Goal: Task Accomplishment & Management: Use online tool/utility

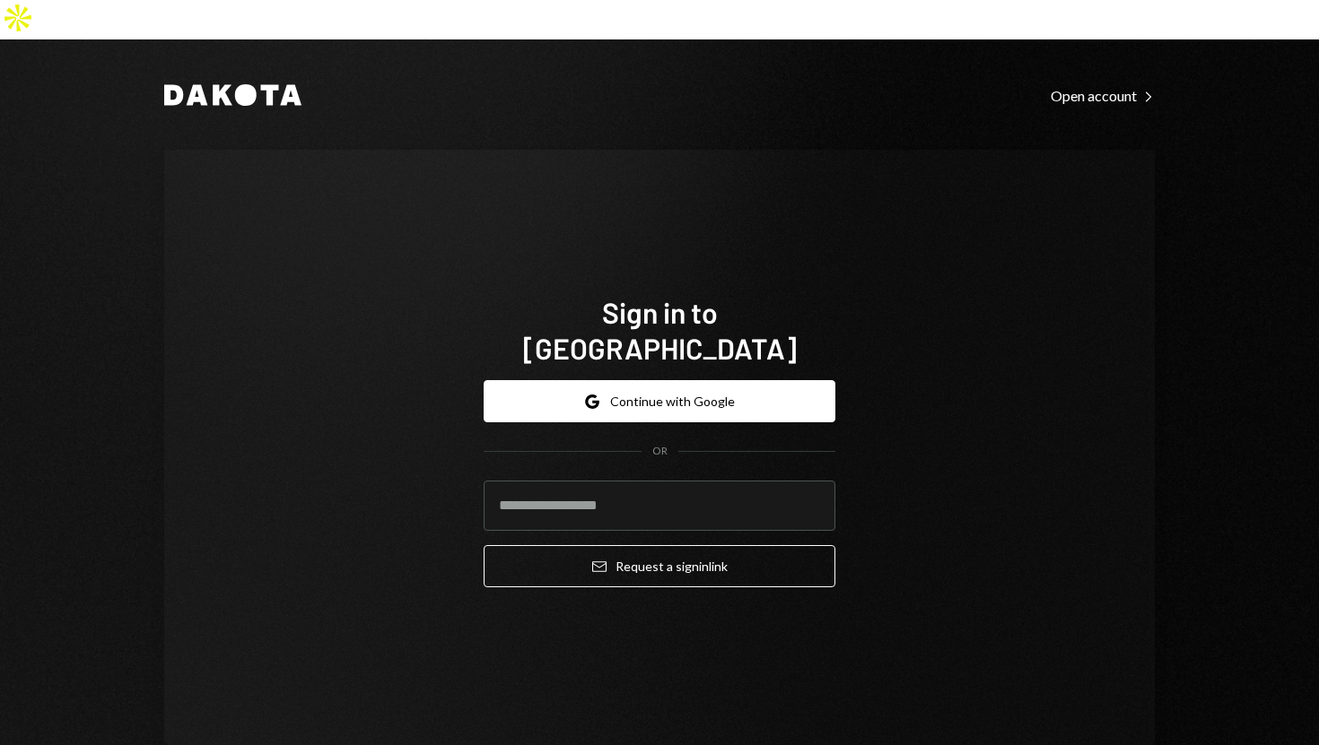
click at [410, 498] on div "Sign in to Dakota Google Continue with Google OR Email Request a sign in link" at bounding box center [659, 448] width 990 height 597
click at [510, 481] on input "email" at bounding box center [660, 506] width 352 height 50
type input "**********"
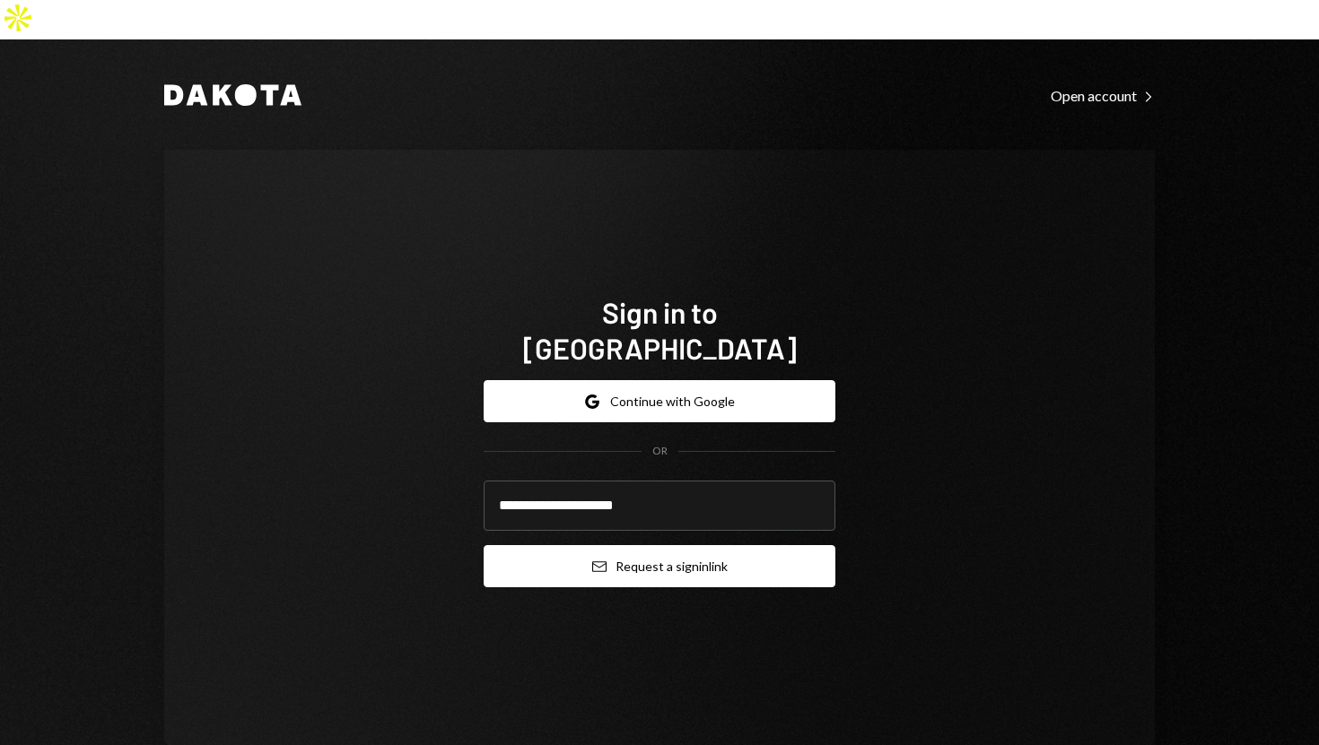
click at [516, 545] on button "Email Request a sign in link" at bounding box center [660, 566] width 352 height 42
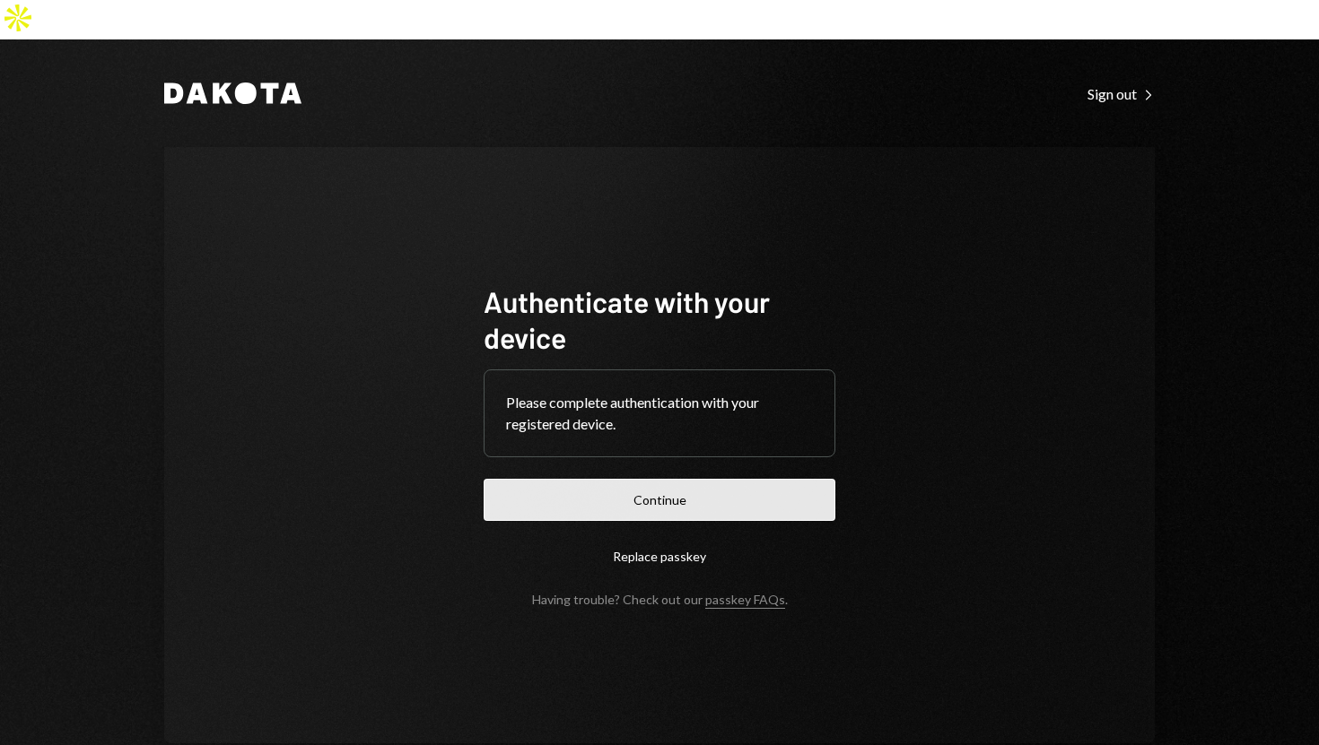
click at [588, 479] on button "Continue" at bounding box center [660, 500] width 352 height 42
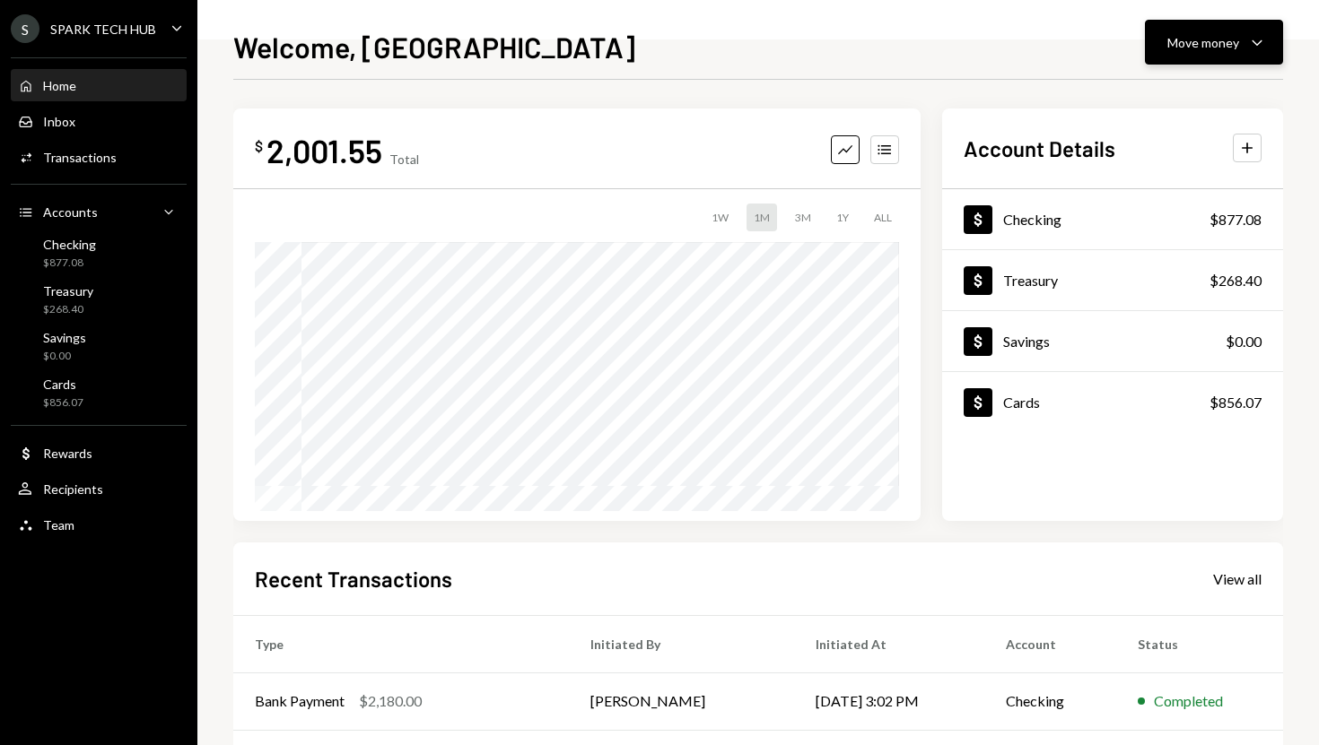
click at [1189, 38] on div "Move money" at bounding box center [1203, 42] width 72 height 19
click at [1163, 108] on div "Withdraw Send" at bounding box center [1185, 96] width 179 height 40
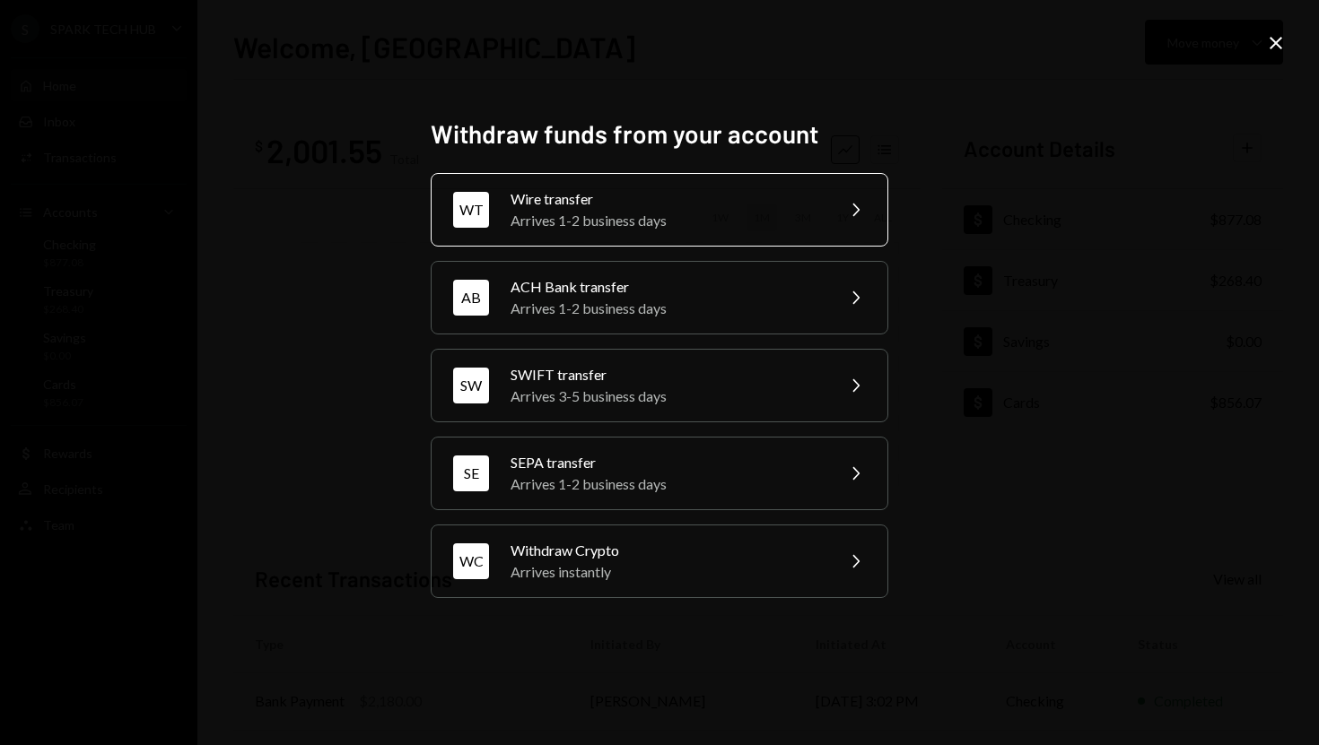
click at [629, 193] on div "Wire transfer" at bounding box center [666, 199] width 312 height 22
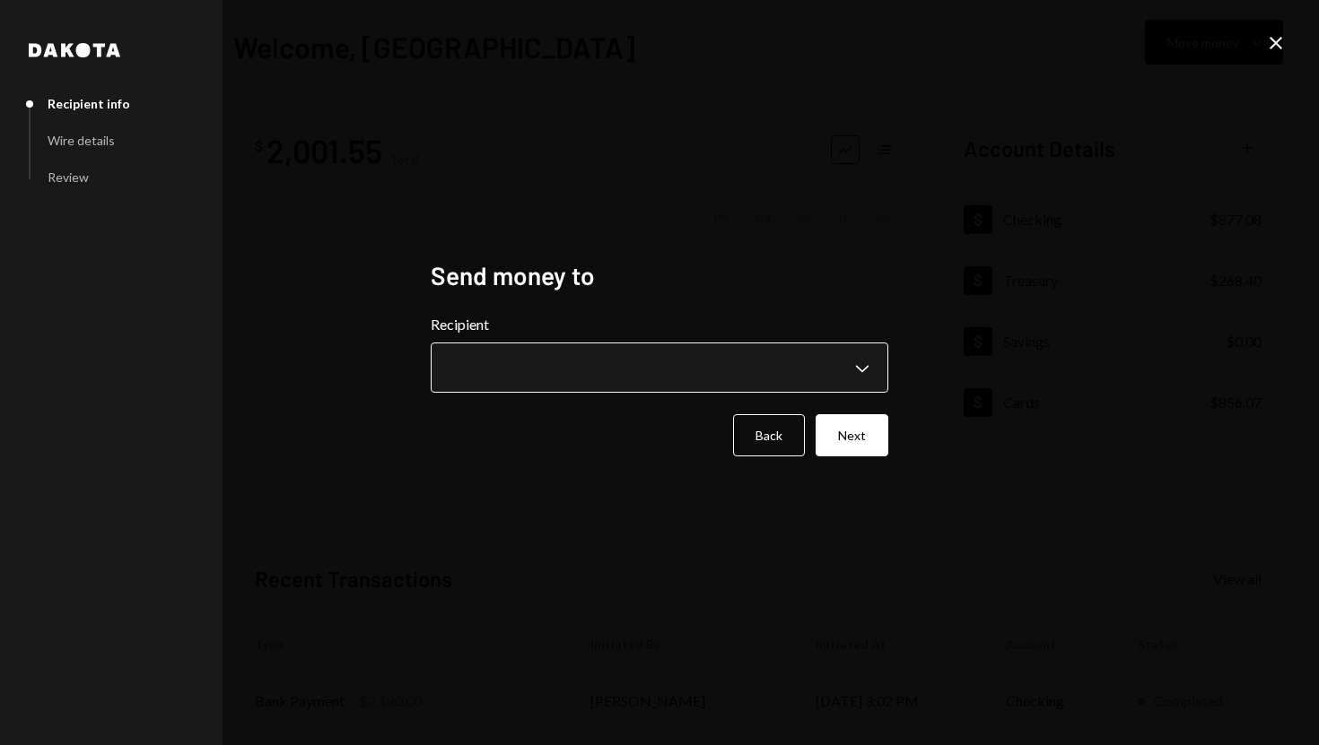
click at [872, 370] on body "**********" at bounding box center [659, 372] width 1319 height 745
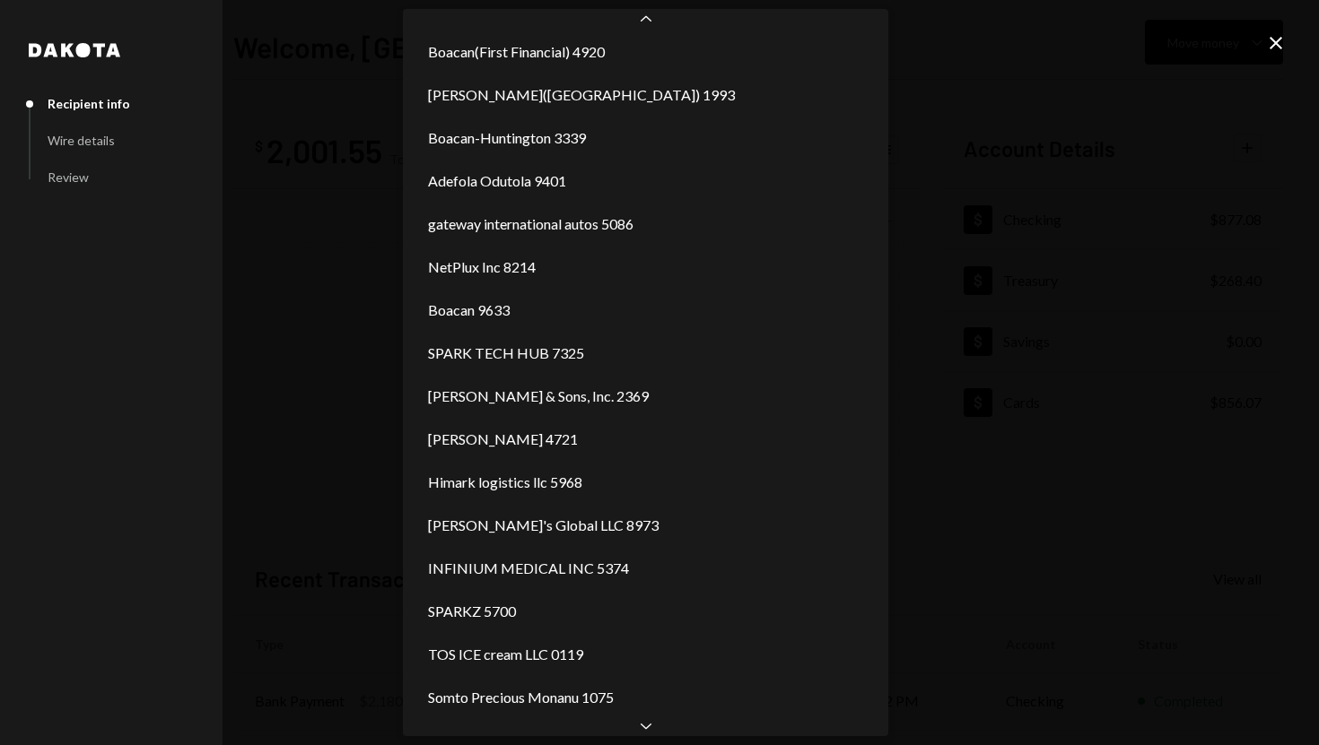
scroll to position [1902, 0]
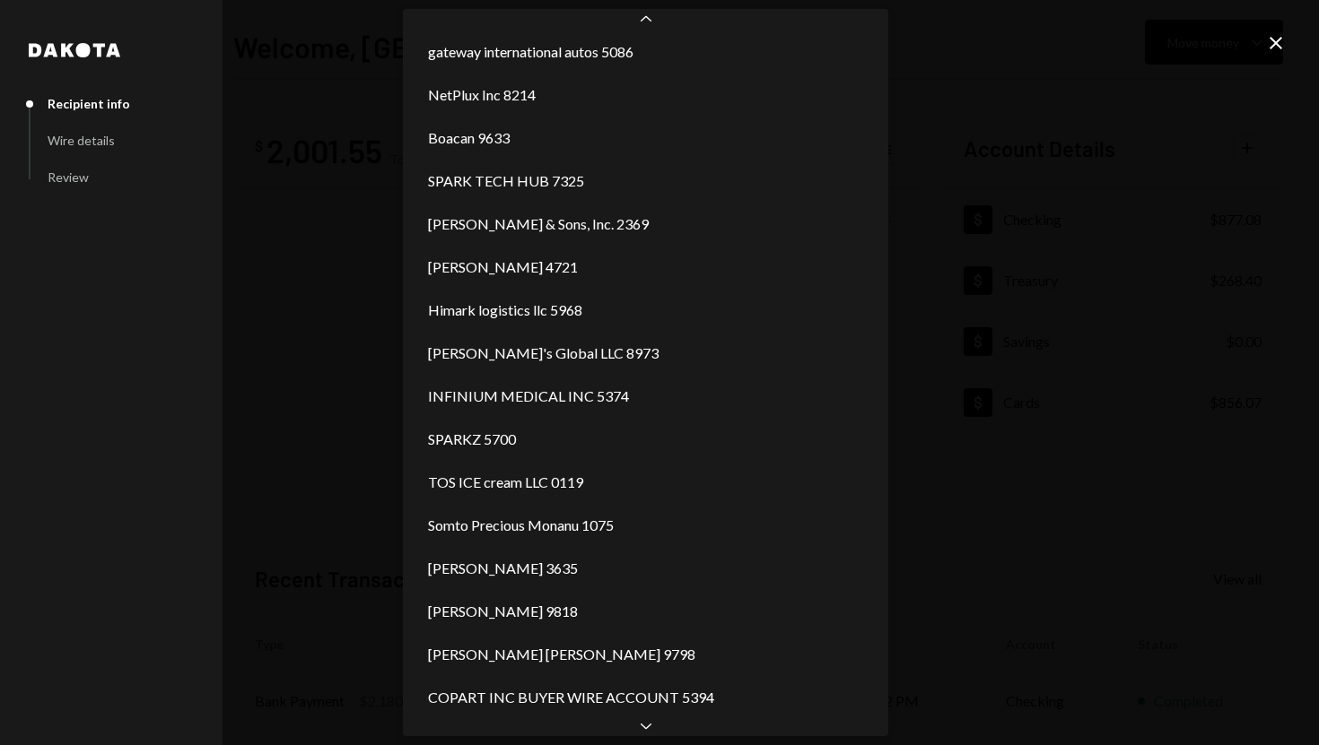
click at [1271, 42] on icon "Close" at bounding box center [1276, 43] width 22 height 22
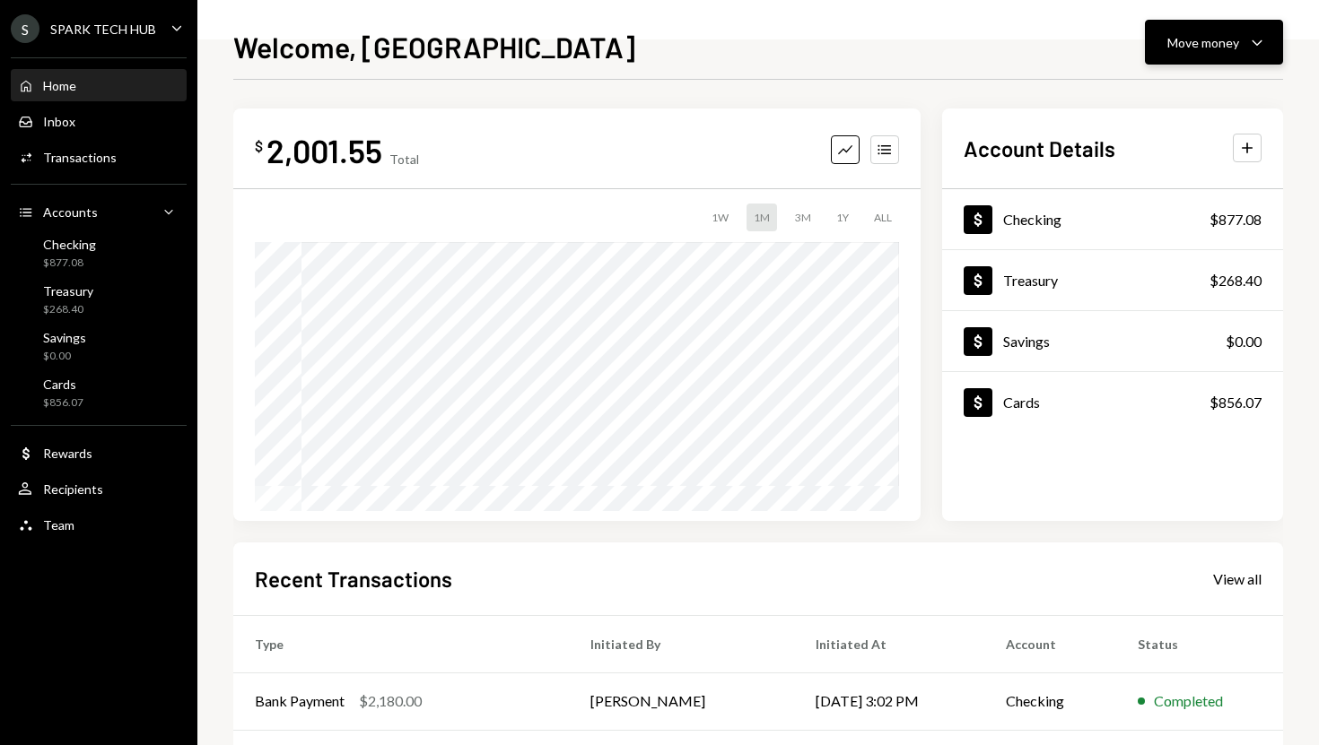
click at [1198, 43] on div "Move money" at bounding box center [1203, 42] width 72 height 19
click at [1149, 96] on div "Send" at bounding box center [1199, 96] width 131 height 19
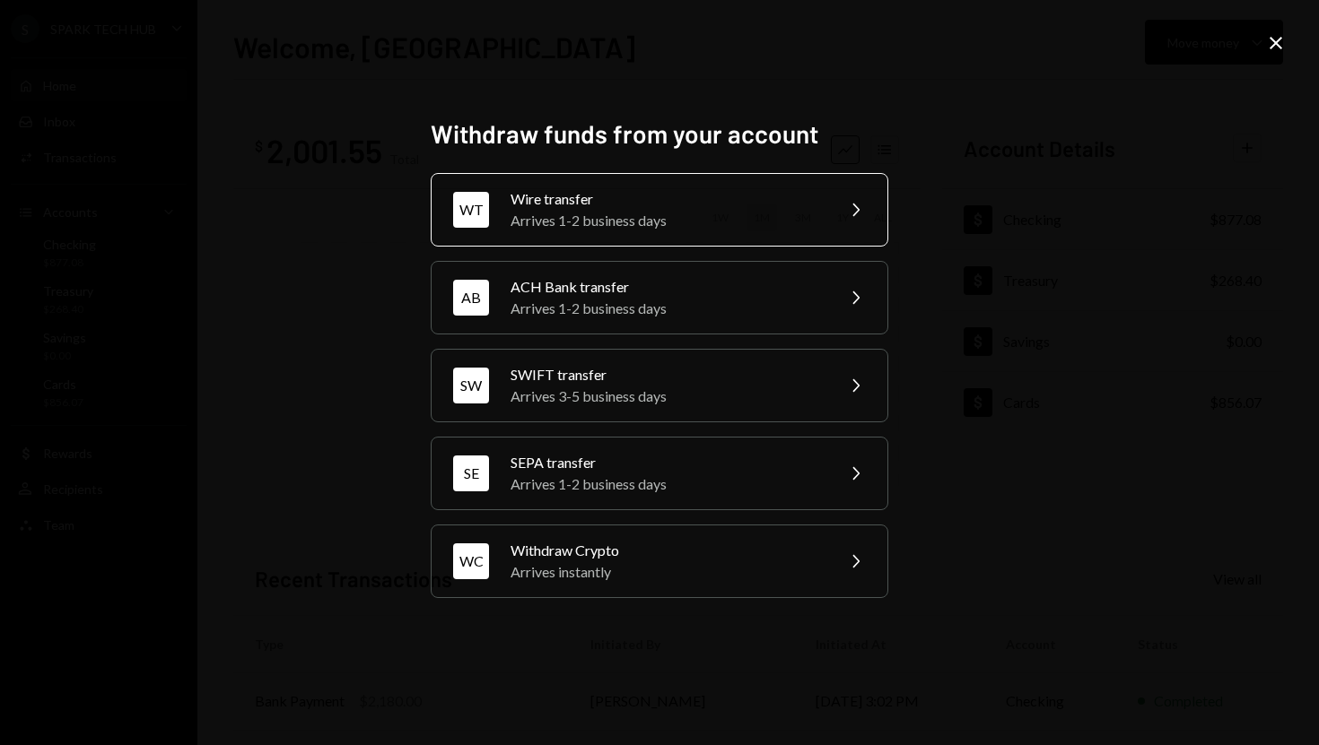
click at [657, 214] on div "Arrives 1-2 business days" at bounding box center [666, 221] width 312 height 22
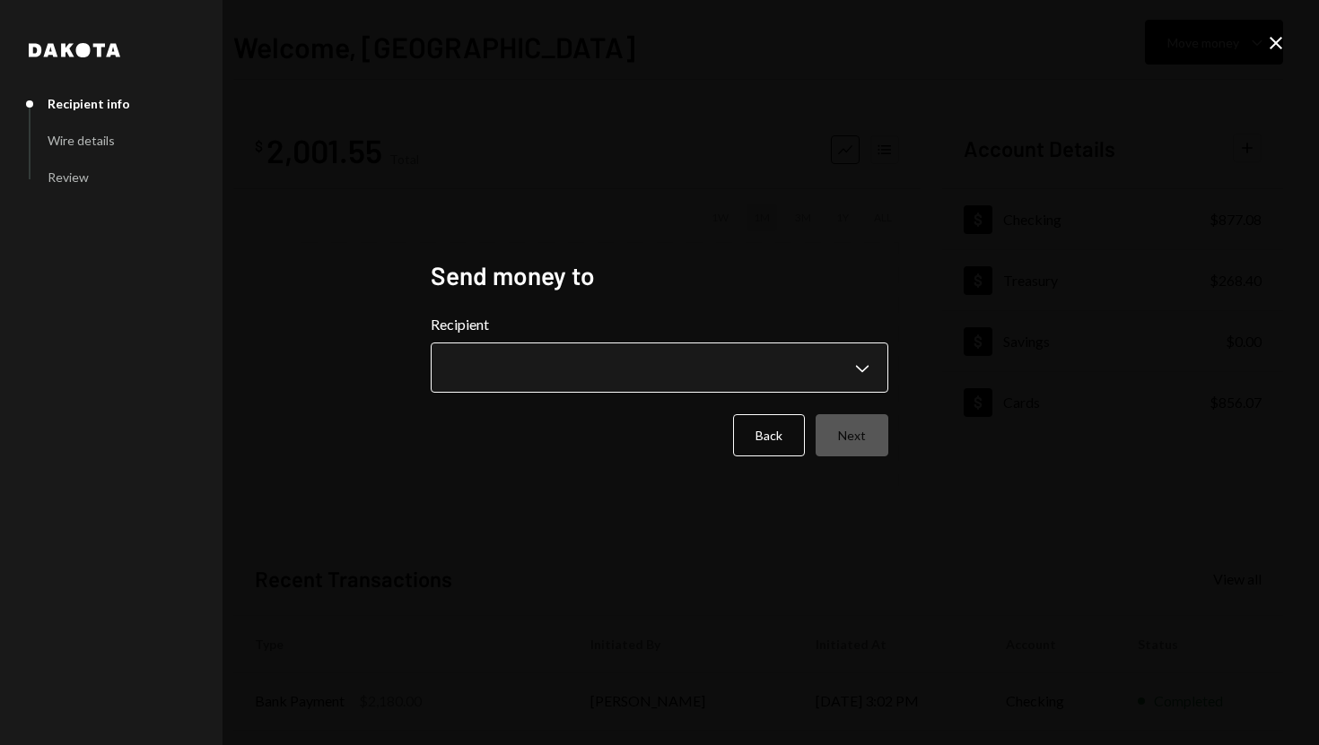
click at [866, 373] on body "**********" at bounding box center [659, 372] width 1319 height 745
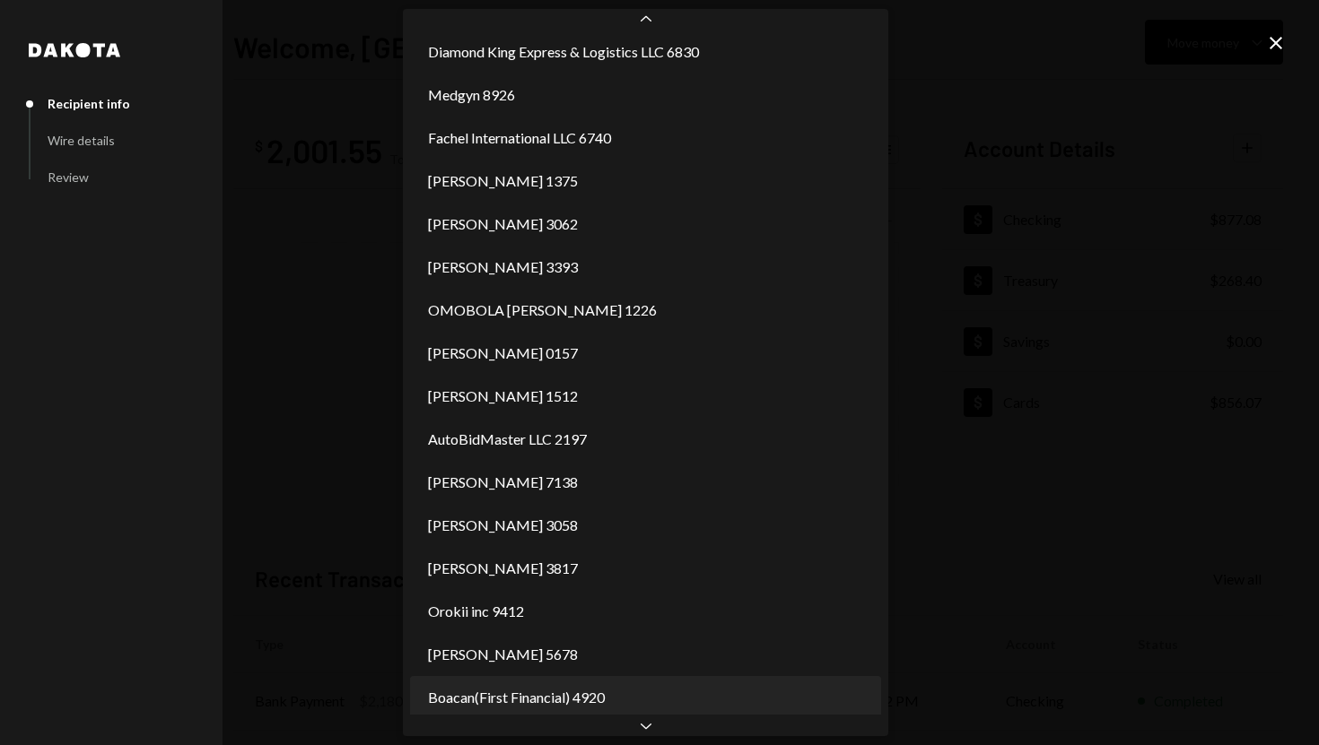
scroll to position [1127, 0]
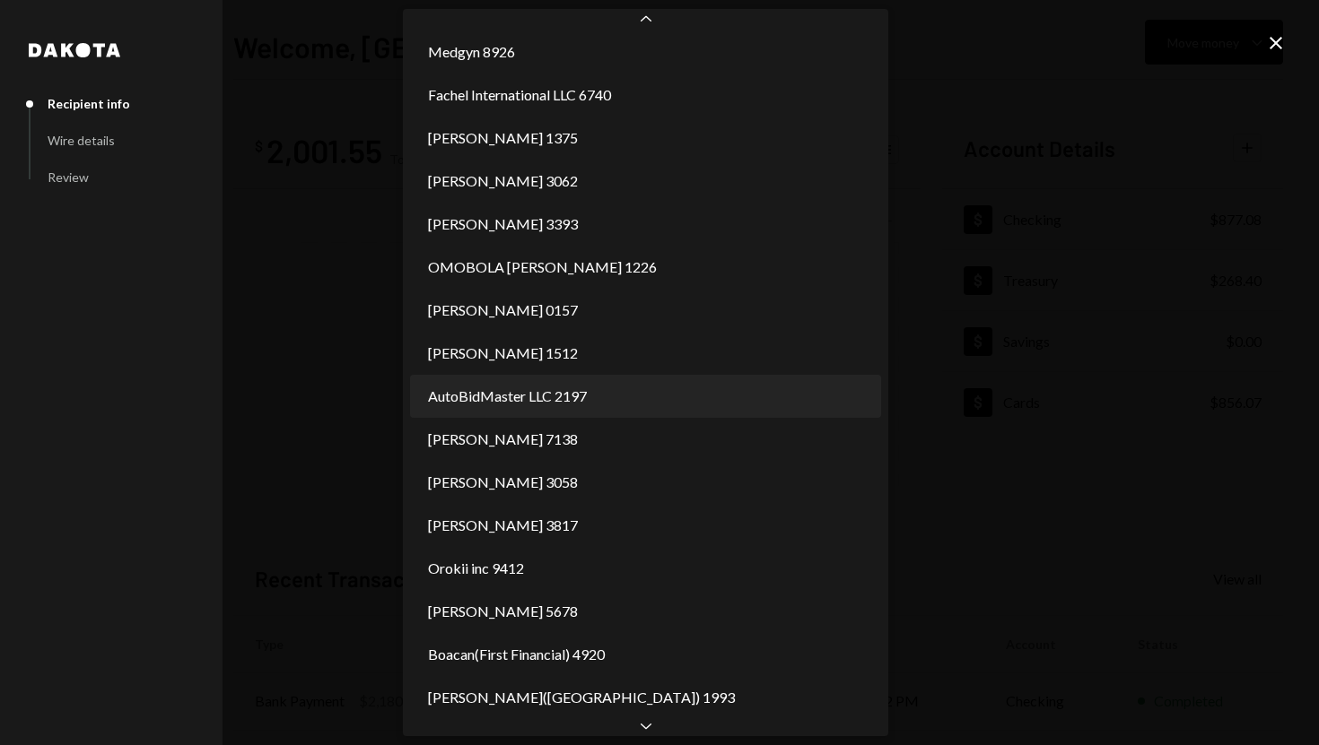
select select "**********"
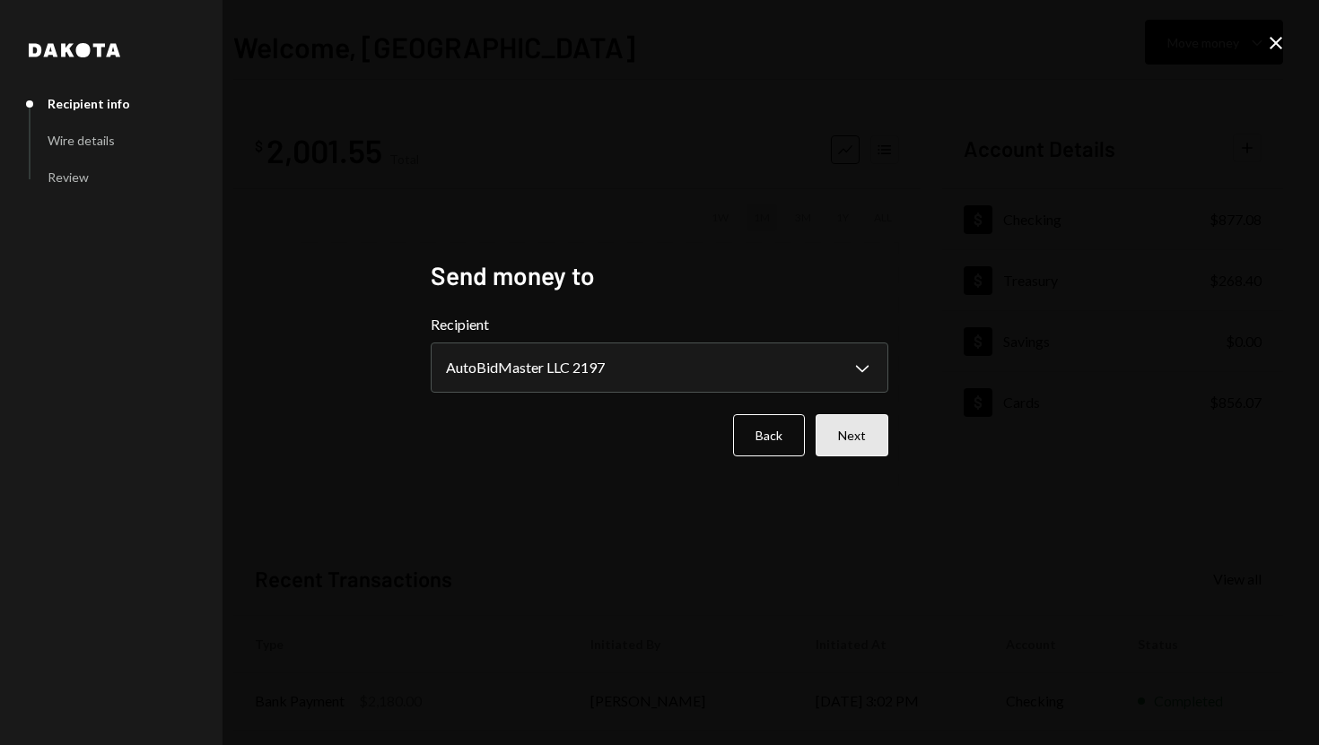
click at [854, 432] on button "Next" at bounding box center [851, 435] width 73 height 42
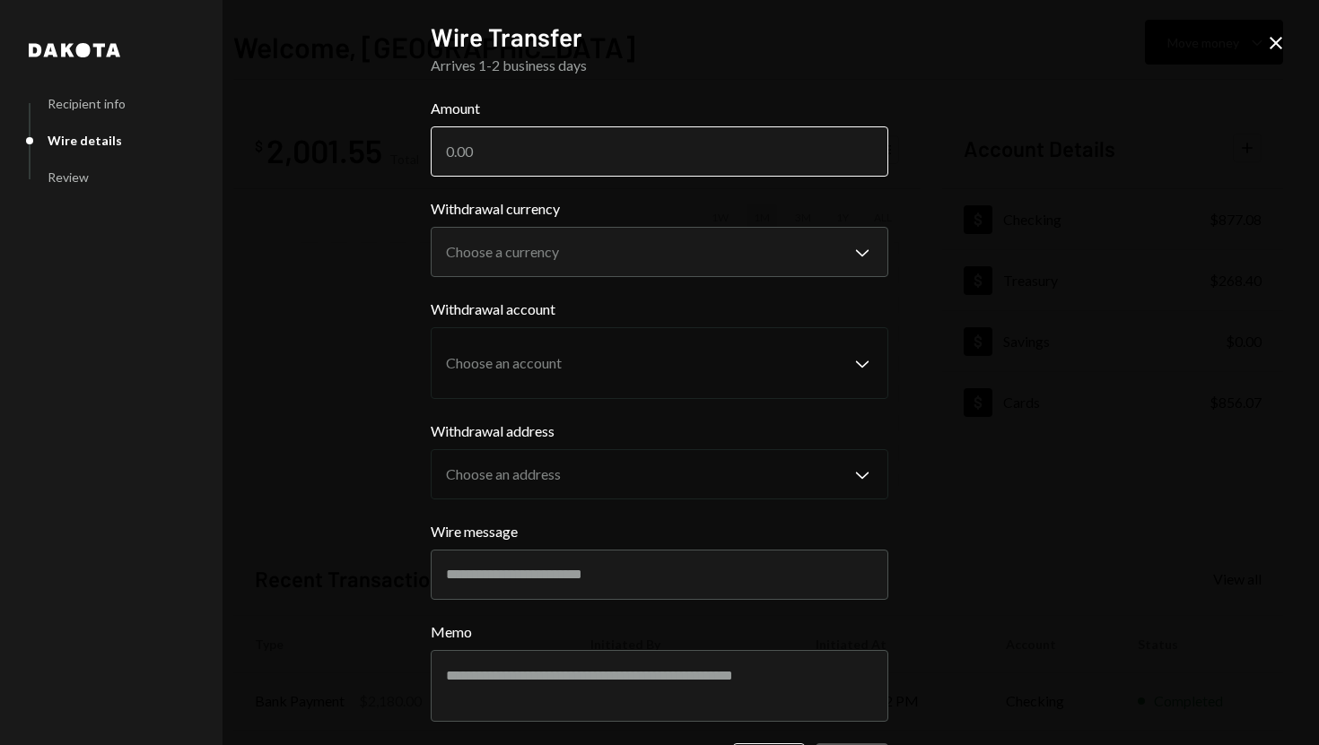
click at [571, 151] on input "Amount" at bounding box center [660, 151] width 458 height 50
click at [548, 150] on input "Amount" at bounding box center [660, 151] width 458 height 50
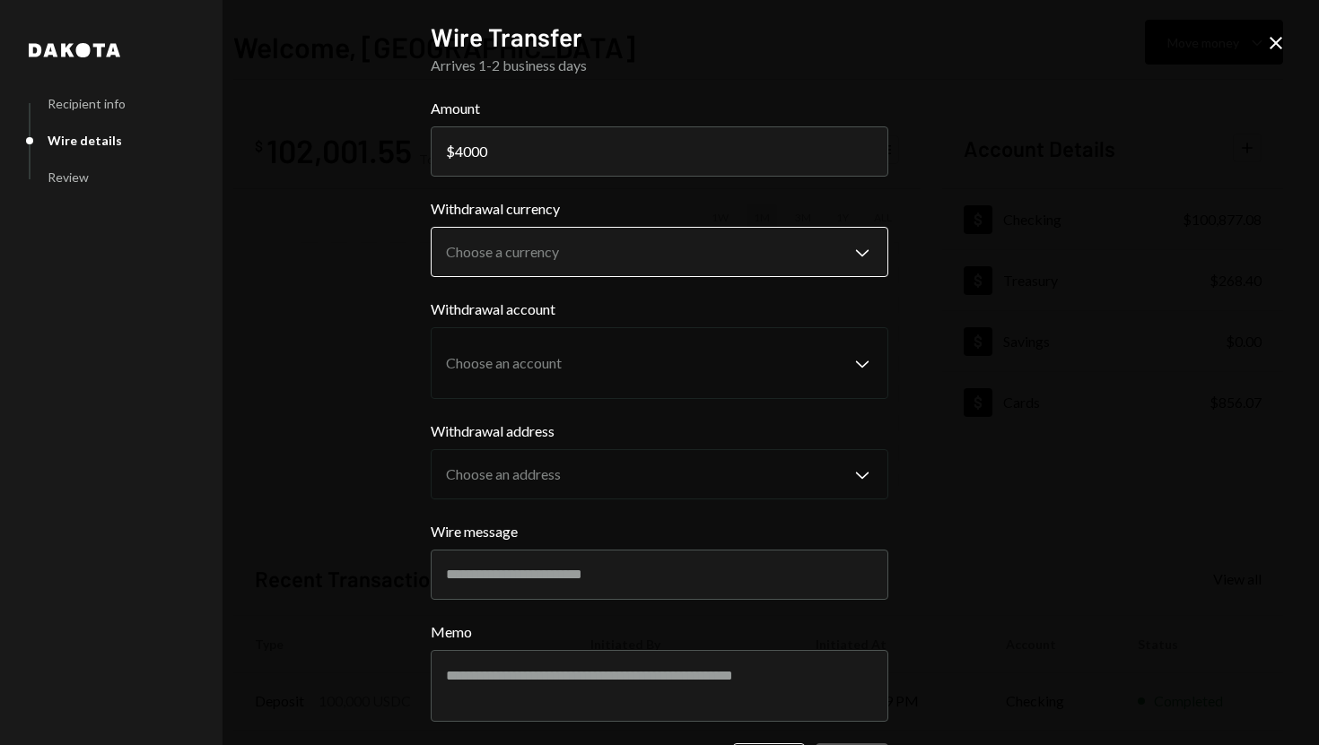
type input "4000"
click at [550, 265] on body "S SPARK TECH HUB Caret Down Home Home Inbox Inbox Activities Transactions Accou…" at bounding box center [659, 372] width 1319 height 745
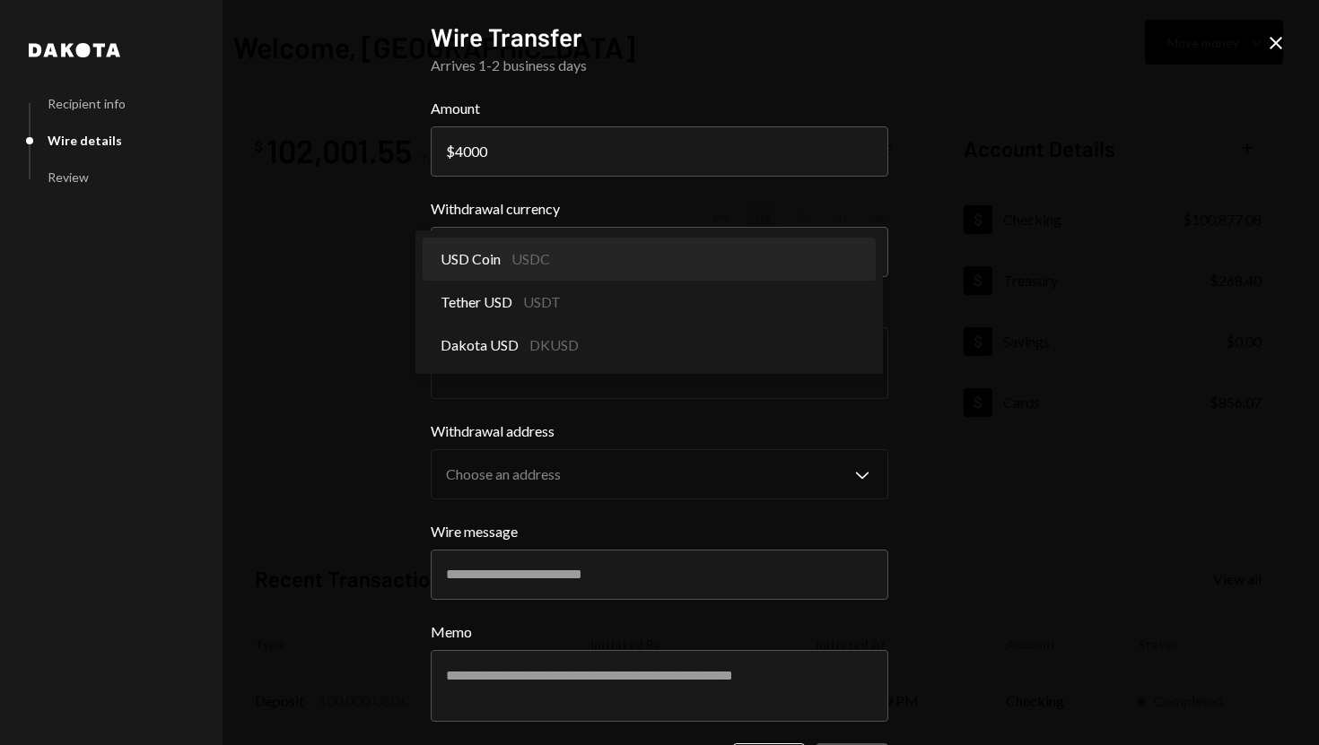
select select "****"
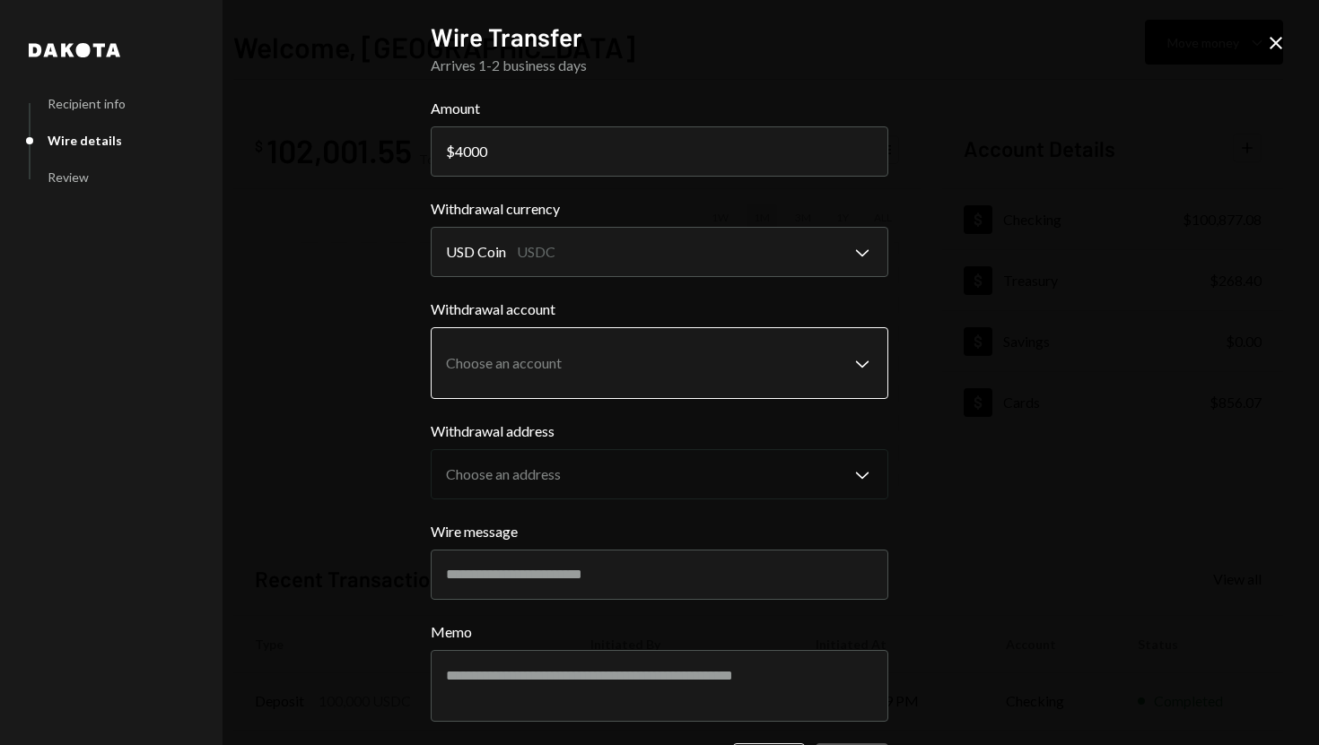
click at [574, 374] on body "S SPARK TECH HUB Caret Down Home Home Inbox Inbox Activities Transactions Accou…" at bounding box center [659, 372] width 1319 height 745
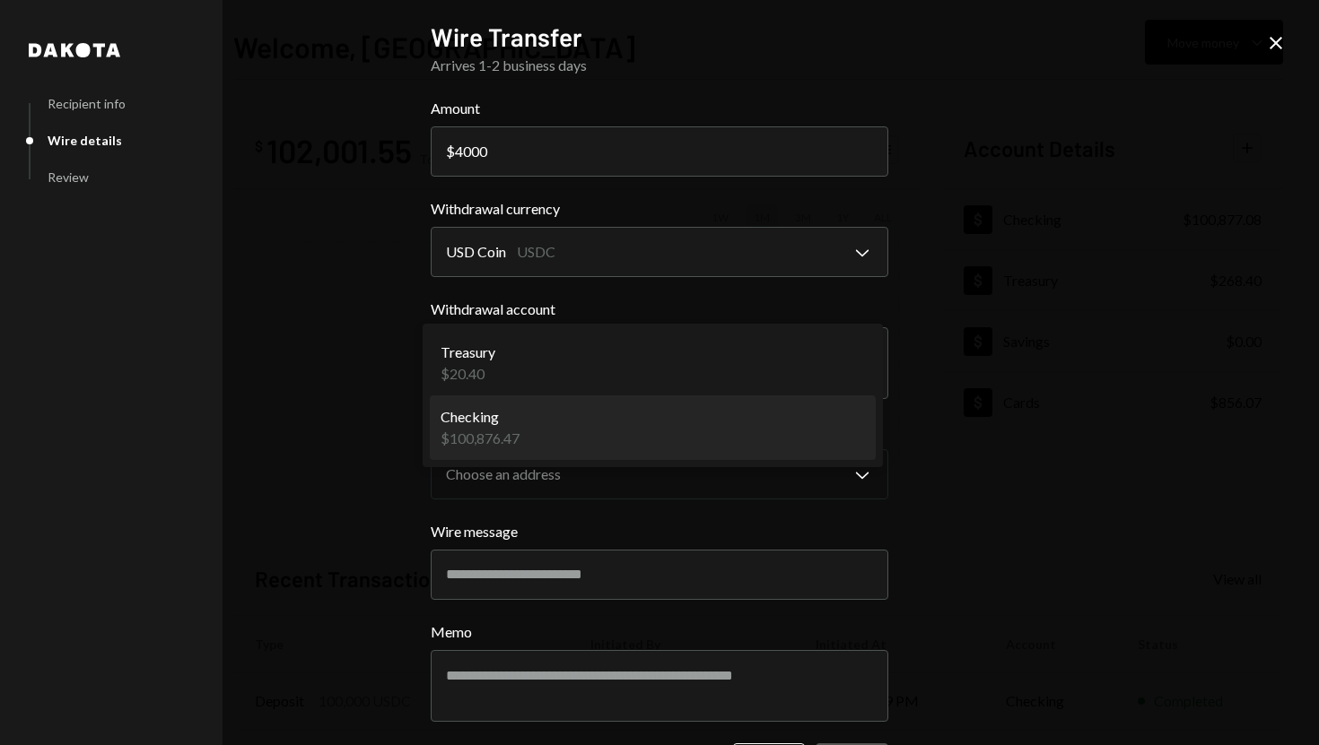
select select "**********"
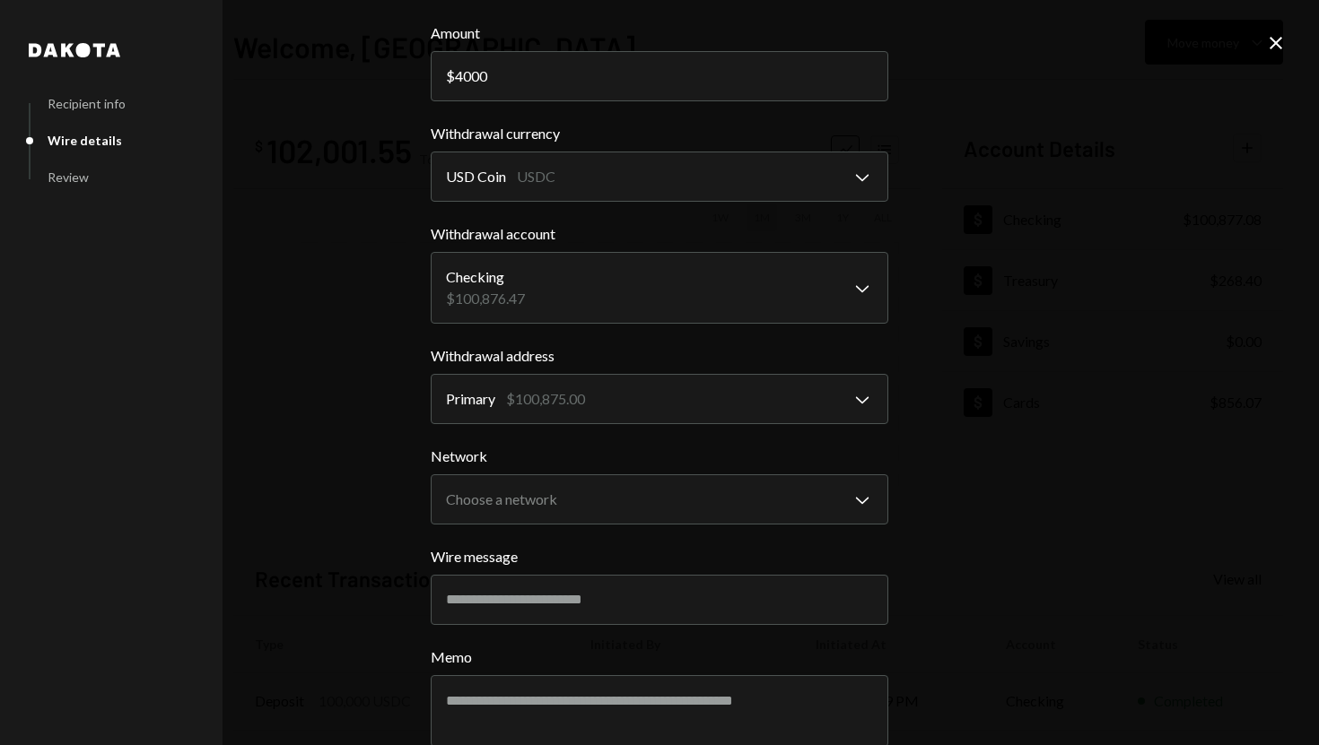
scroll to position [91, 0]
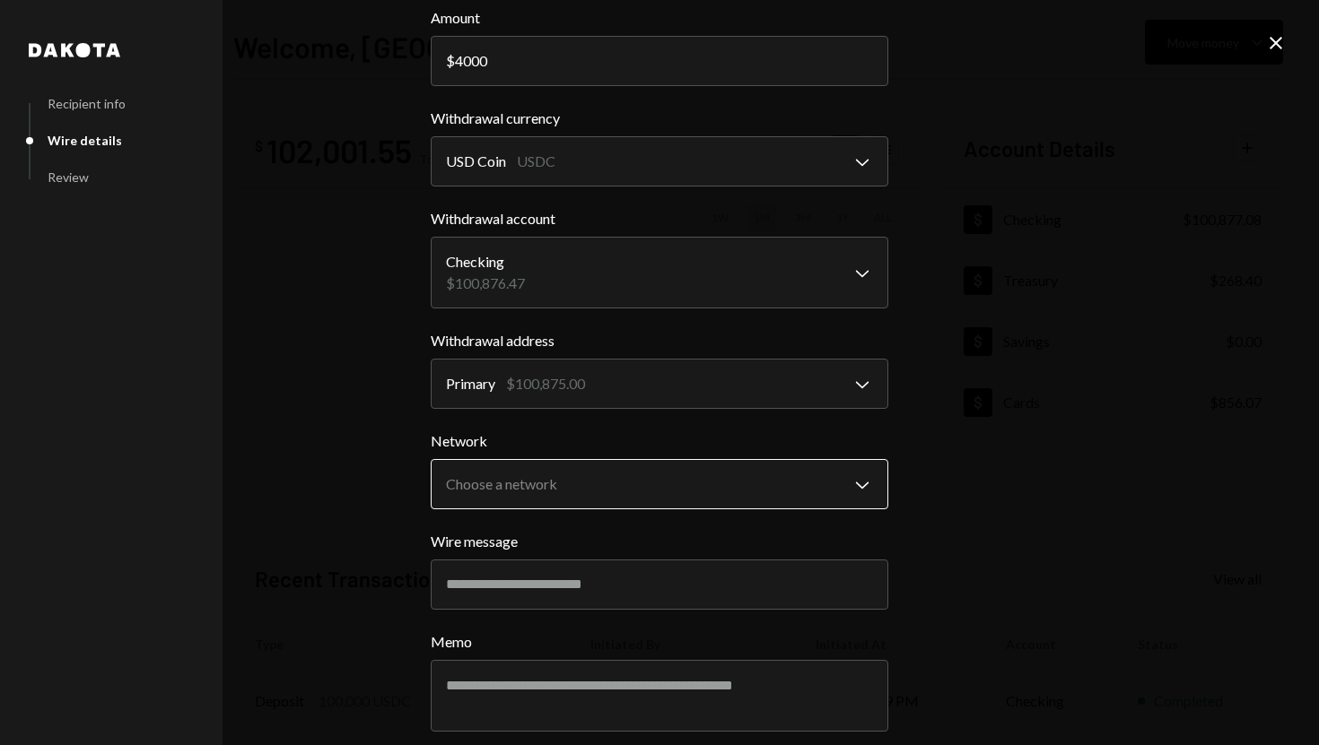
click at [590, 495] on body "S SPARK TECH HUB Caret Down Home Home Inbox Inbox Activities Transactions Accou…" at bounding box center [659, 372] width 1319 height 745
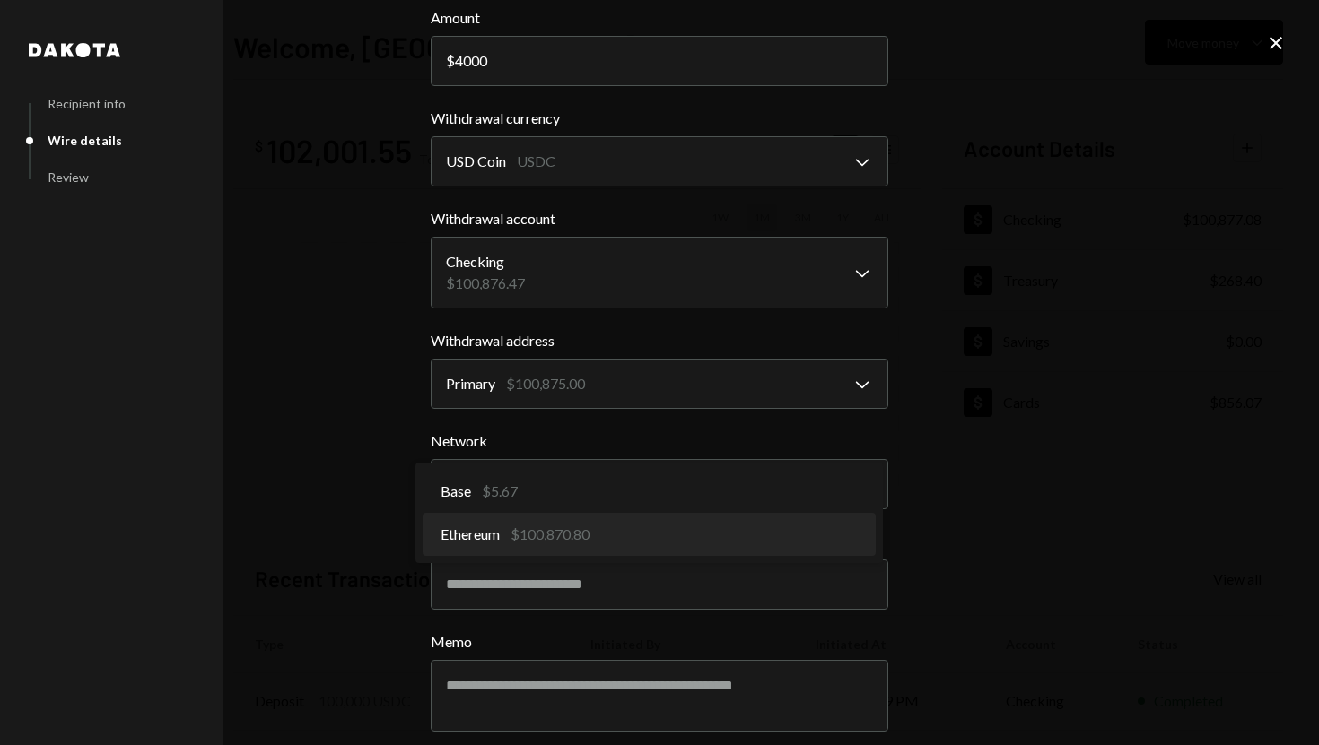
select select "**********"
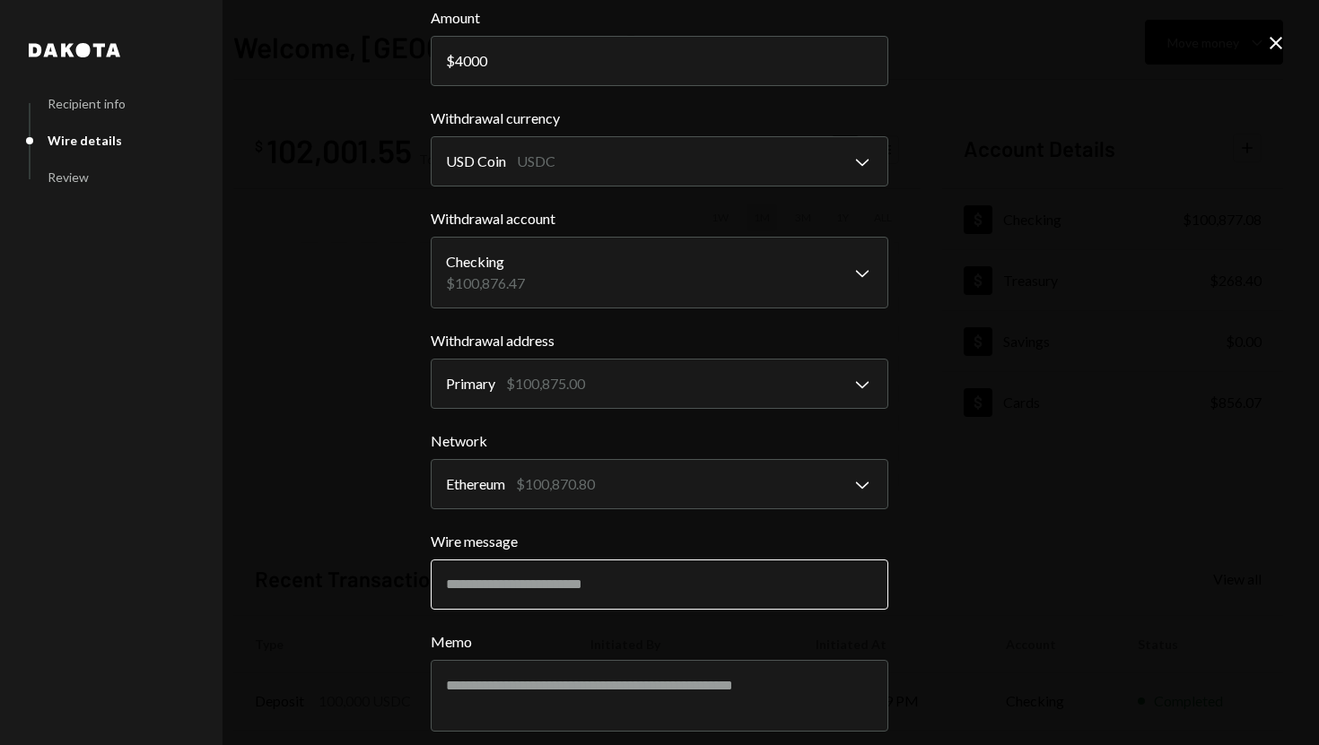
click at [554, 567] on input "Wire message" at bounding box center [660, 585] width 458 height 50
paste input "**********"
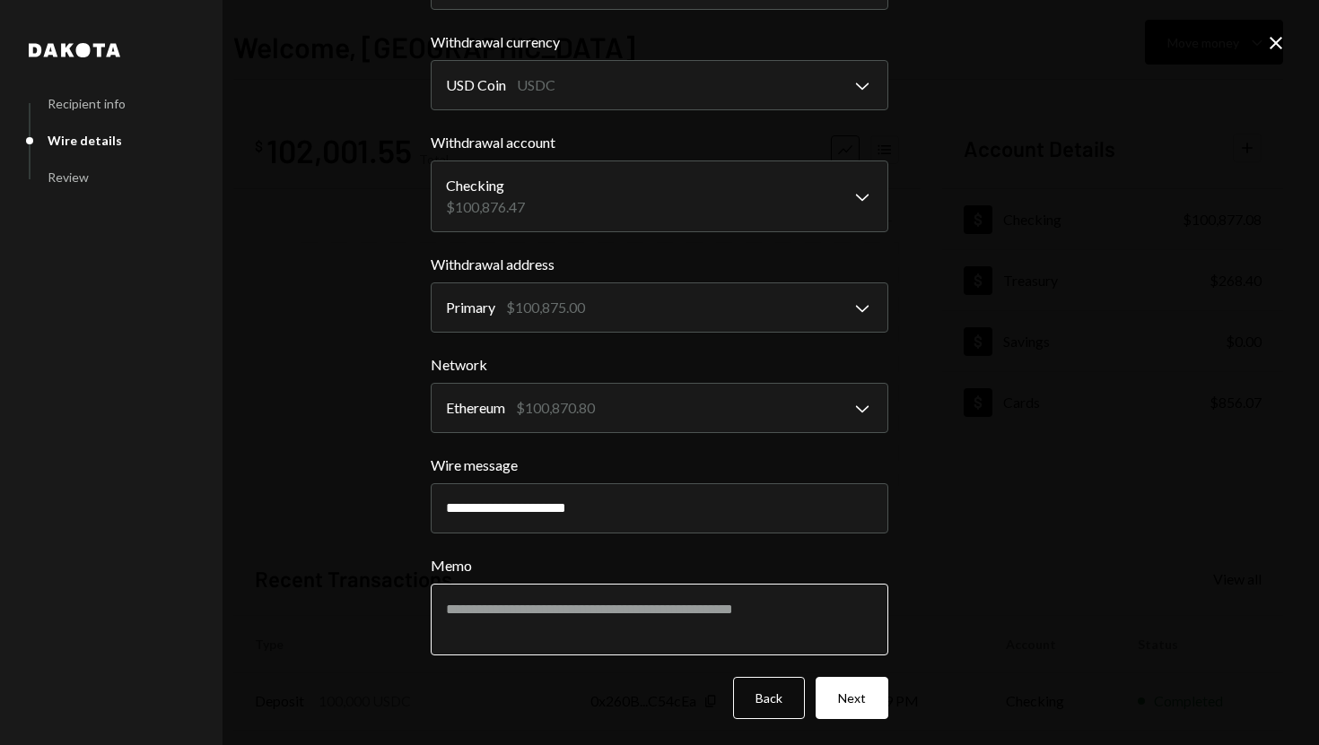
scroll to position [169, 0]
type input "**********"
click at [538, 603] on textarea "Memo" at bounding box center [660, 618] width 458 height 72
paste textarea "**********"
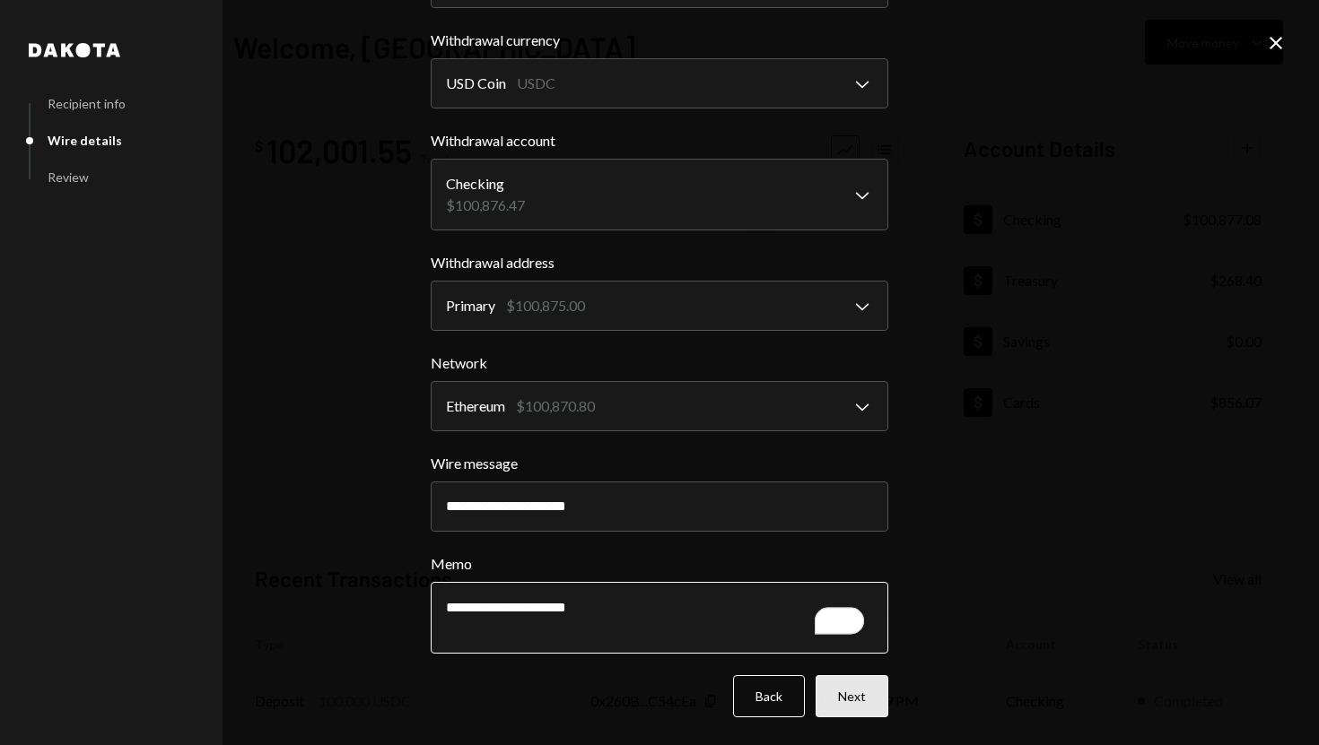
type textarea "**********"
click at [853, 695] on button "Next" at bounding box center [851, 696] width 73 height 42
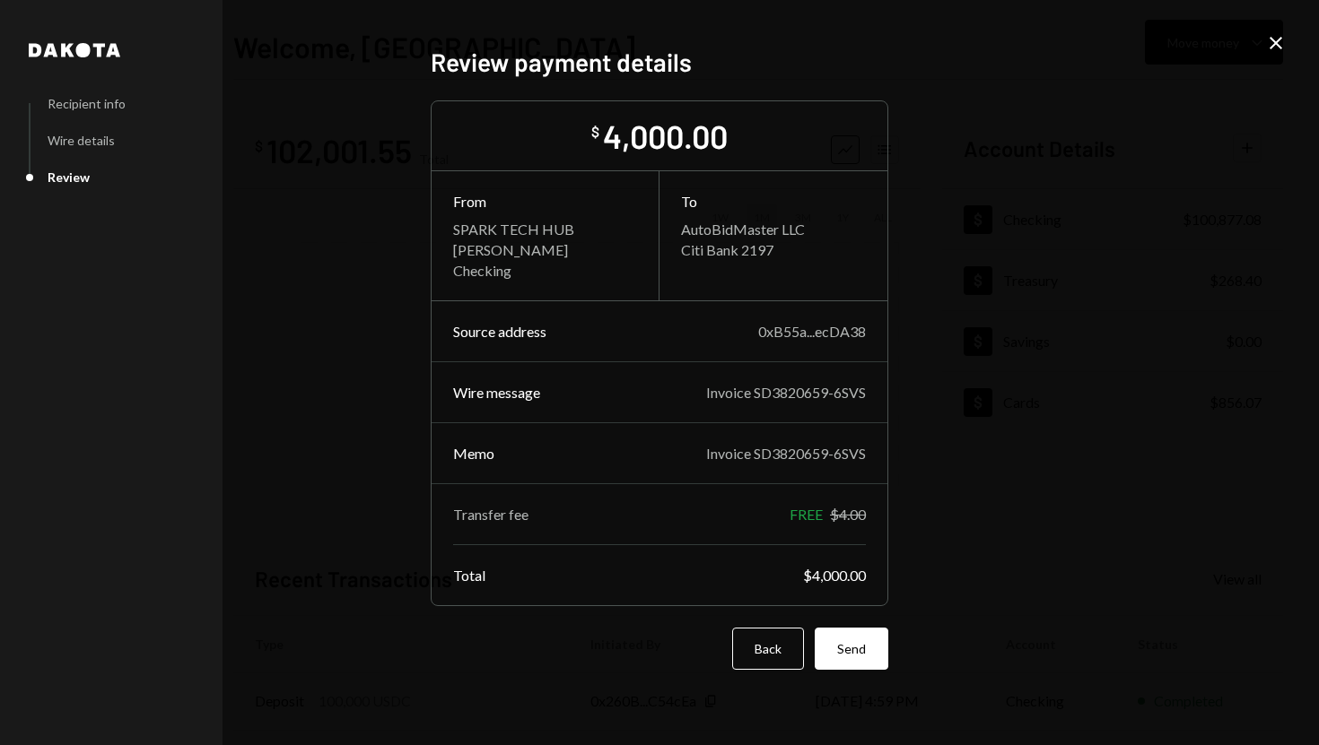
scroll to position [0, 0]
click at [859, 667] on button "Send" at bounding box center [852, 649] width 74 height 42
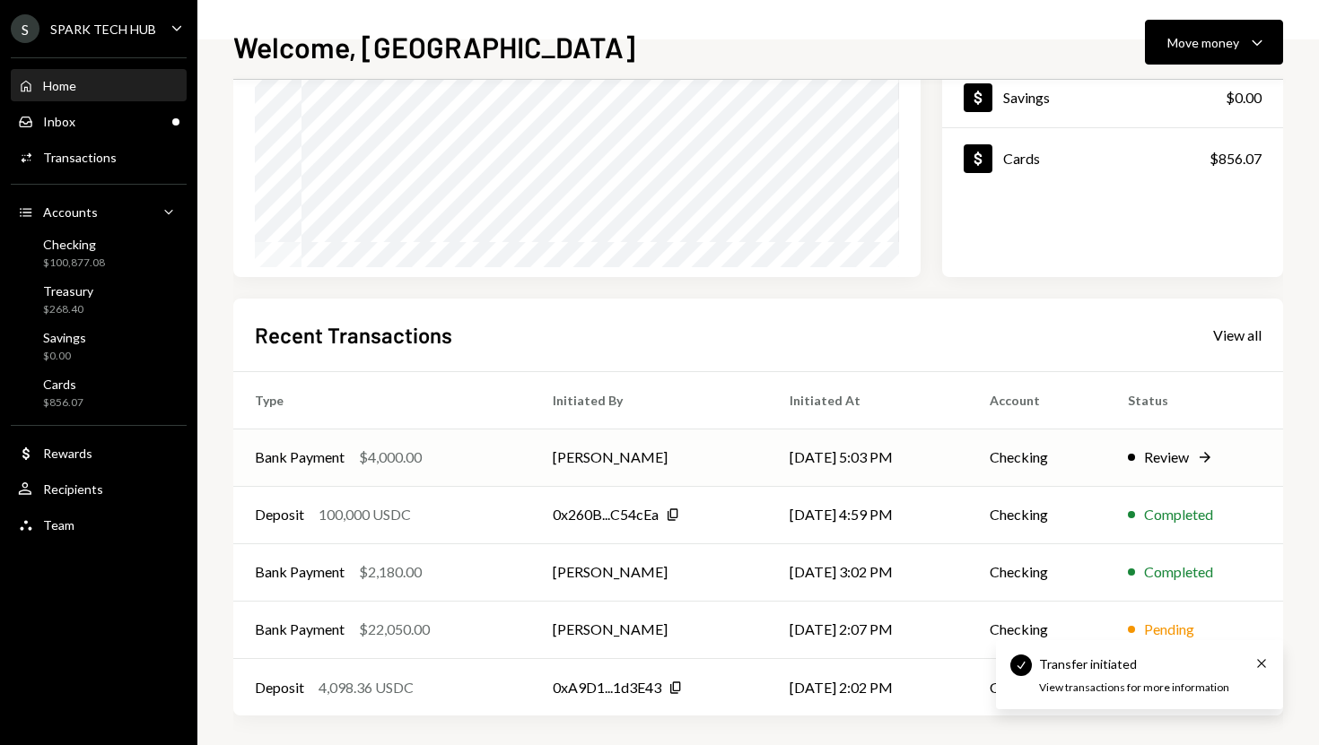
scroll to position [250, 0]
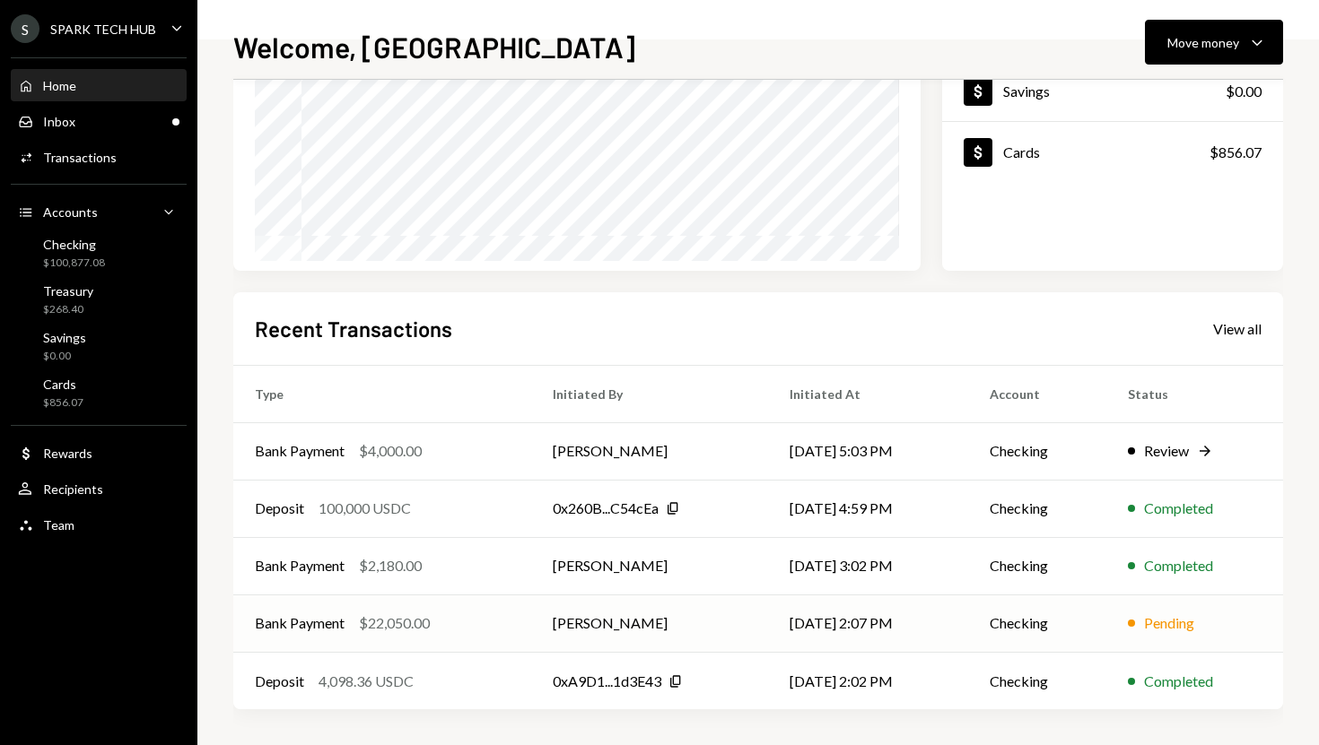
click at [726, 621] on td "[PERSON_NAME]" at bounding box center [649, 623] width 237 height 57
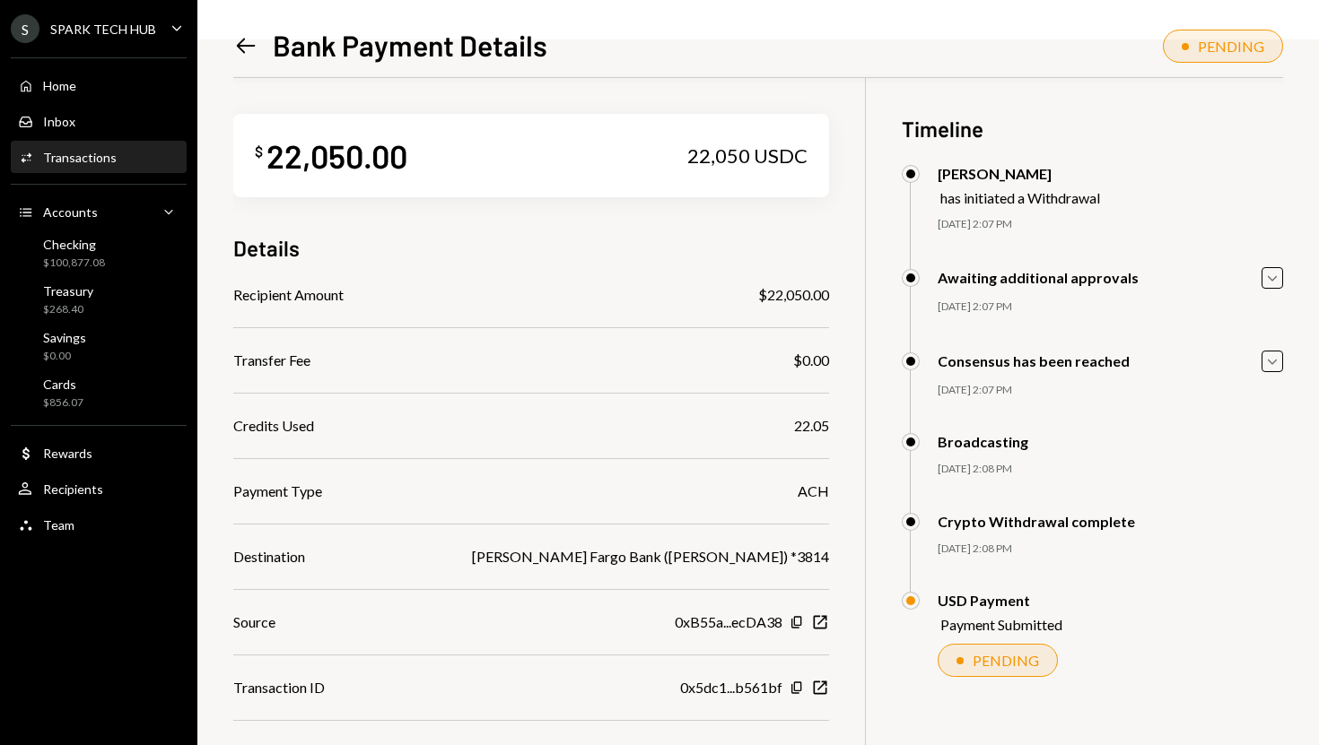
scroll to position [78, 0]
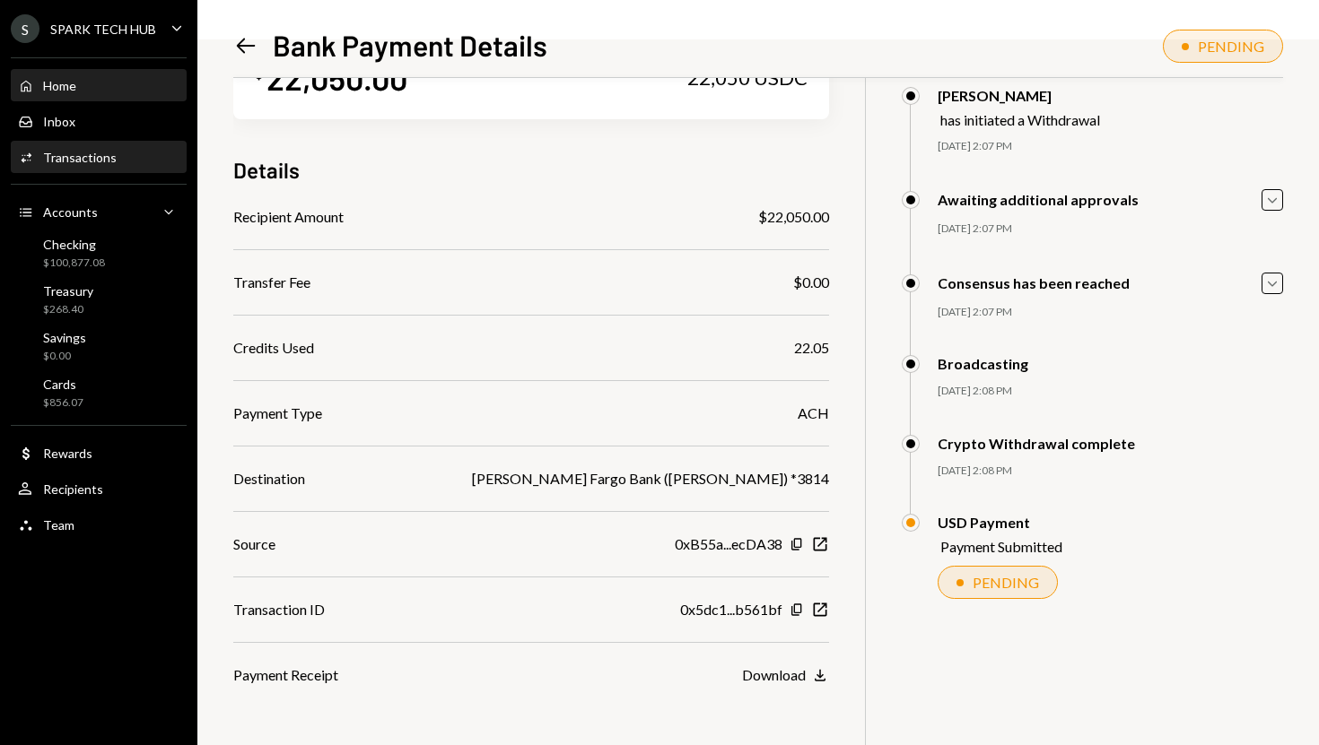
click at [103, 95] on div "Home Home" at bounding box center [98, 86] width 161 height 31
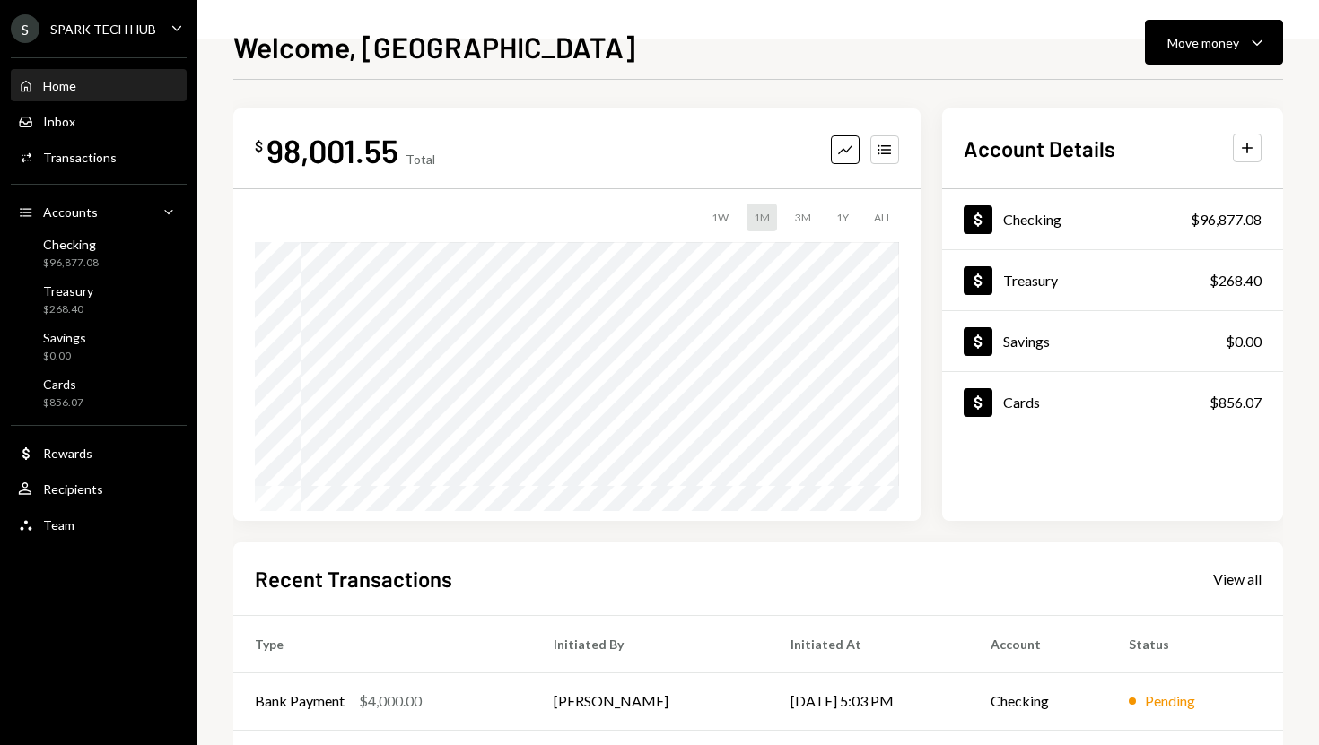
scroll to position [250, 0]
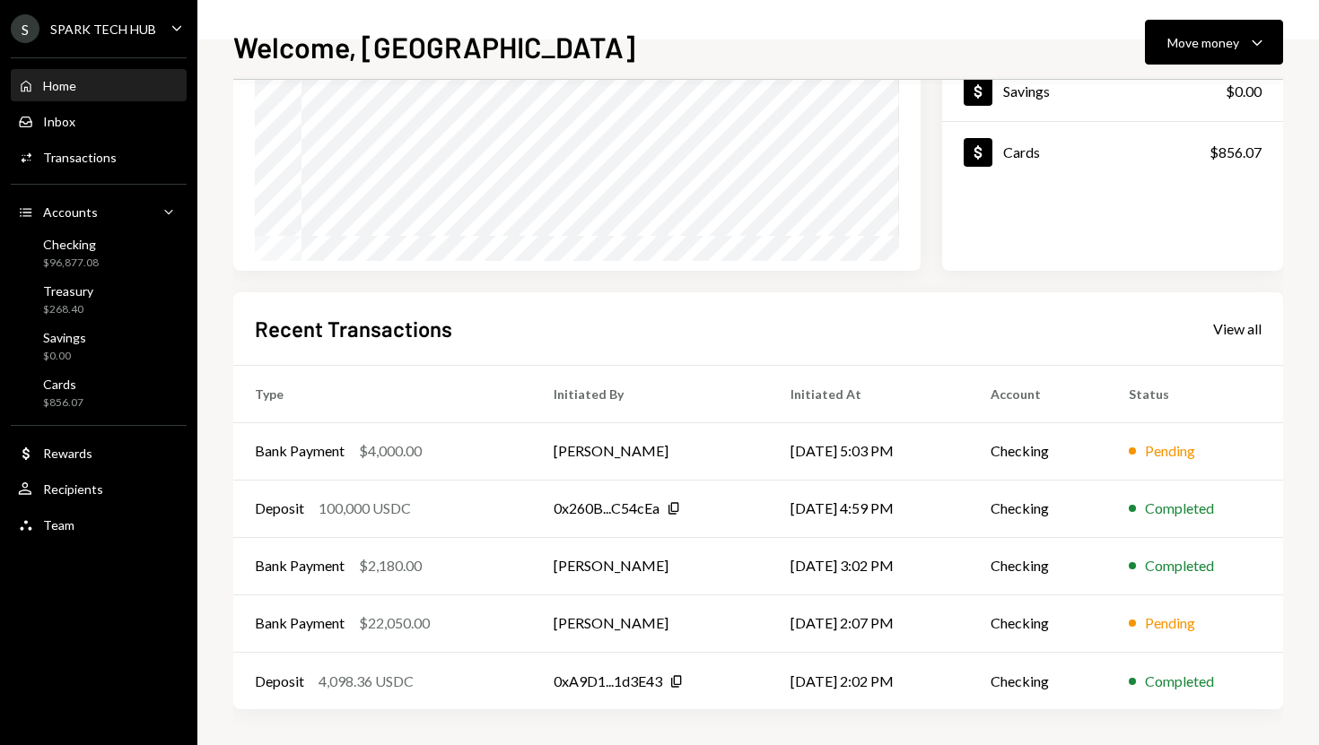
click at [1227, 340] on div "Recent Transactions View all" at bounding box center [758, 329] width 1007 height 30
click at [1239, 328] on div "View all" at bounding box center [1237, 329] width 48 height 18
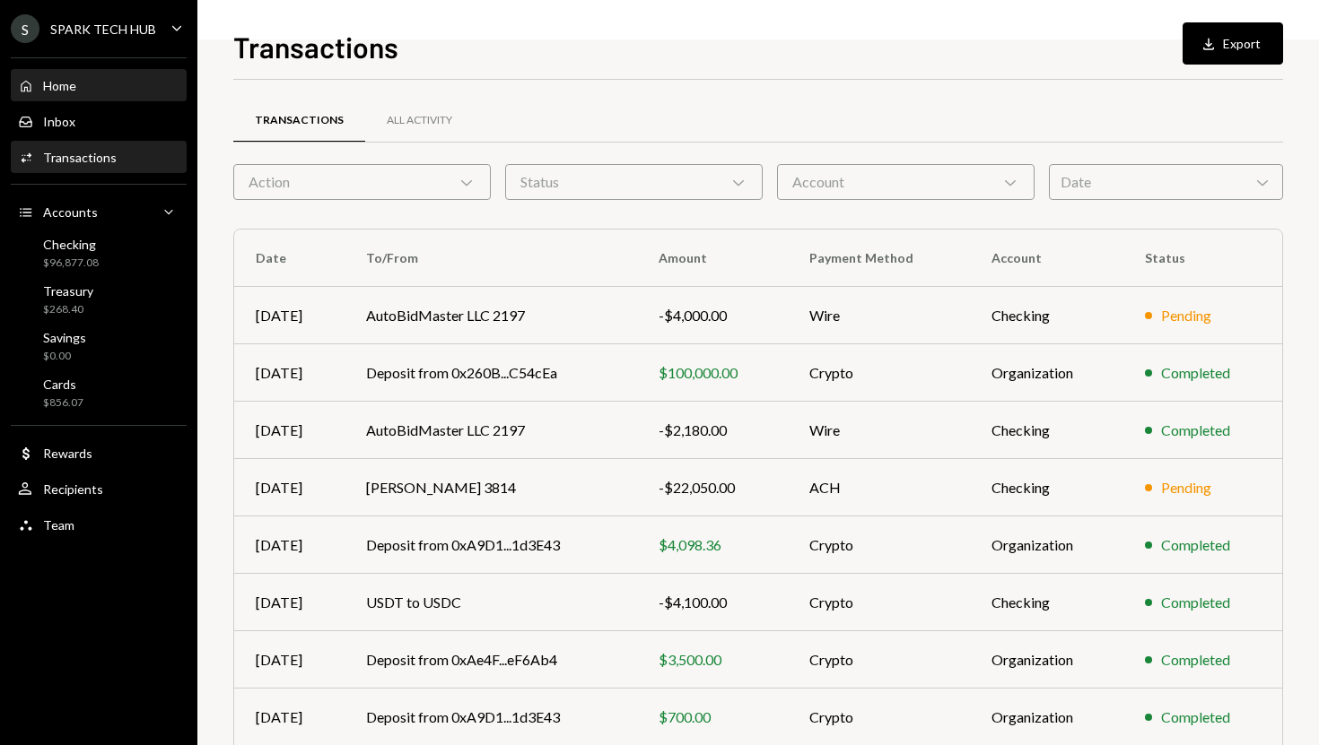
click at [120, 87] on div "Home Home" at bounding box center [98, 86] width 161 height 16
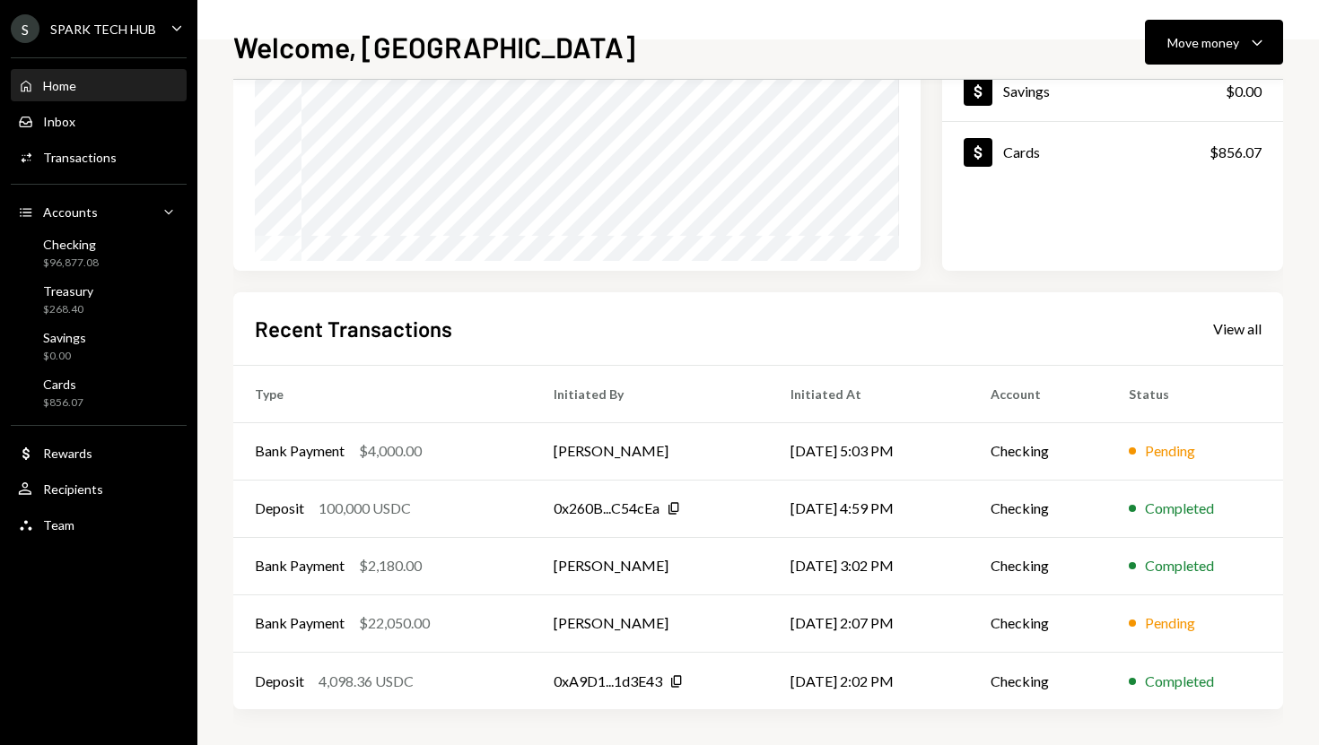
scroll to position [250, 0]
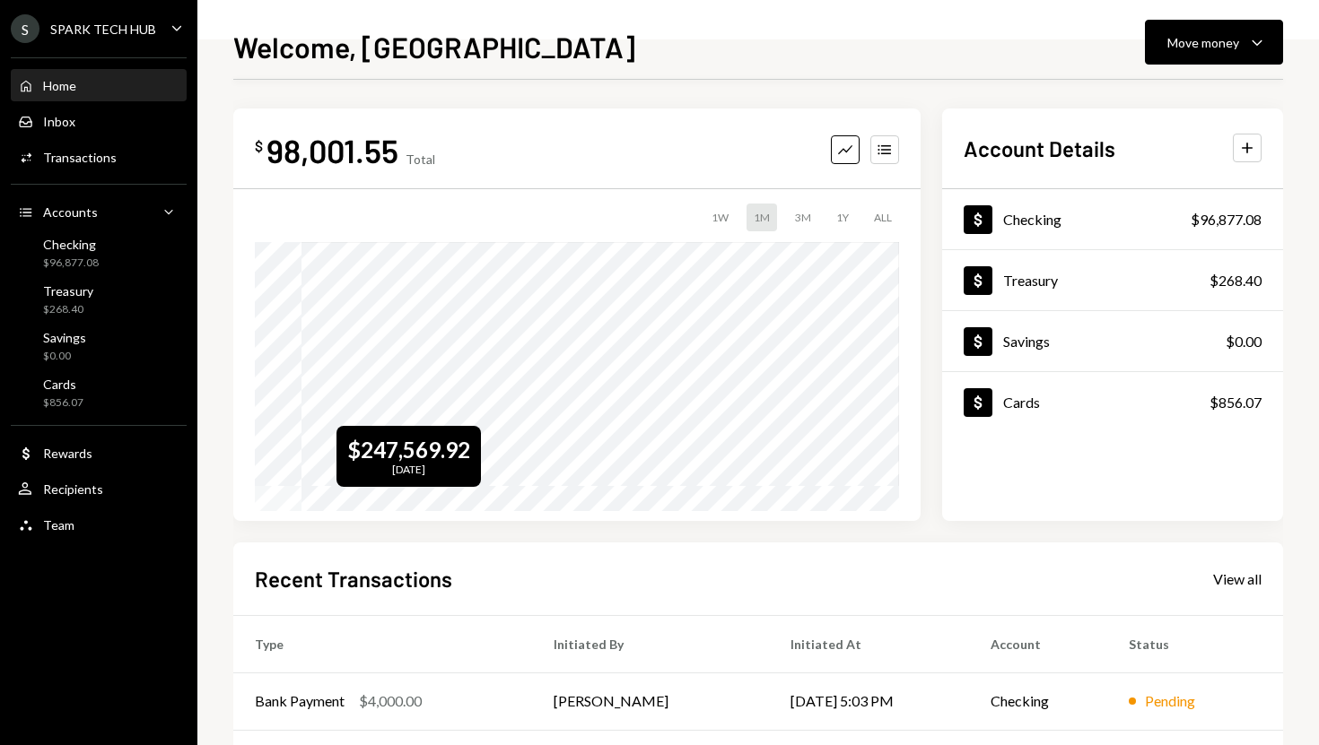
scroll to position [250, 0]
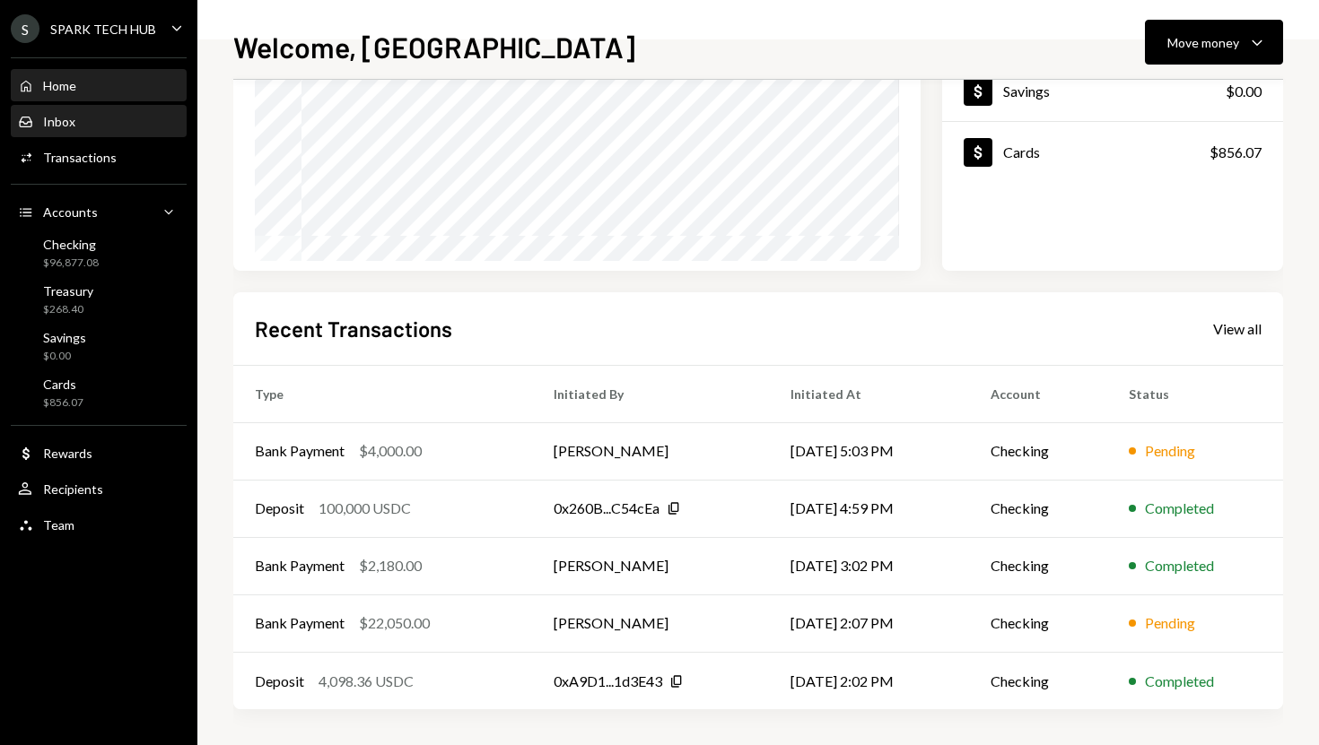
click at [135, 105] on link "Inbox Inbox" at bounding box center [99, 121] width 176 height 32
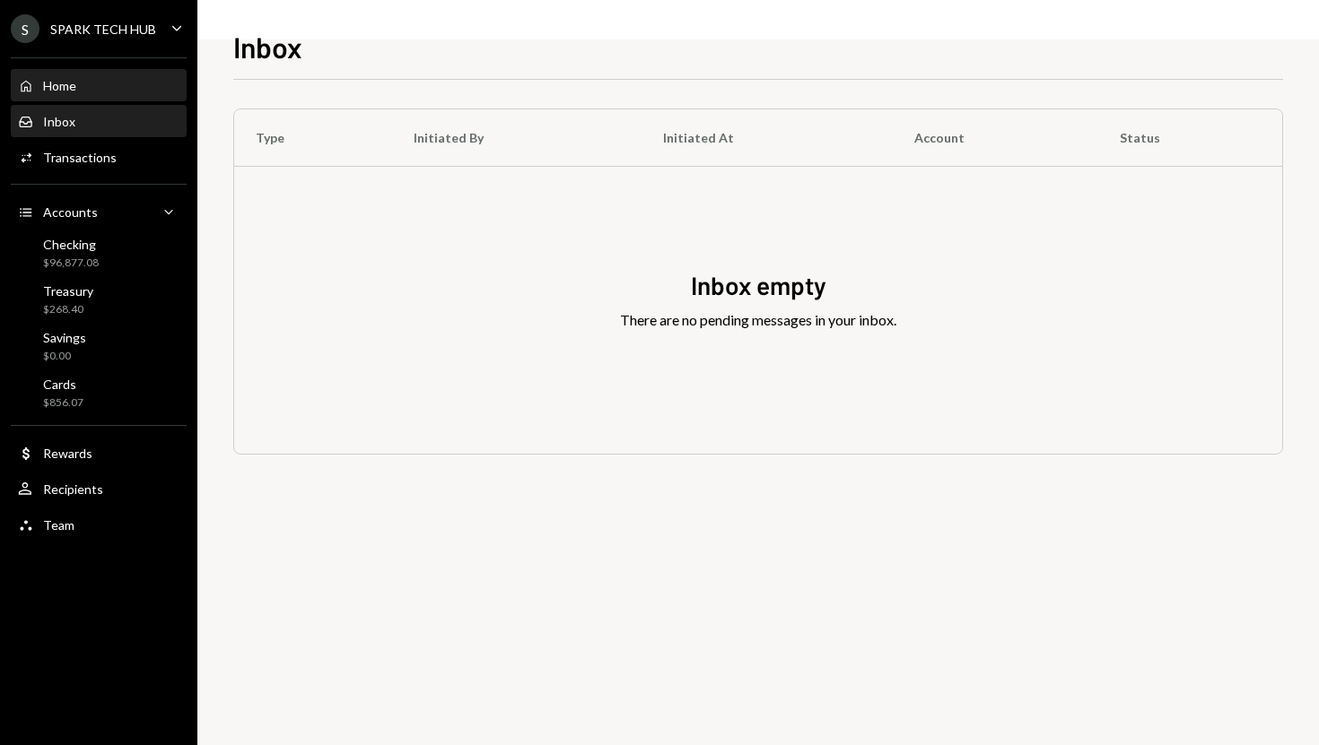
click at [120, 87] on div "Home Home" at bounding box center [98, 86] width 161 height 16
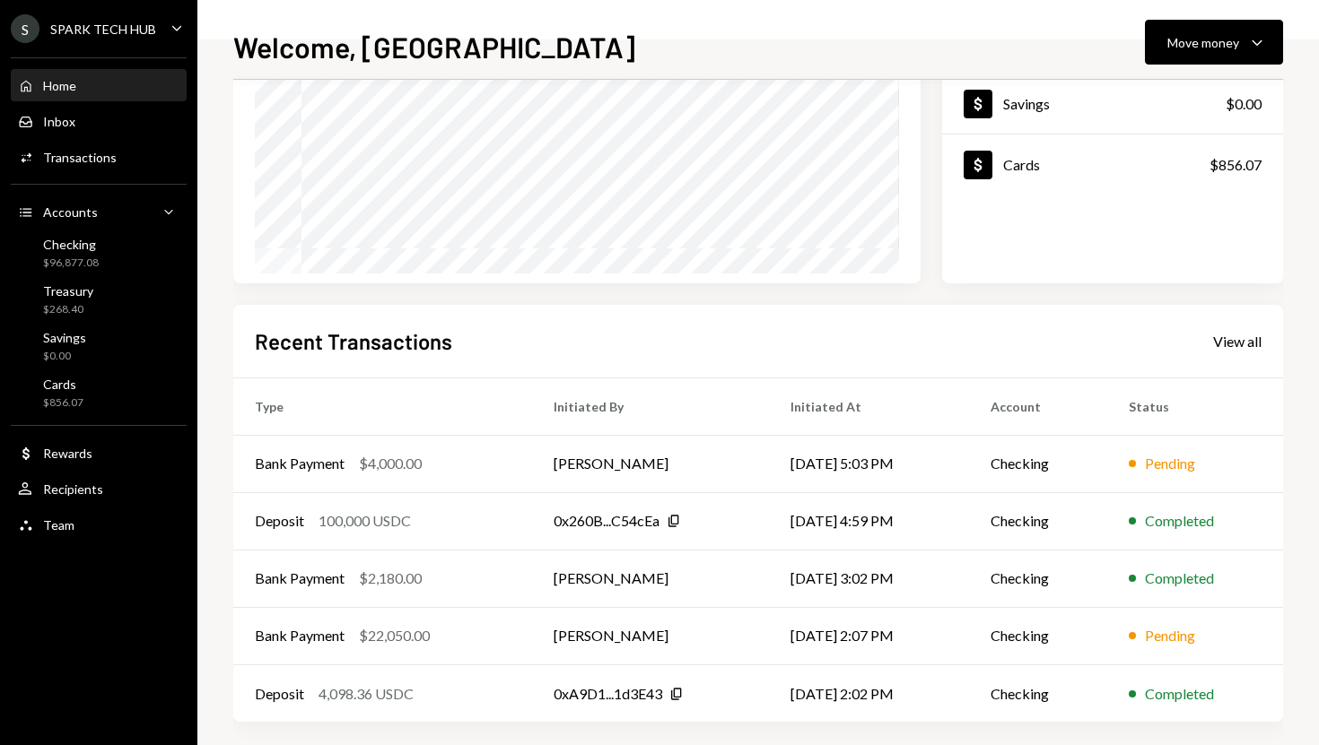
scroll to position [250, 0]
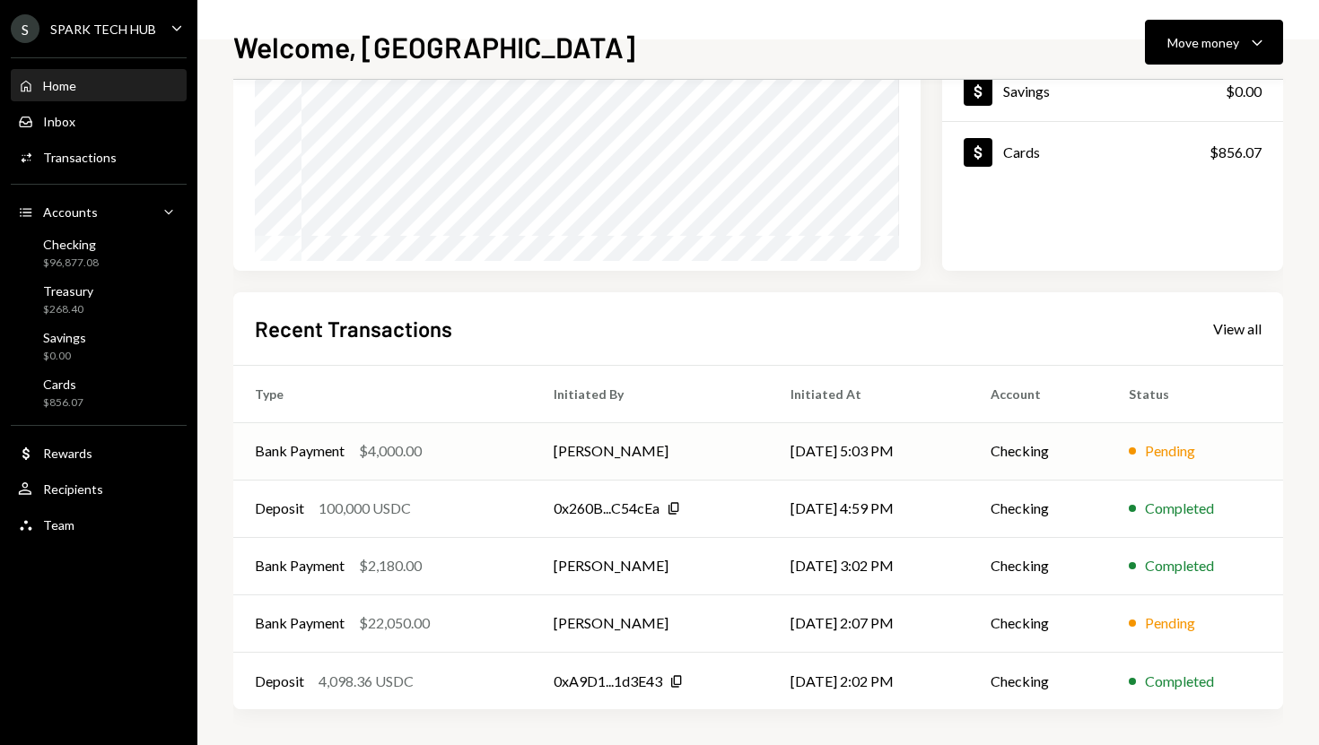
click at [713, 453] on td "[PERSON_NAME]" at bounding box center [650, 451] width 237 height 57
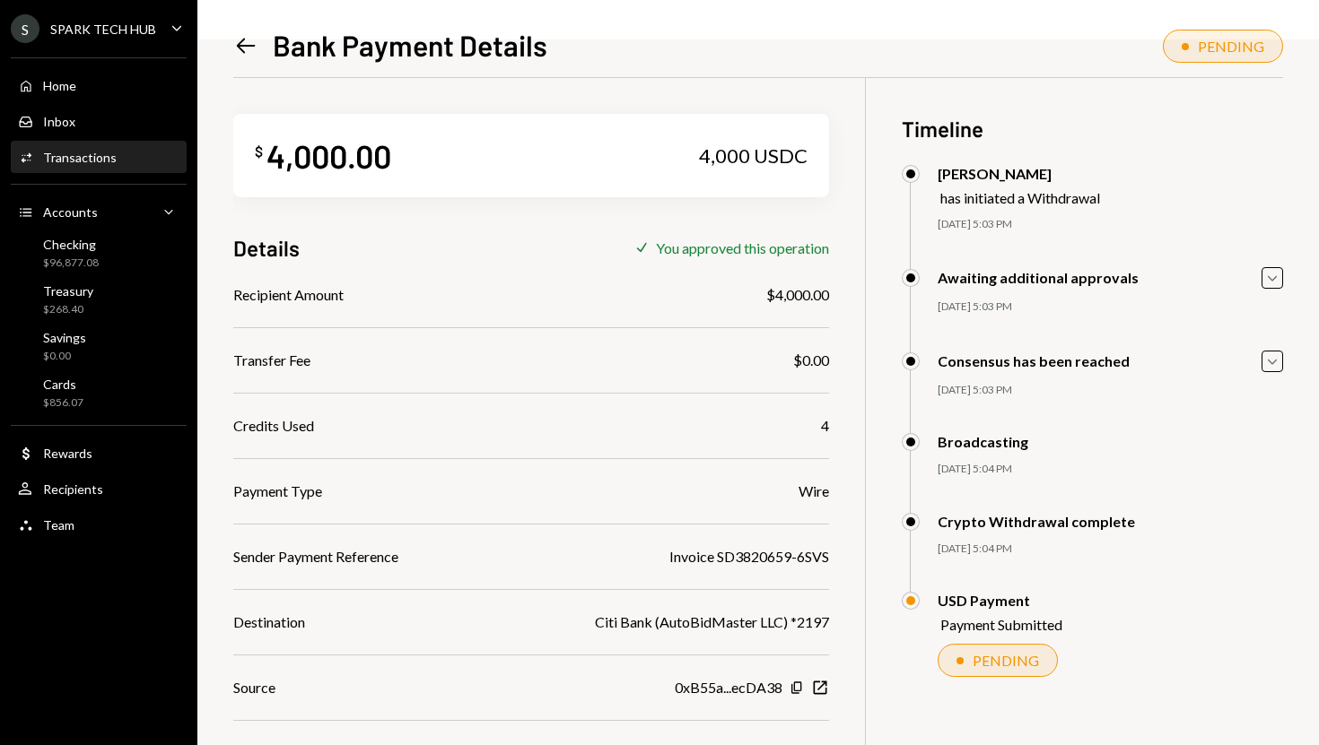
scroll to position [84, 0]
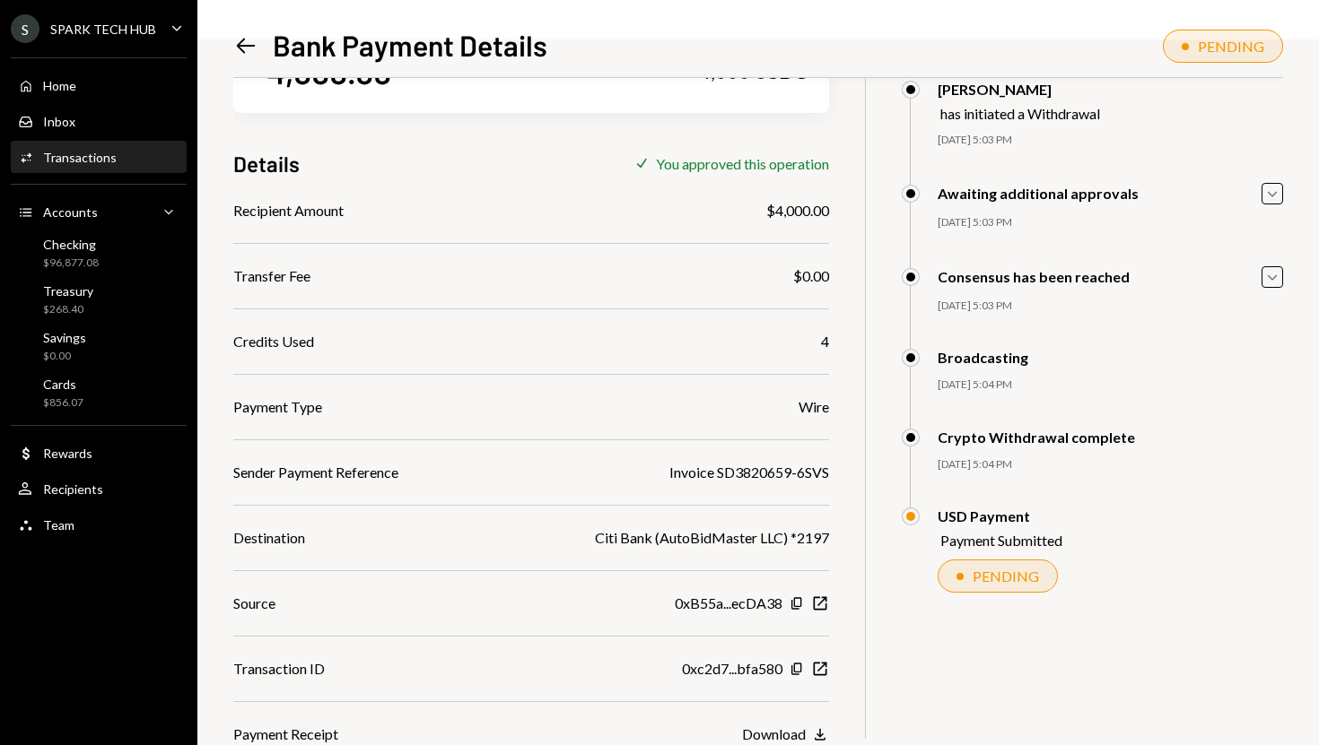
click at [118, 103] on div "Home Home Inbox Inbox Activities Transactions Accounts Accounts Caret Down Chec…" at bounding box center [98, 296] width 197 height 498
click at [106, 85] on div "Home Home" at bounding box center [98, 86] width 161 height 16
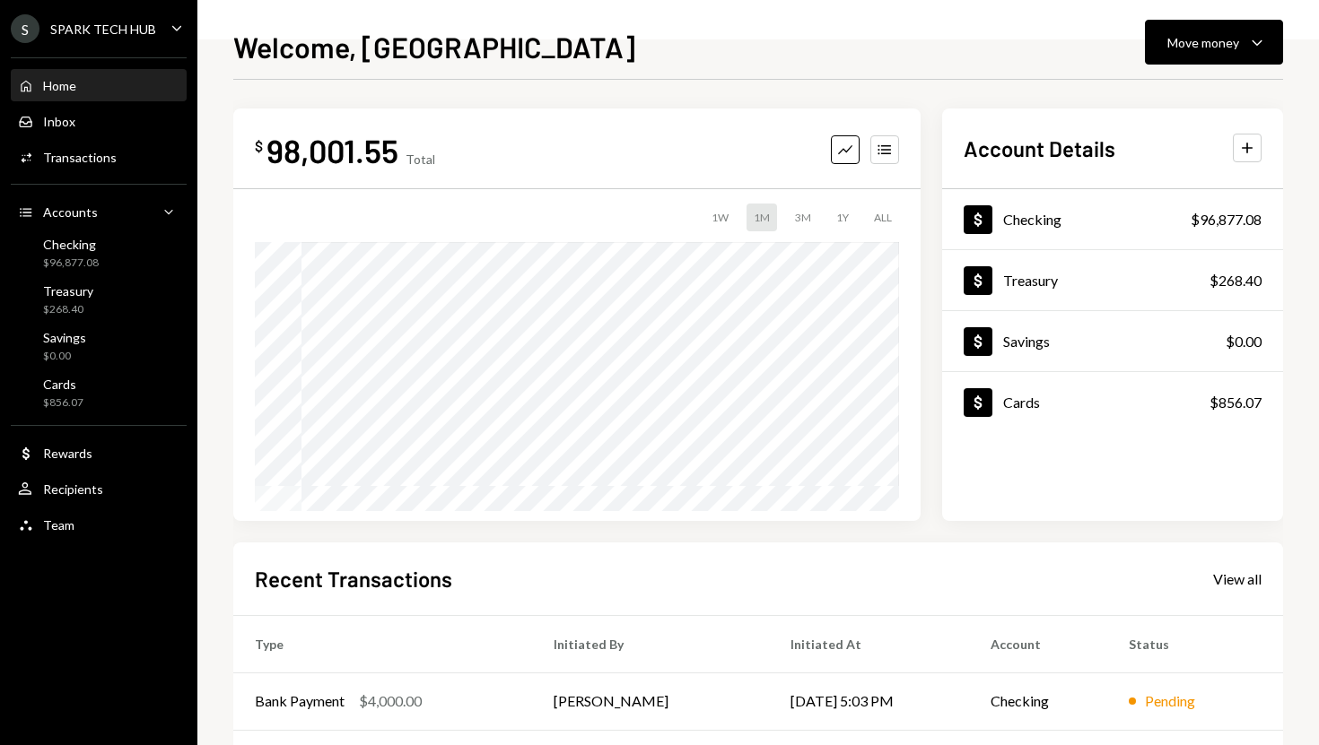
click at [348, 631] on th "Type" at bounding box center [382, 643] width 299 height 57
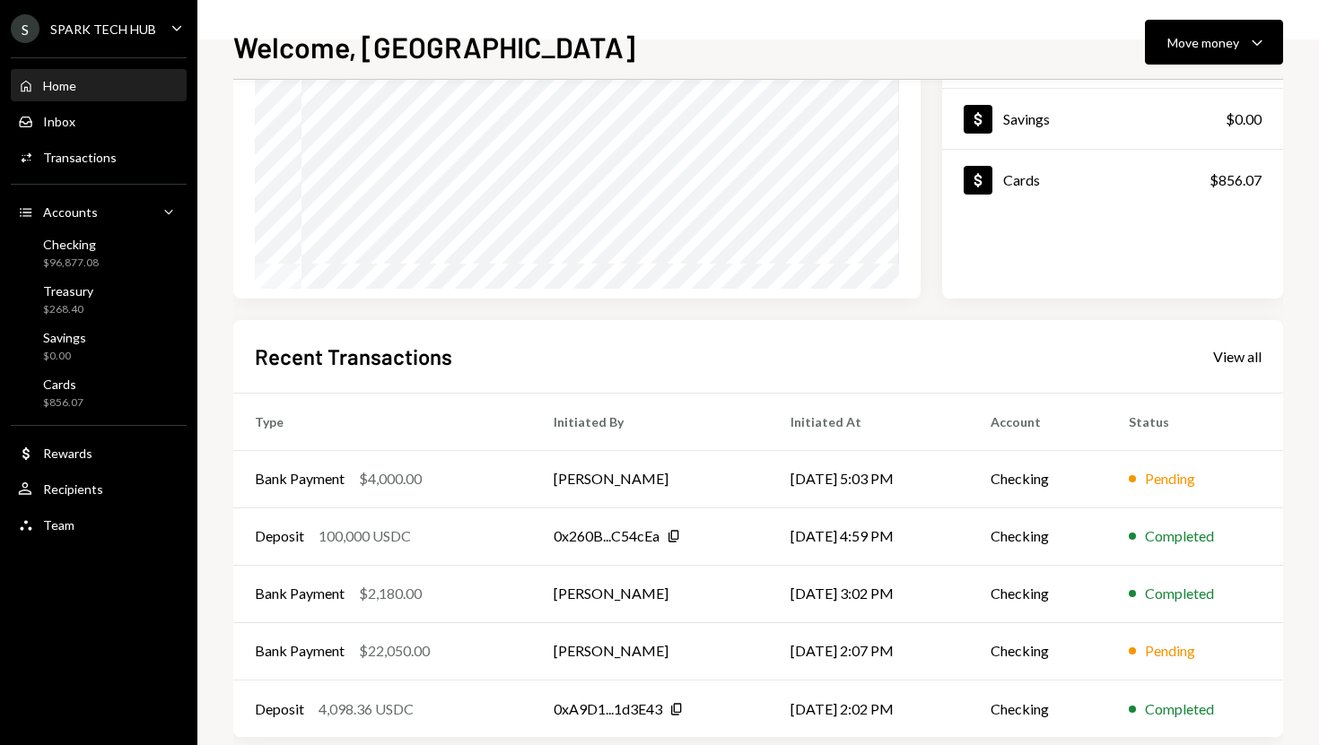
scroll to position [242, 0]
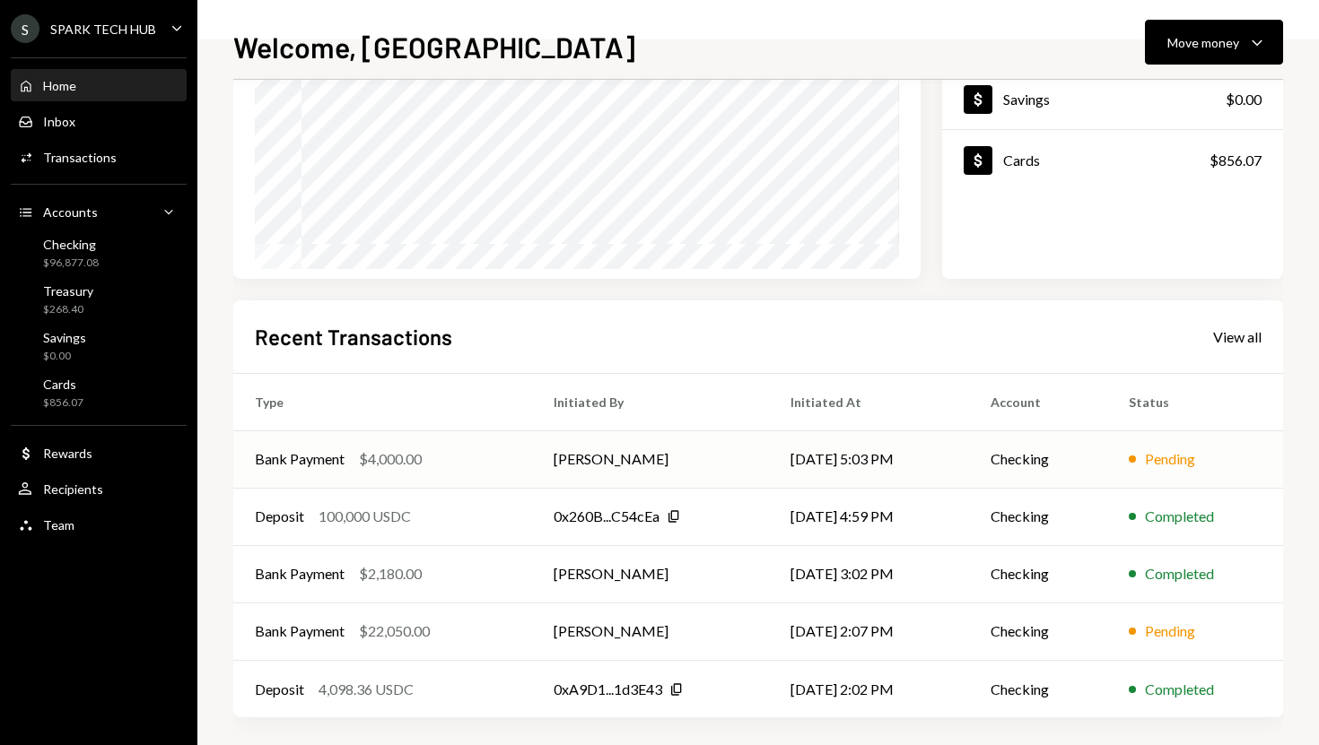
click at [637, 475] on td "[PERSON_NAME]" at bounding box center [650, 459] width 237 height 57
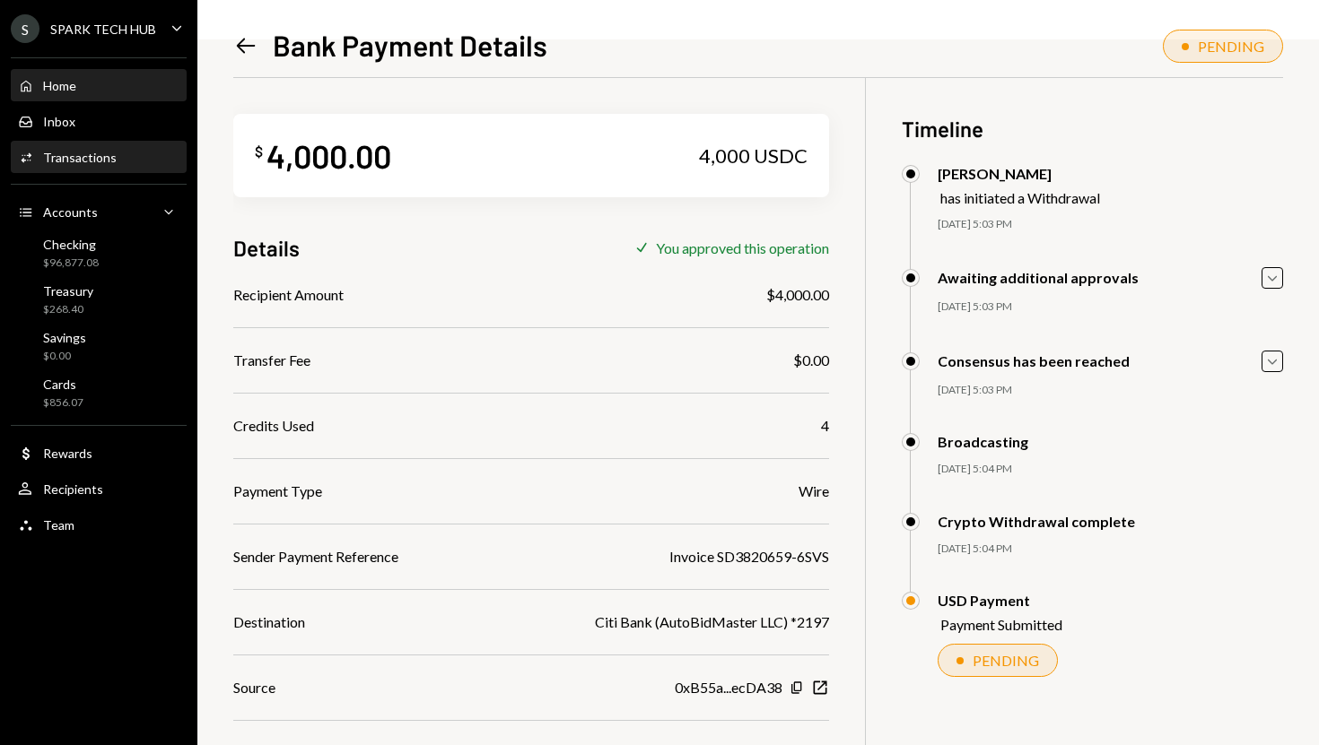
click at [65, 96] on div "Home Home" at bounding box center [98, 86] width 161 height 31
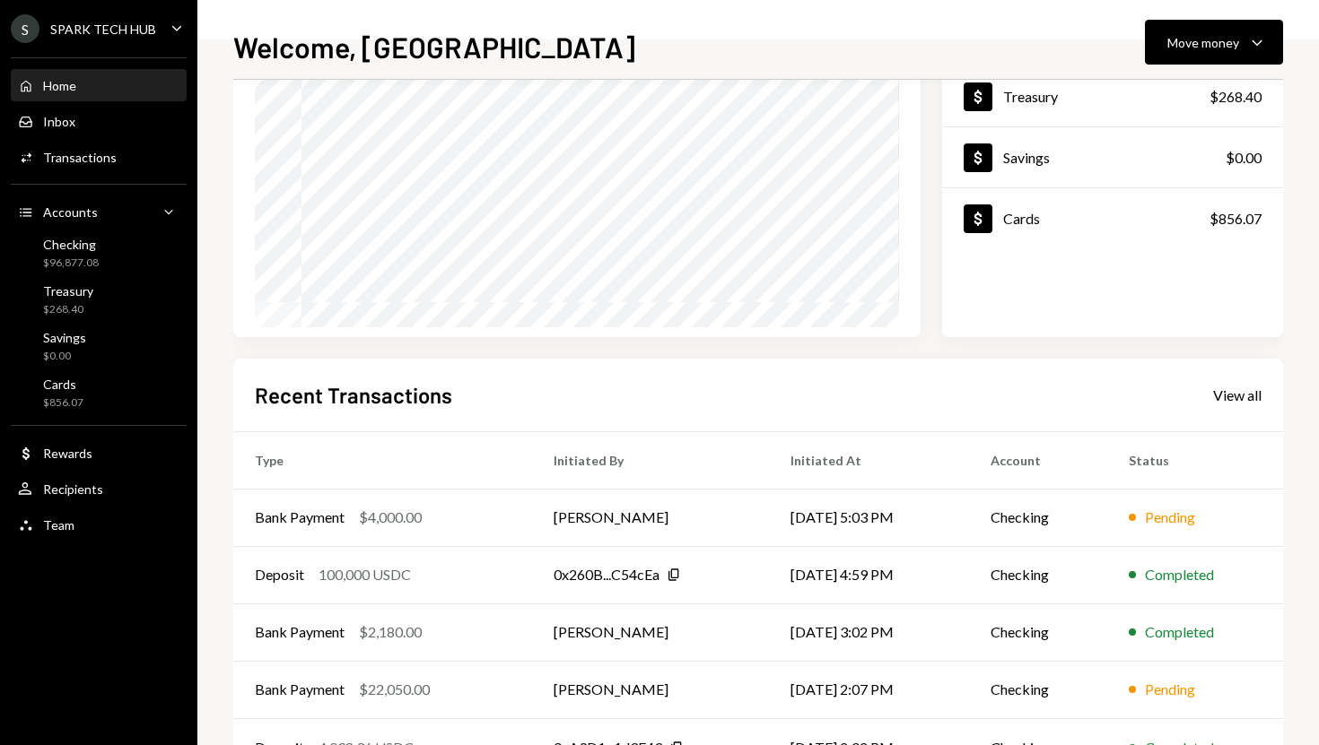
scroll to position [202, 0]
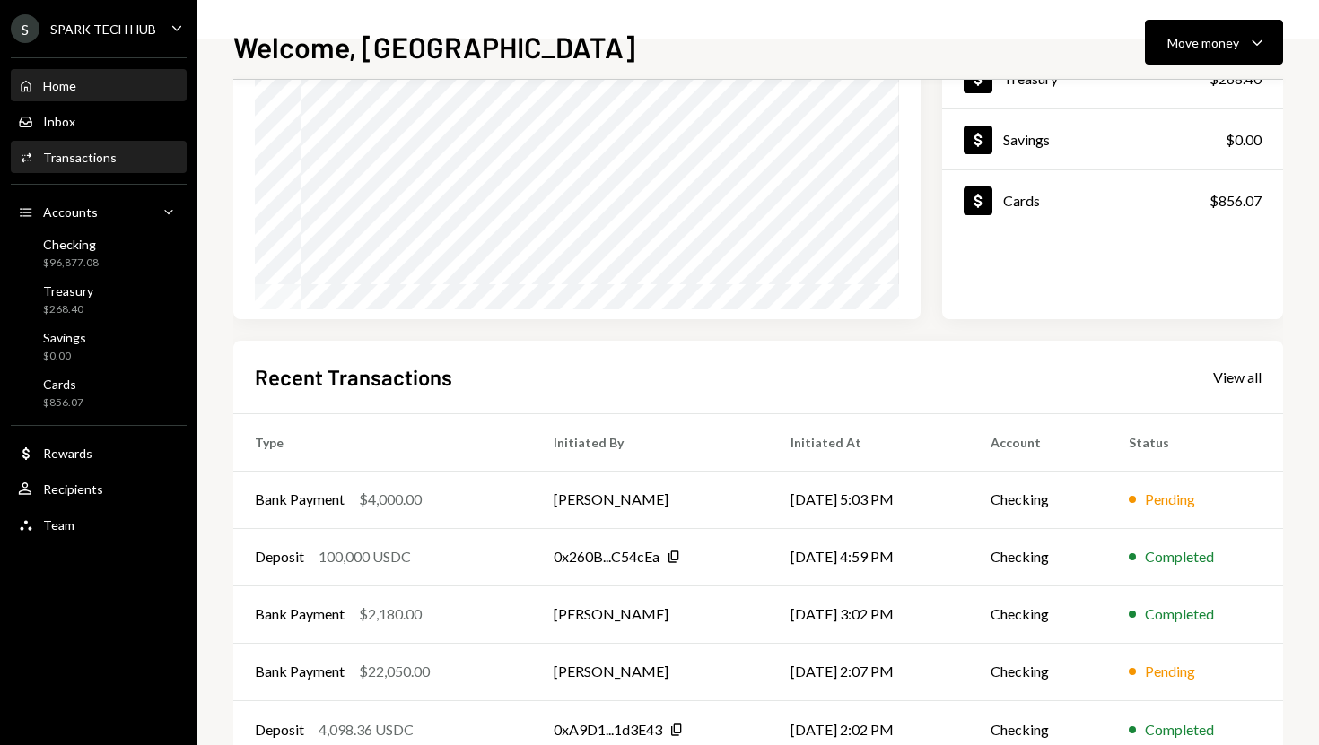
click at [144, 143] on div "Activities Transactions" at bounding box center [98, 158] width 161 height 31
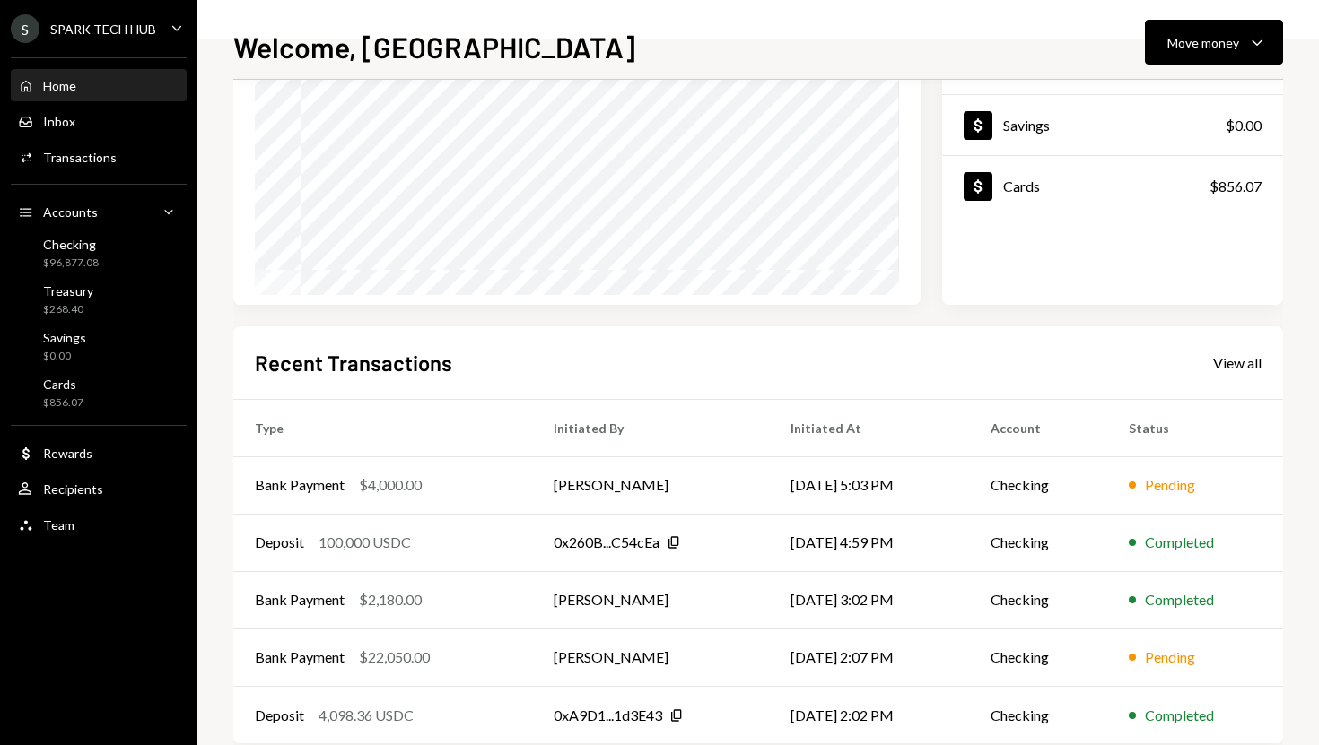
scroll to position [250, 0]
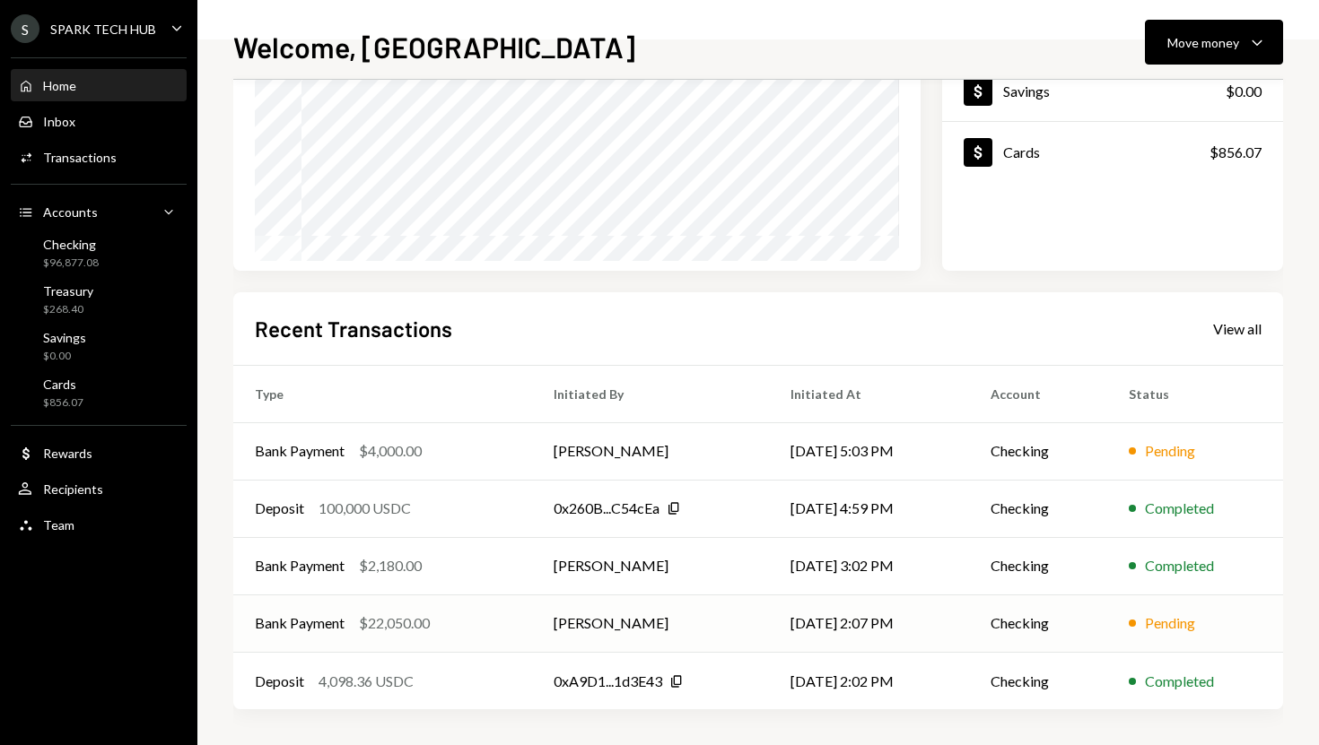
click at [484, 624] on div "Bank Payment $22,050.00" at bounding box center [383, 624] width 256 height 22
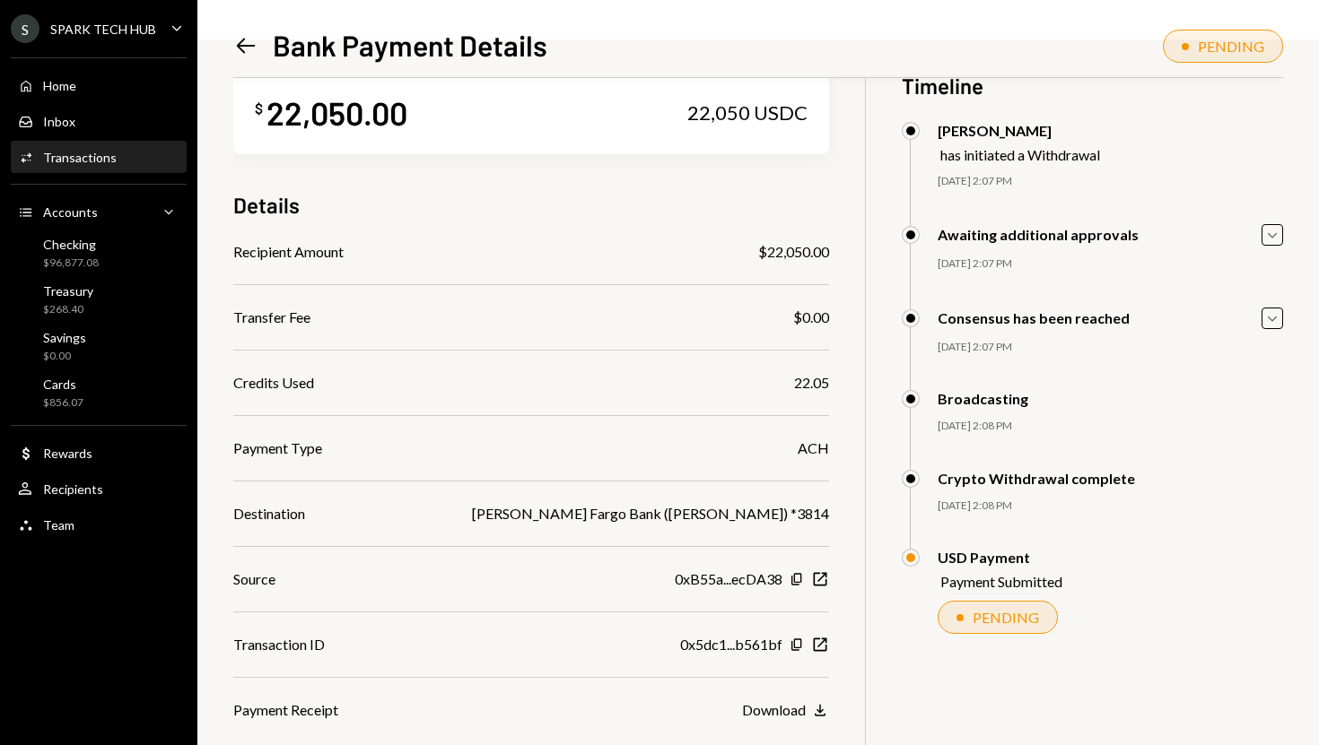
scroll to position [78, 0]
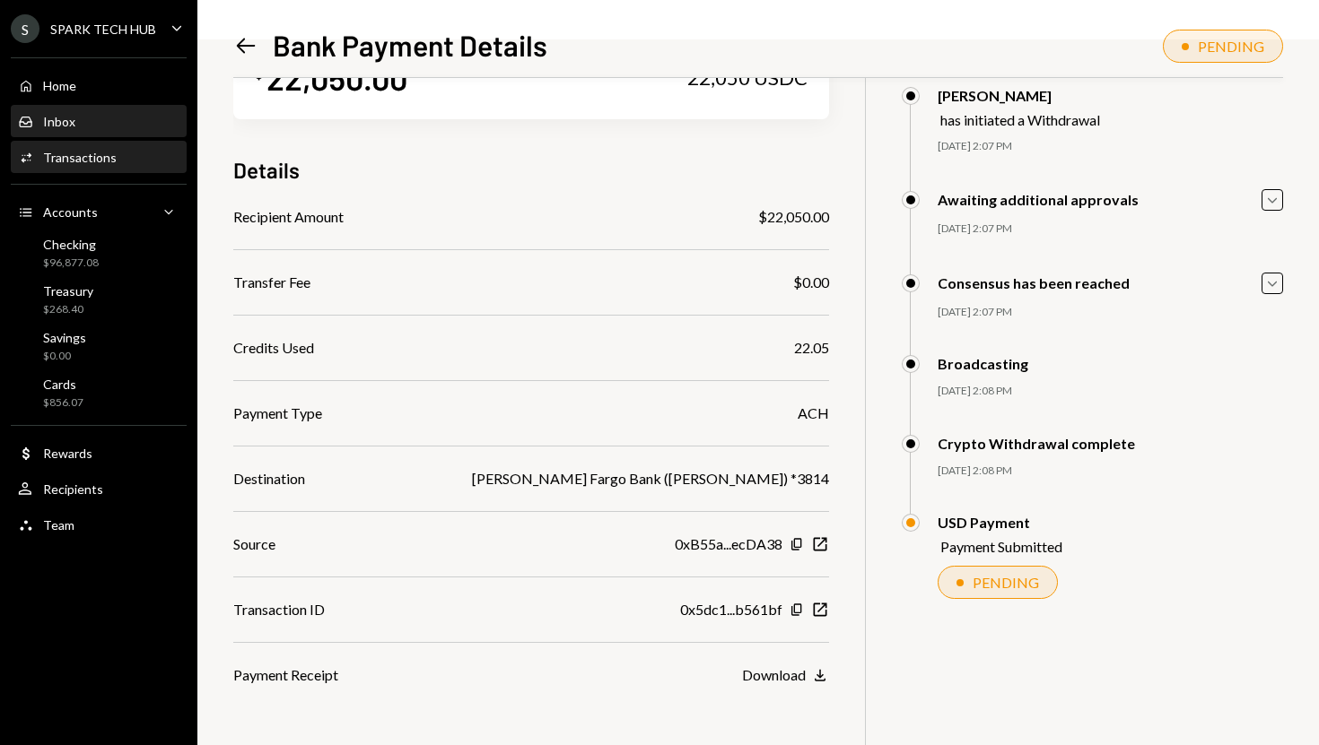
click at [138, 127] on div "Inbox Inbox" at bounding box center [98, 122] width 161 height 16
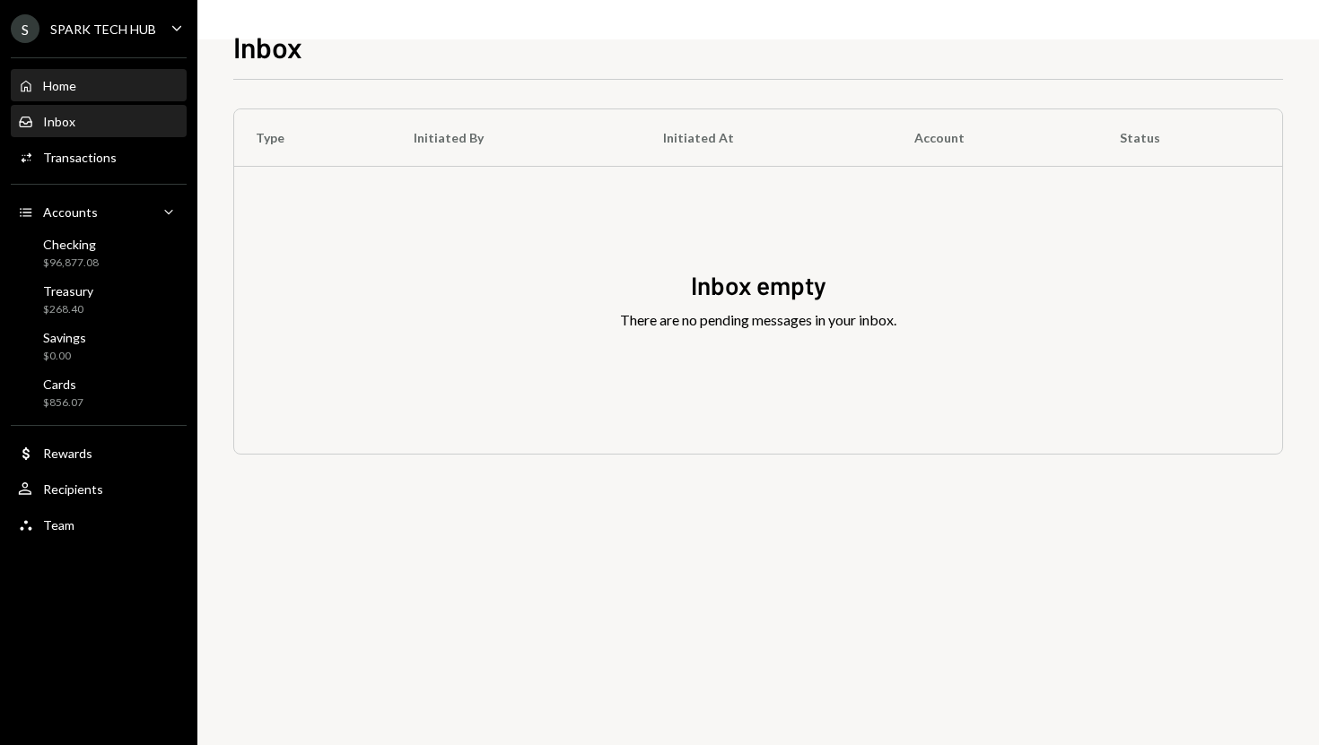
click at [134, 94] on div "Home Home" at bounding box center [98, 86] width 161 height 31
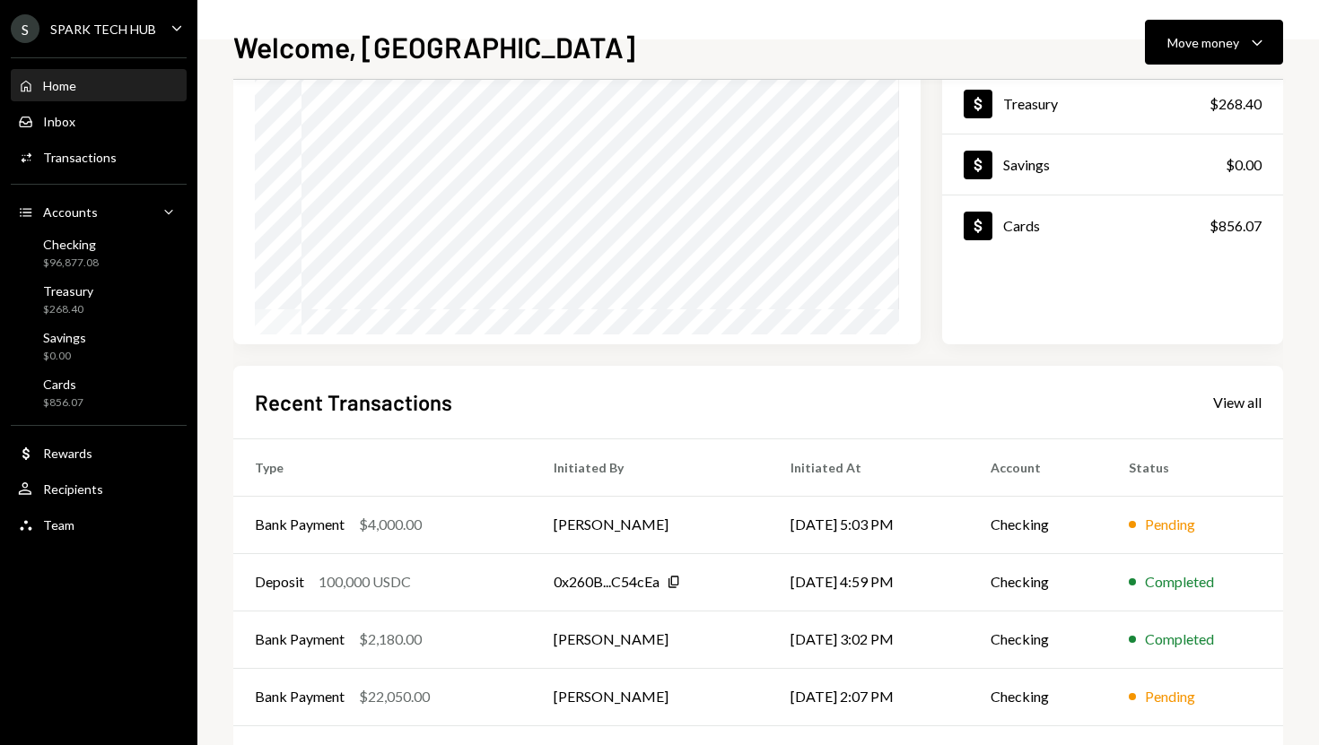
scroll to position [250, 0]
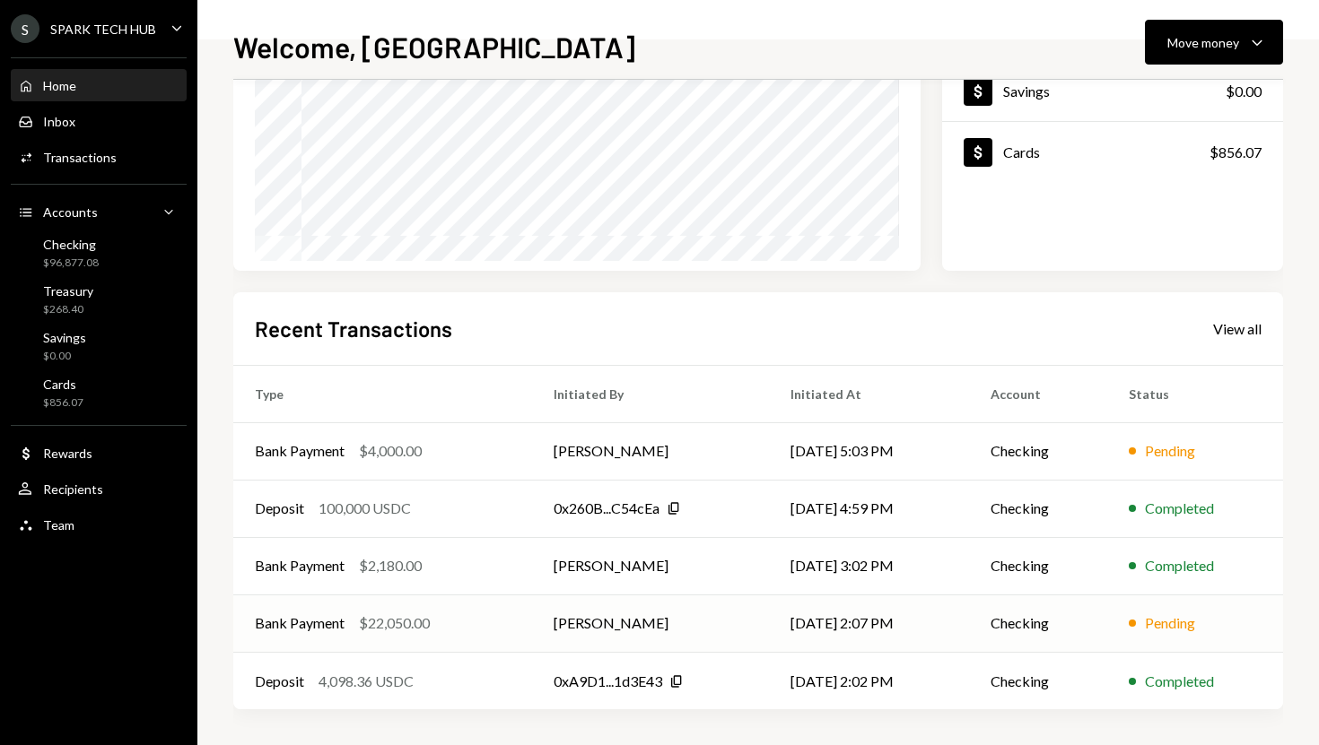
click at [480, 601] on td "Bank Payment $22,050.00" at bounding box center [382, 623] width 299 height 57
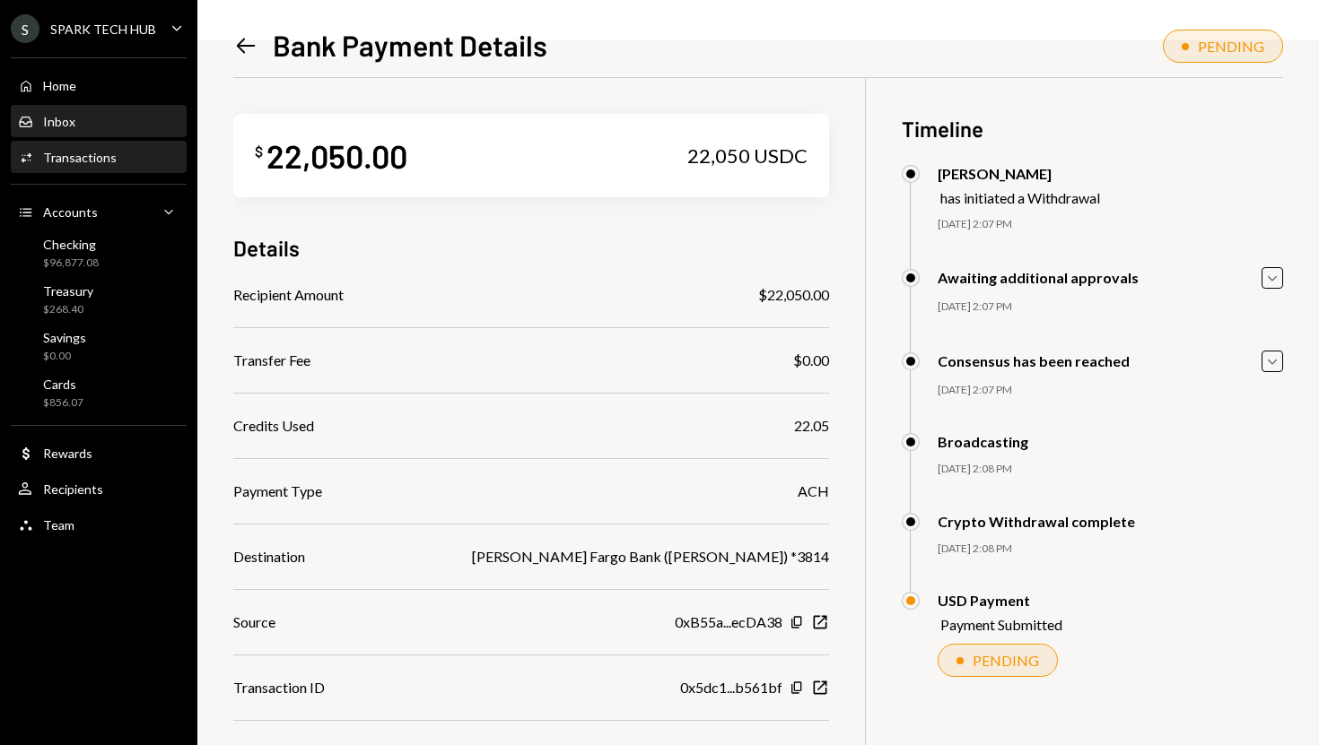
click at [150, 122] on div "Inbox Inbox" at bounding box center [98, 122] width 161 height 16
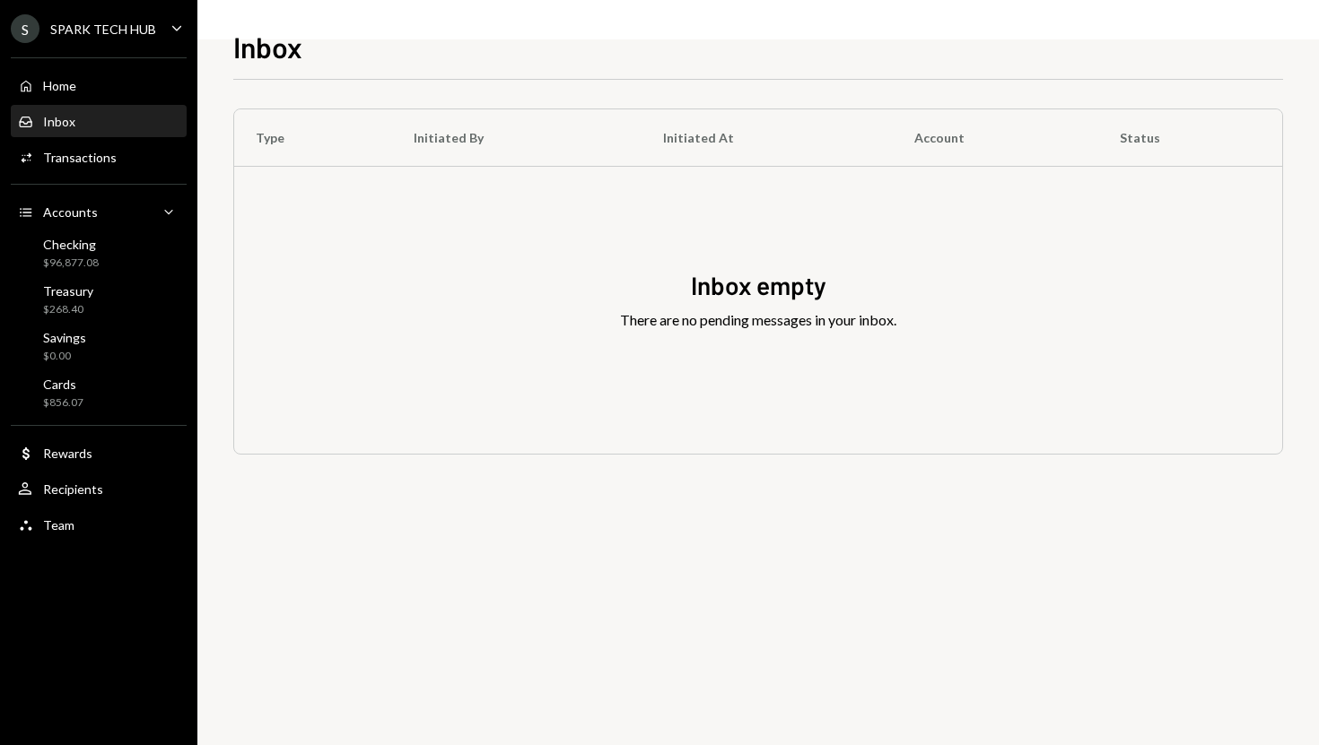
click at [139, 107] on div "Inbox Inbox" at bounding box center [98, 122] width 161 height 31
click at [133, 95] on div "Home Home" at bounding box center [98, 86] width 161 height 31
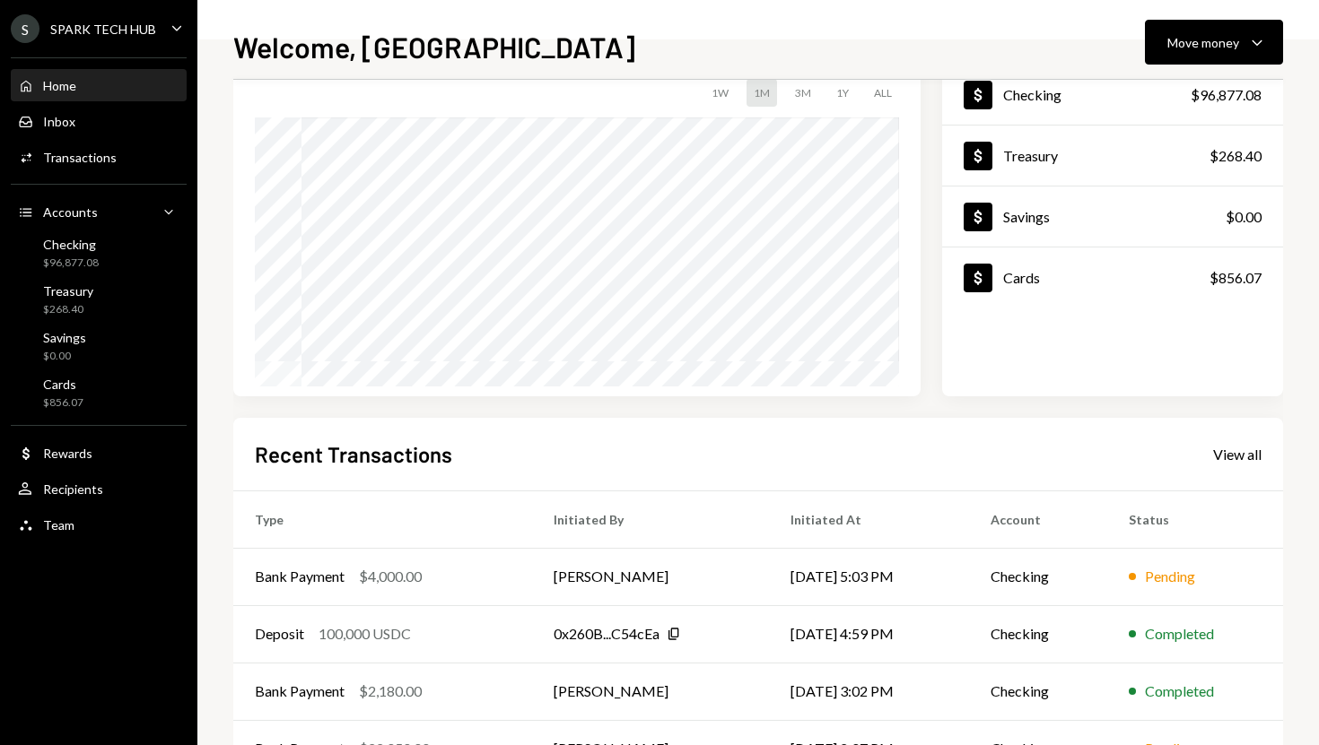
scroll to position [105, 0]
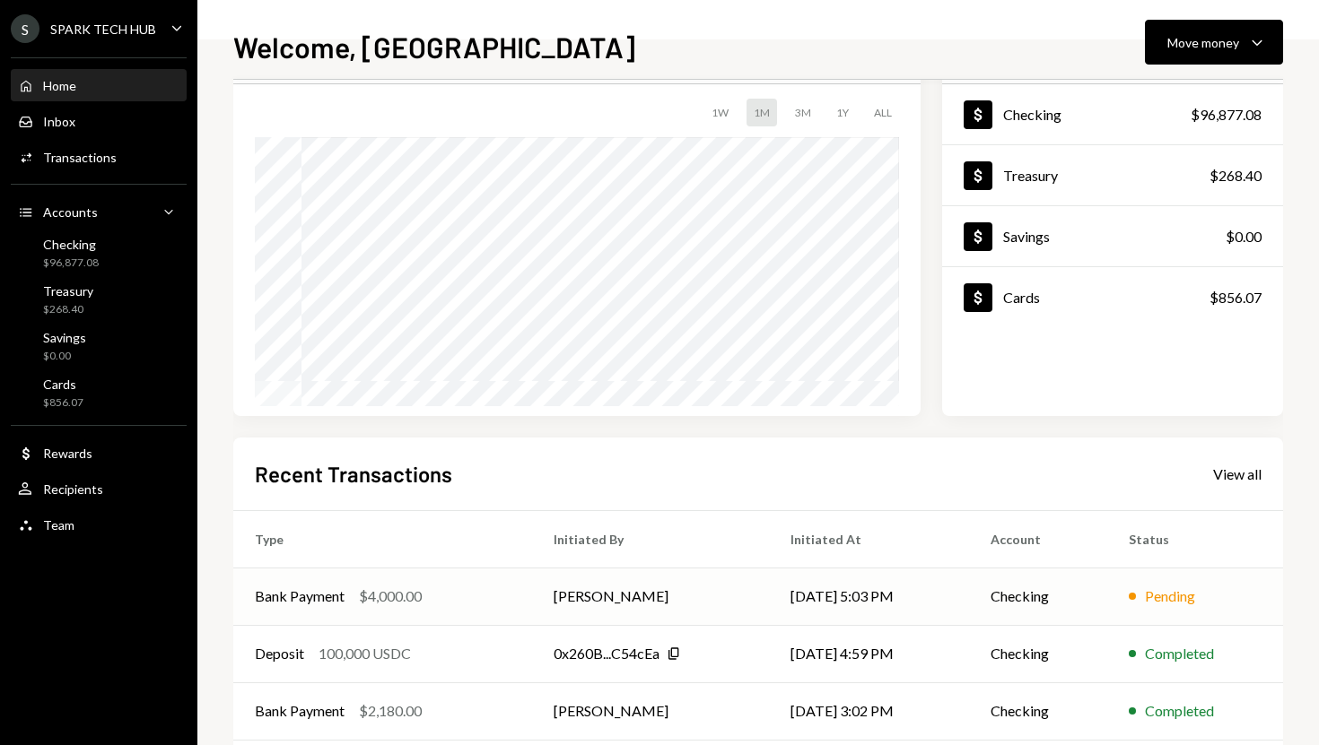
click at [364, 597] on div "$4,000.00" at bounding box center [390, 597] width 63 height 22
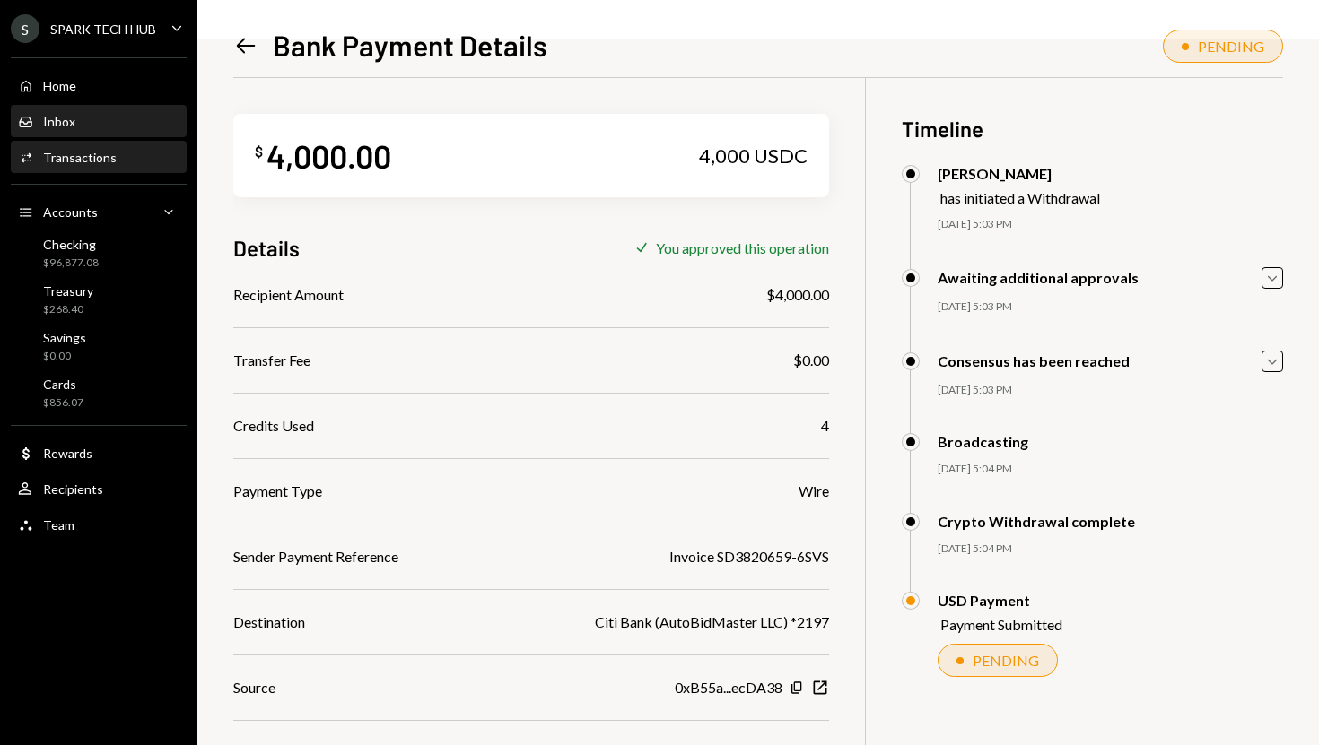
click at [147, 135] on div "Inbox Inbox" at bounding box center [98, 122] width 161 height 31
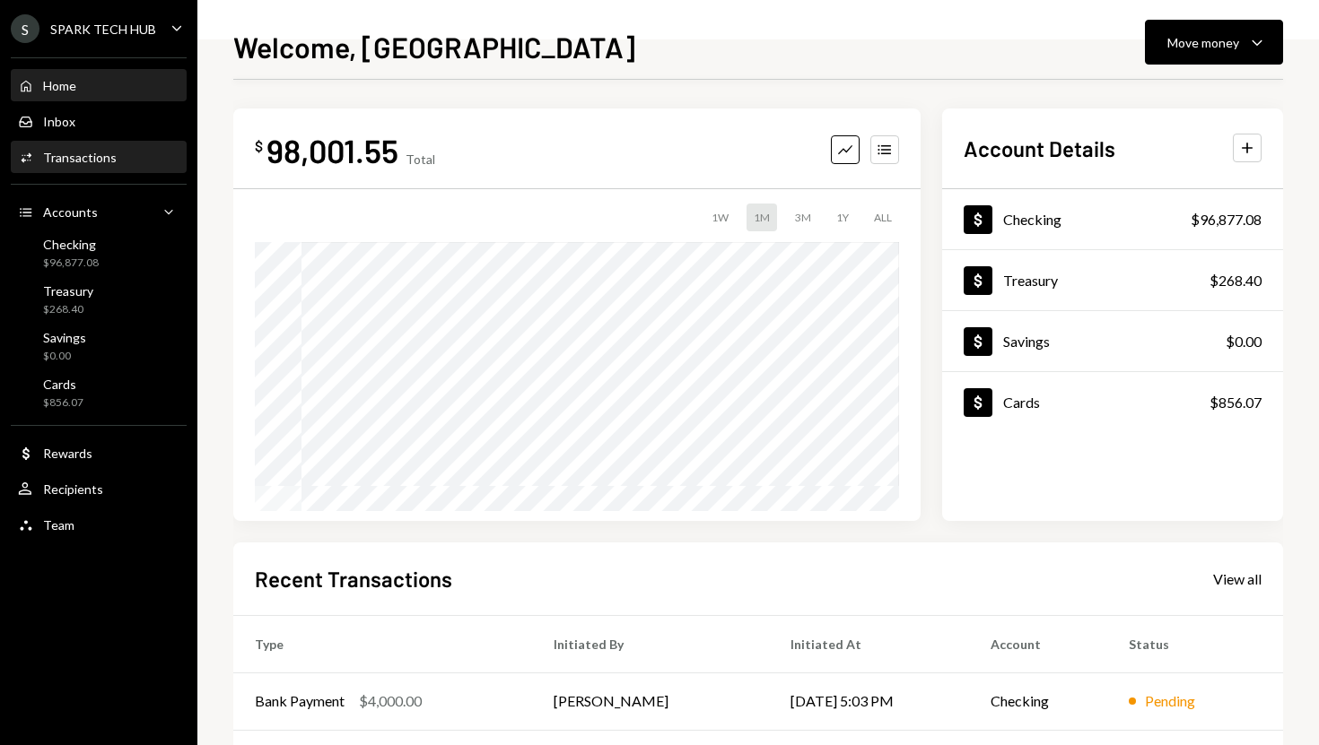
scroll to position [250, 0]
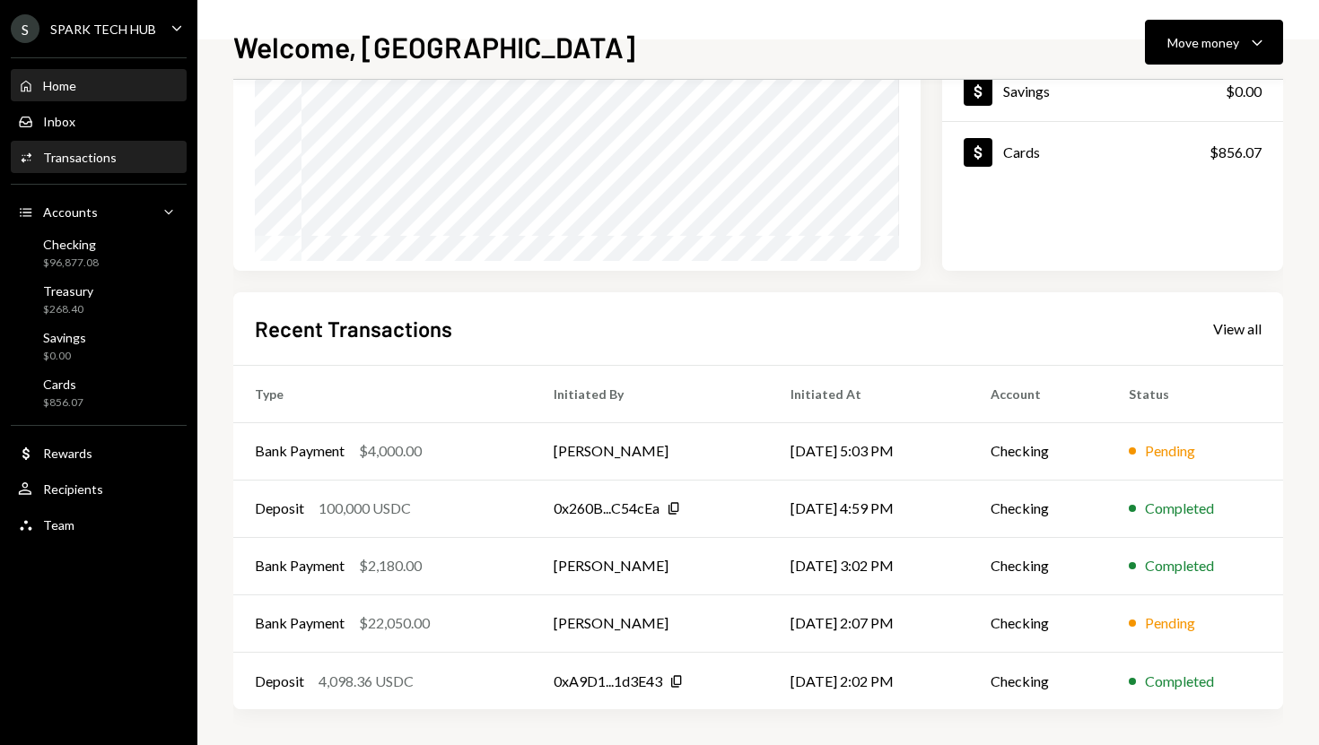
click at [120, 144] on div "Activities Transactions" at bounding box center [98, 158] width 161 height 31
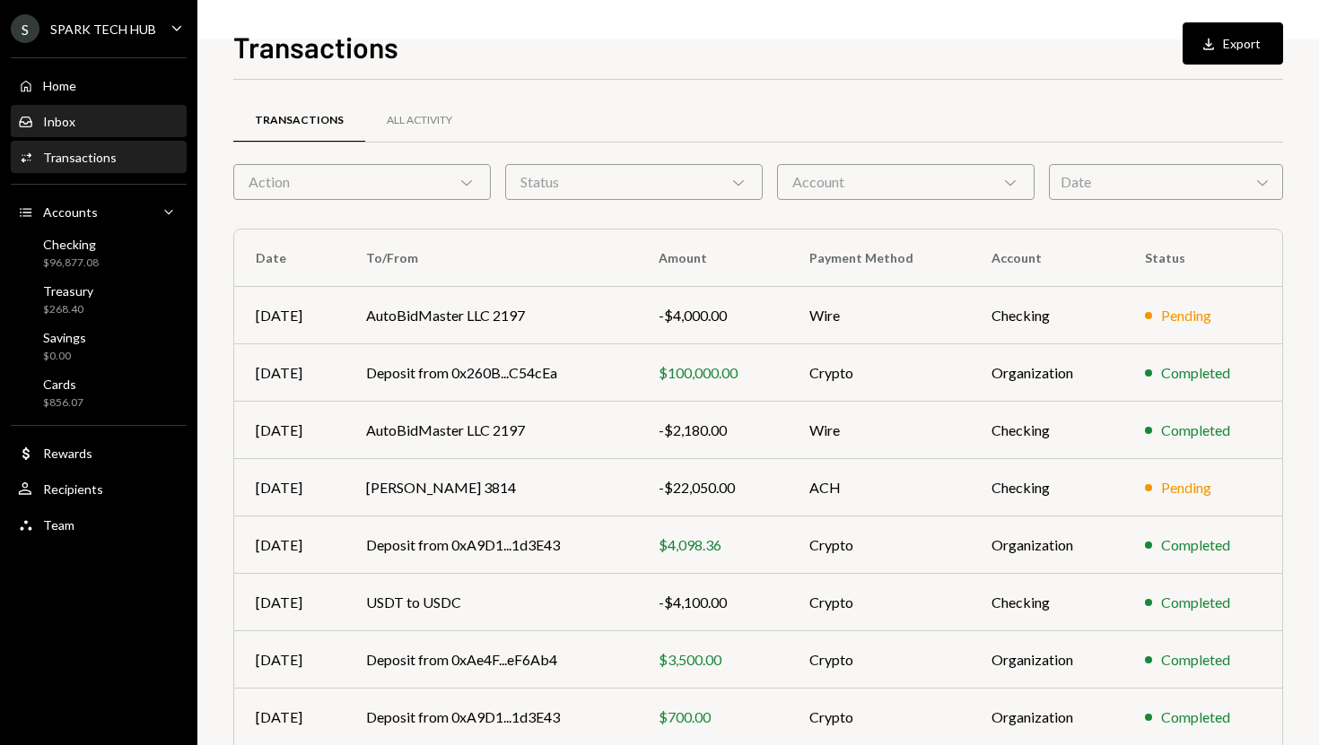
click at [117, 120] on div "Inbox Inbox" at bounding box center [98, 122] width 161 height 16
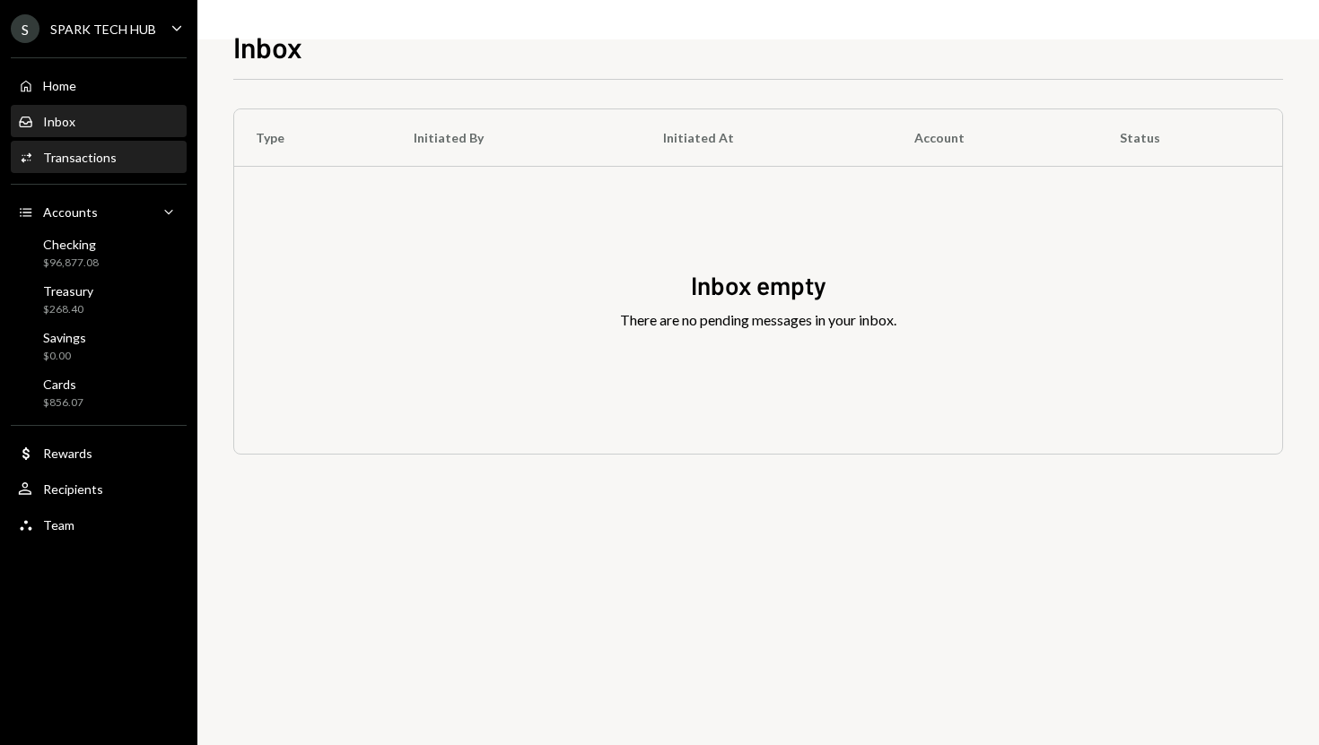
click at [114, 154] on div "Activities Transactions" at bounding box center [98, 158] width 161 height 16
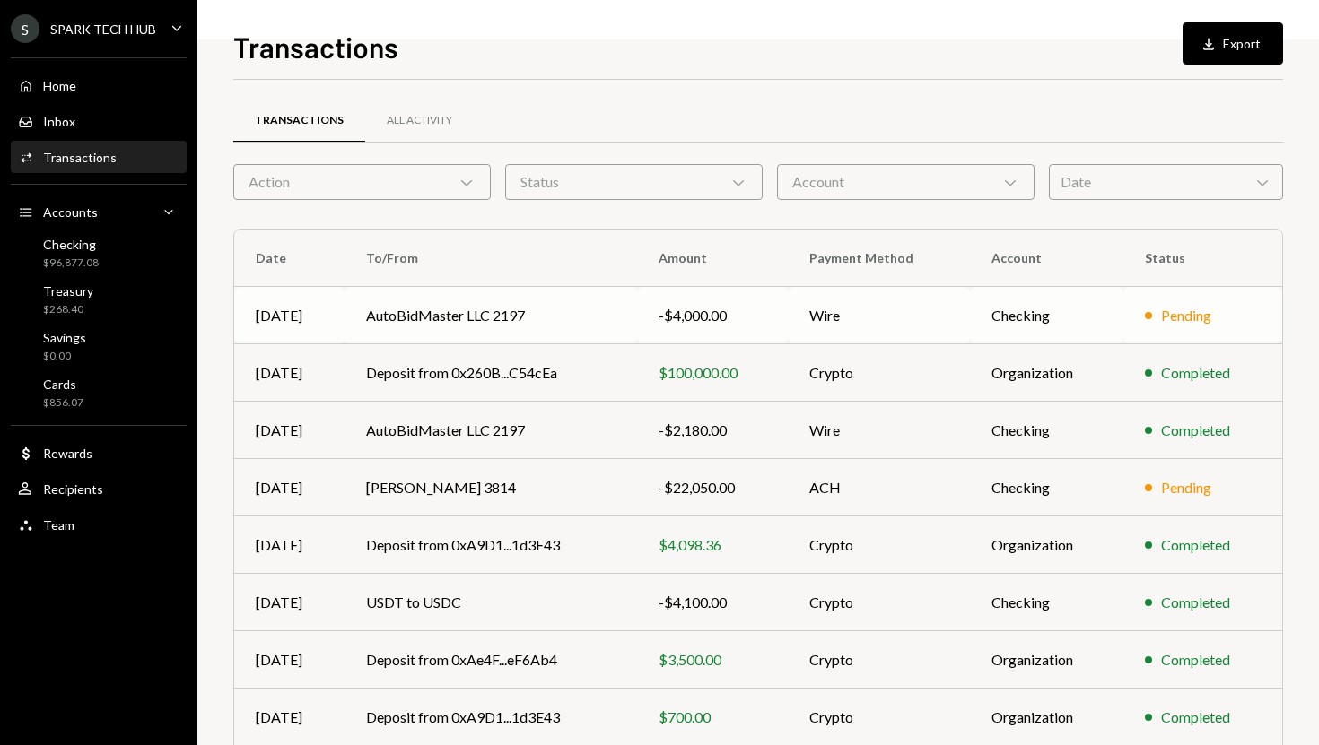
click at [575, 306] on td "AutoBidMaster LLC 2197" at bounding box center [490, 315] width 292 height 57
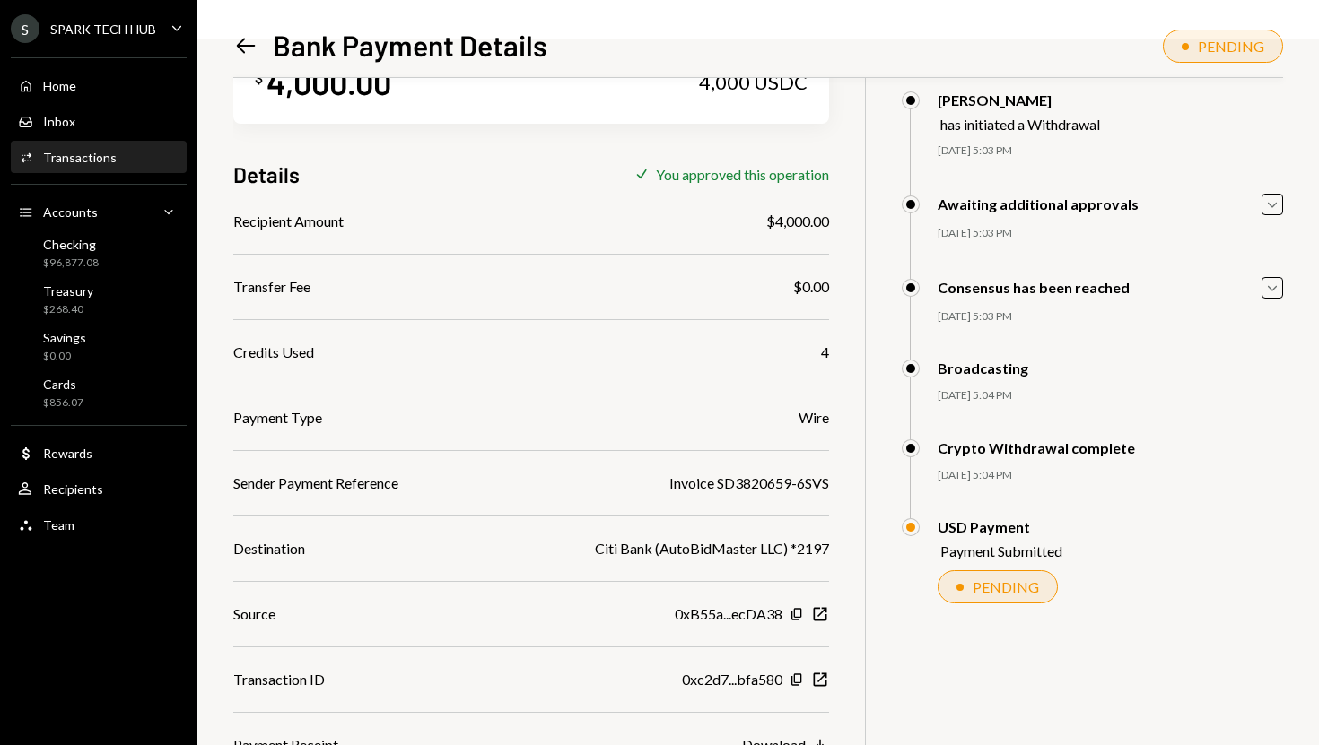
scroll to position [84, 0]
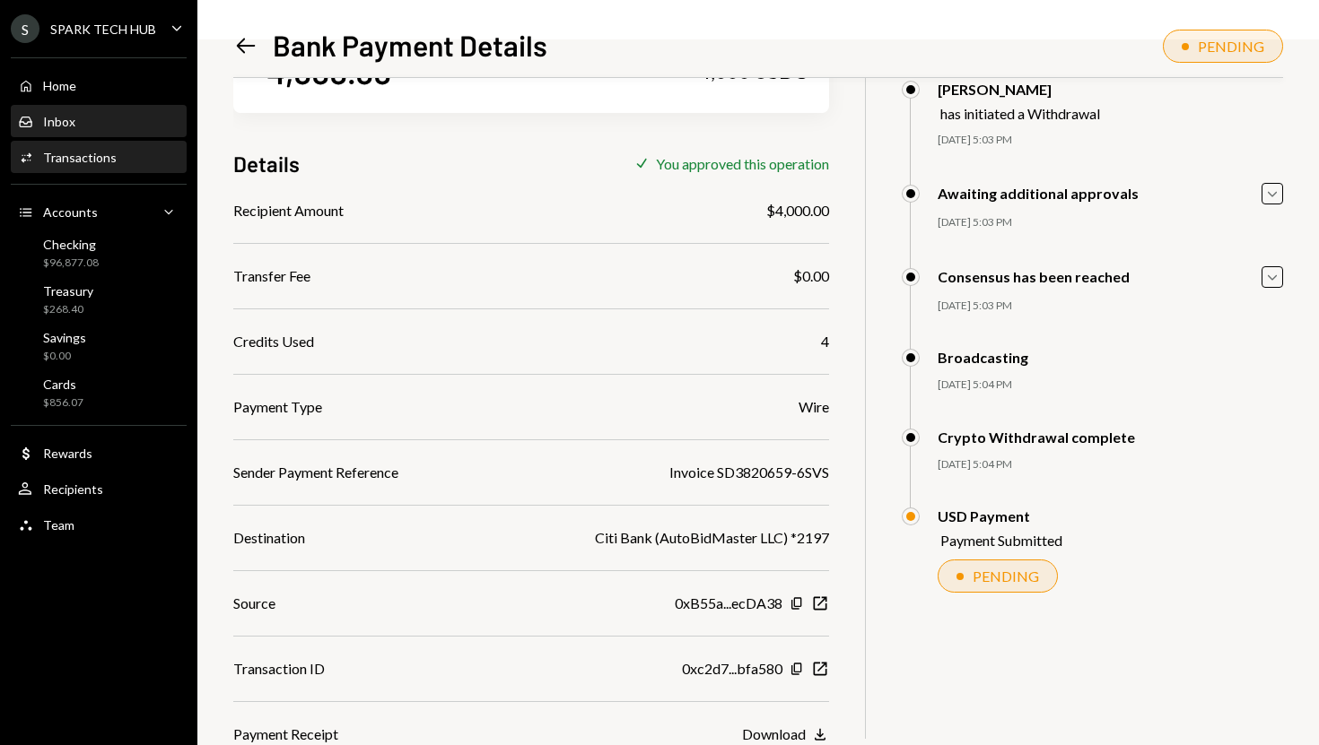
click at [106, 132] on div "Inbox Inbox" at bounding box center [98, 122] width 161 height 31
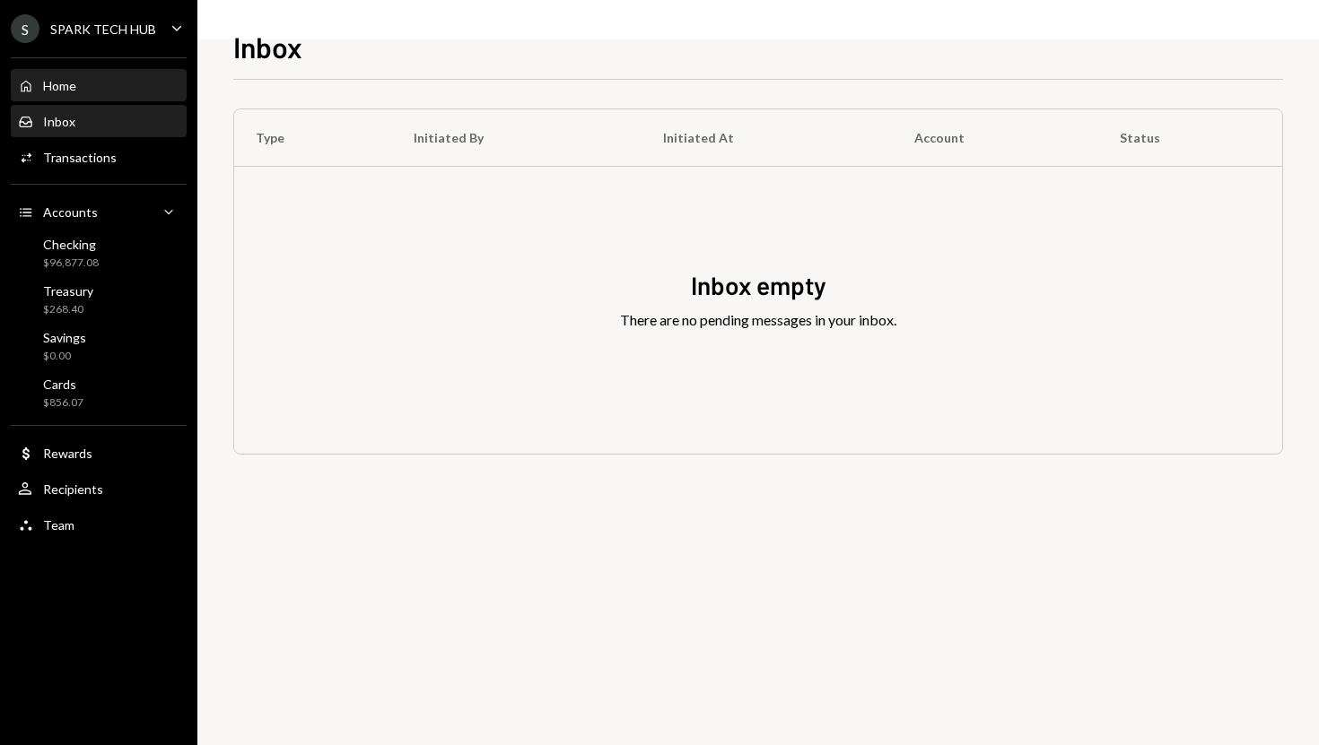
click at [94, 100] on div "Home Home" at bounding box center [98, 86] width 161 height 31
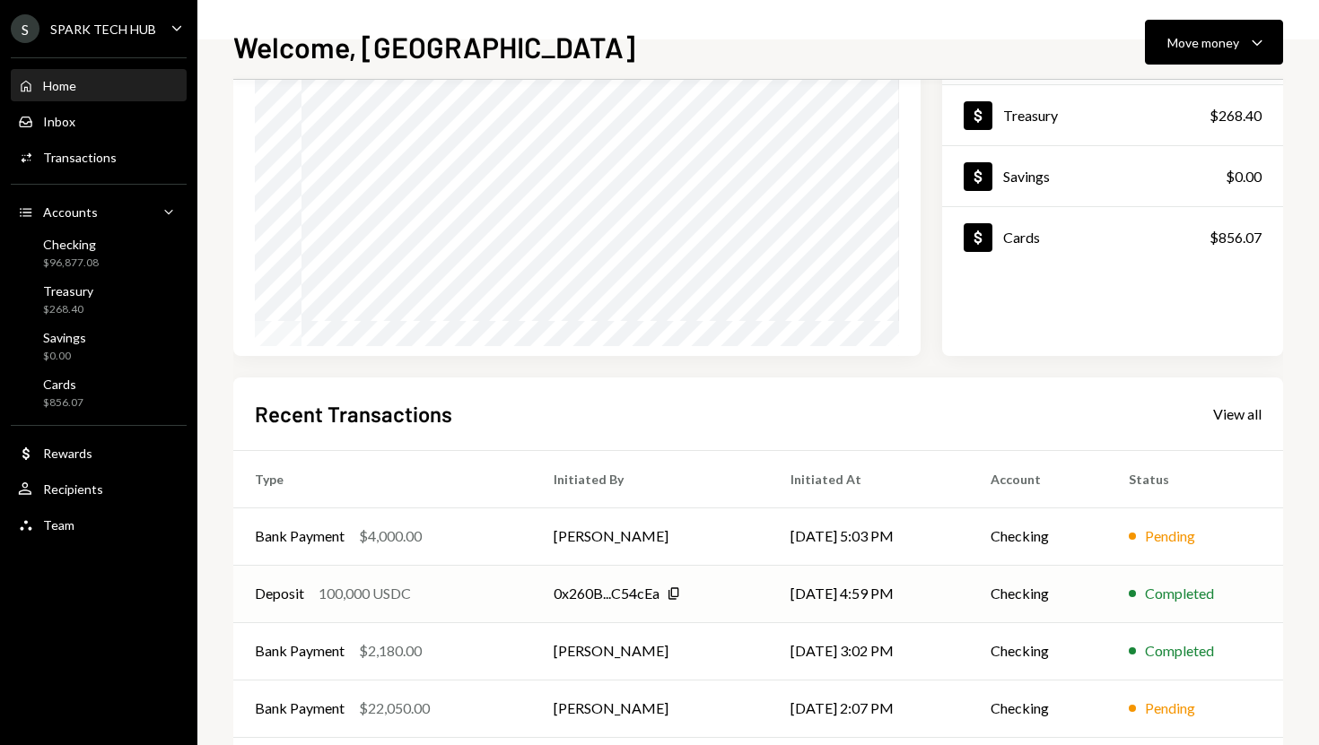
scroll to position [250, 0]
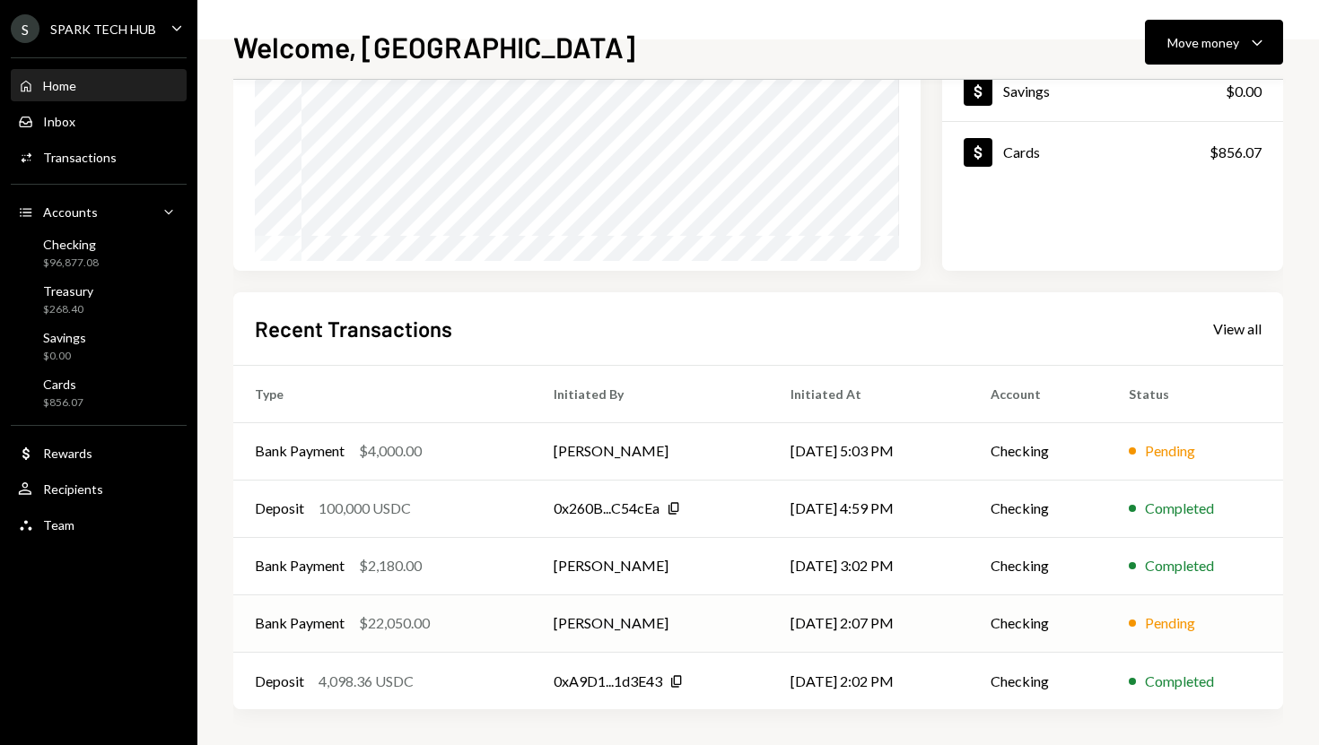
click at [663, 625] on td "[PERSON_NAME]" at bounding box center [650, 623] width 237 height 57
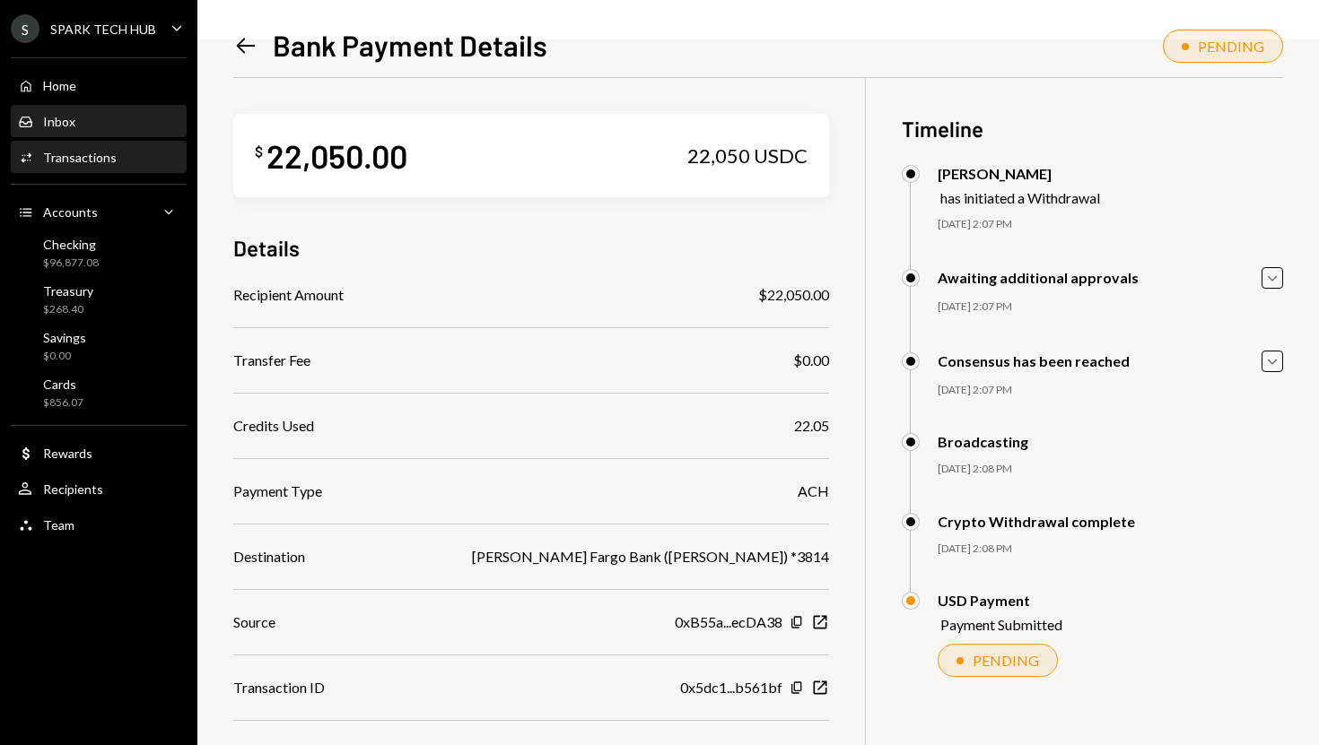
click at [74, 109] on div "Inbox Inbox" at bounding box center [98, 122] width 161 height 31
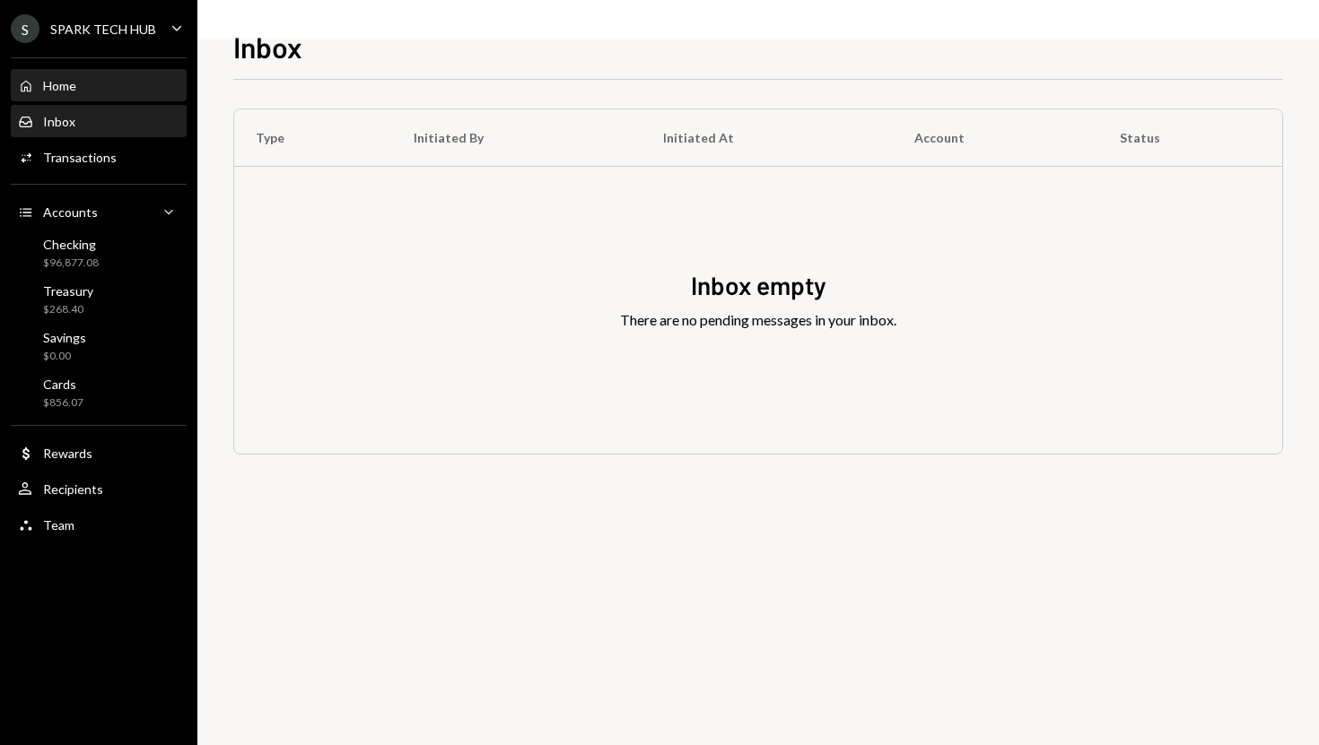
click at [92, 90] on div "Home Home" at bounding box center [98, 86] width 161 height 16
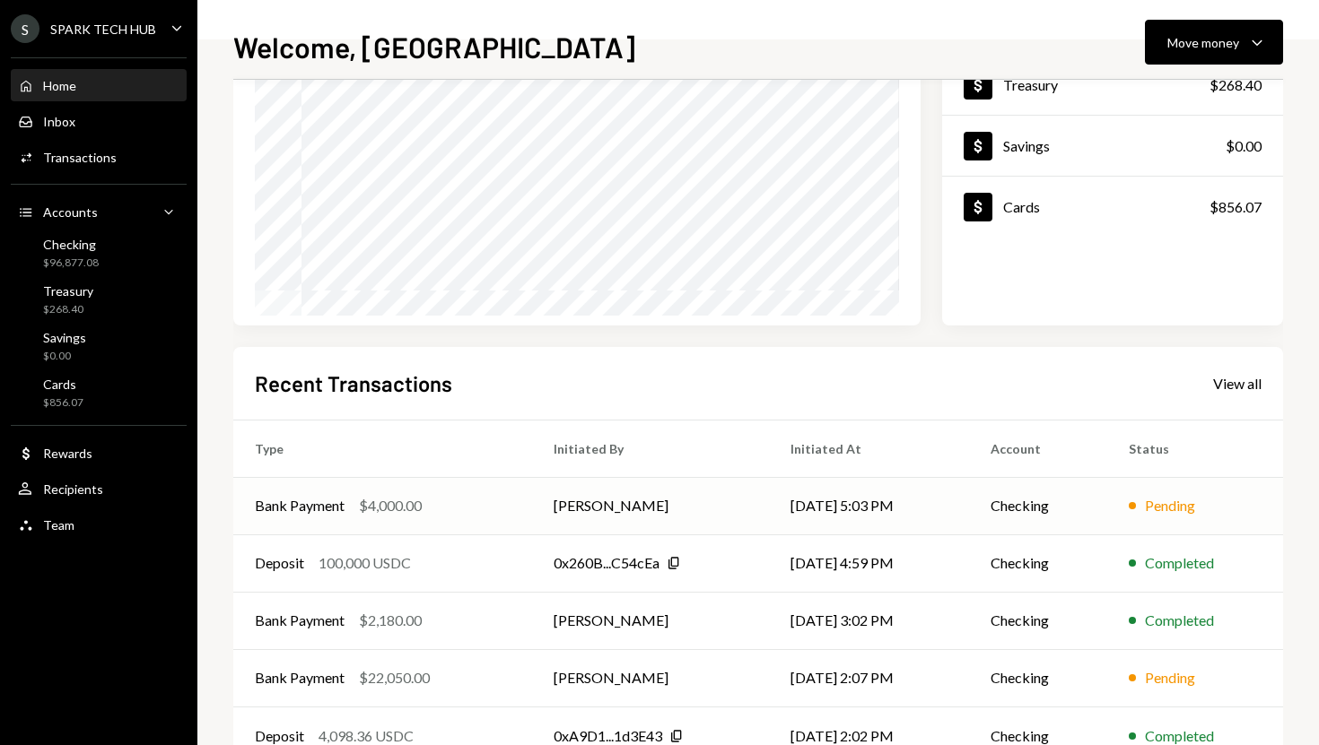
scroll to position [250, 0]
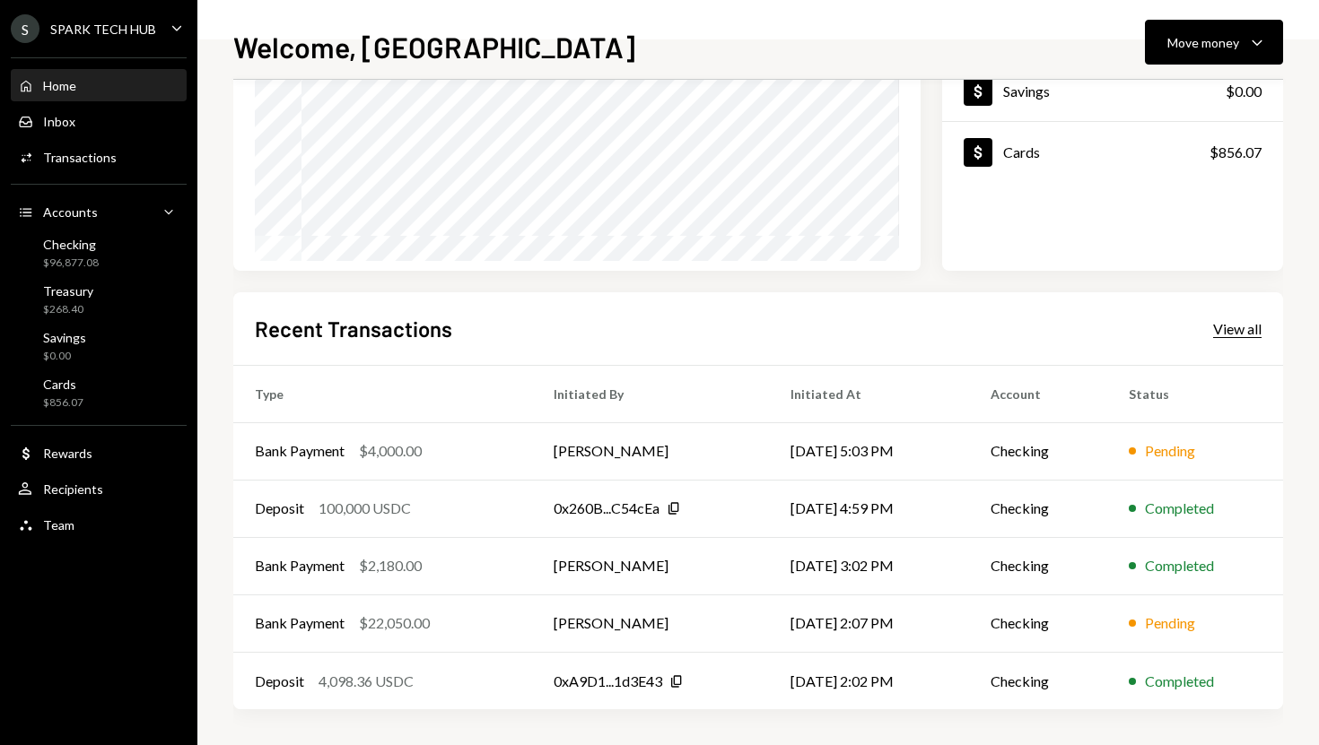
click at [1239, 326] on div "View all" at bounding box center [1237, 329] width 48 height 18
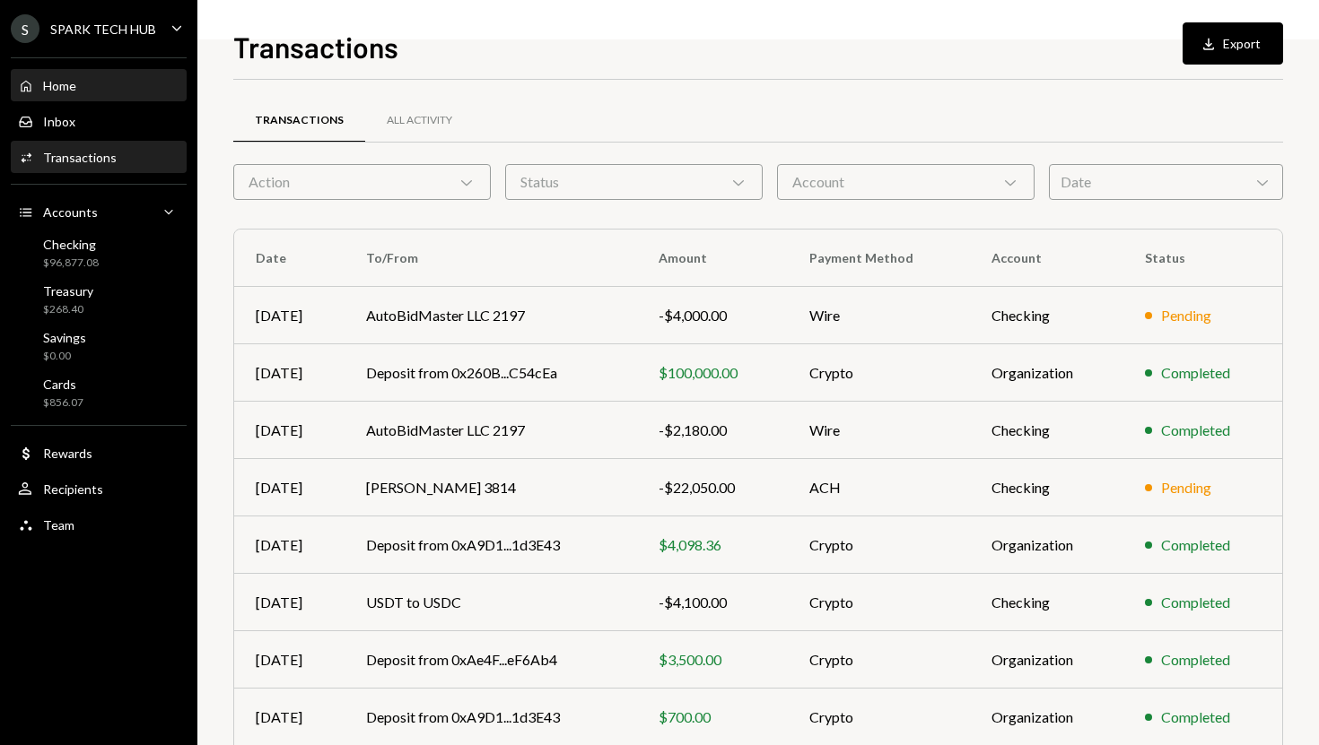
click at [80, 83] on div "Home Home" at bounding box center [98, 86] width 161 height 16
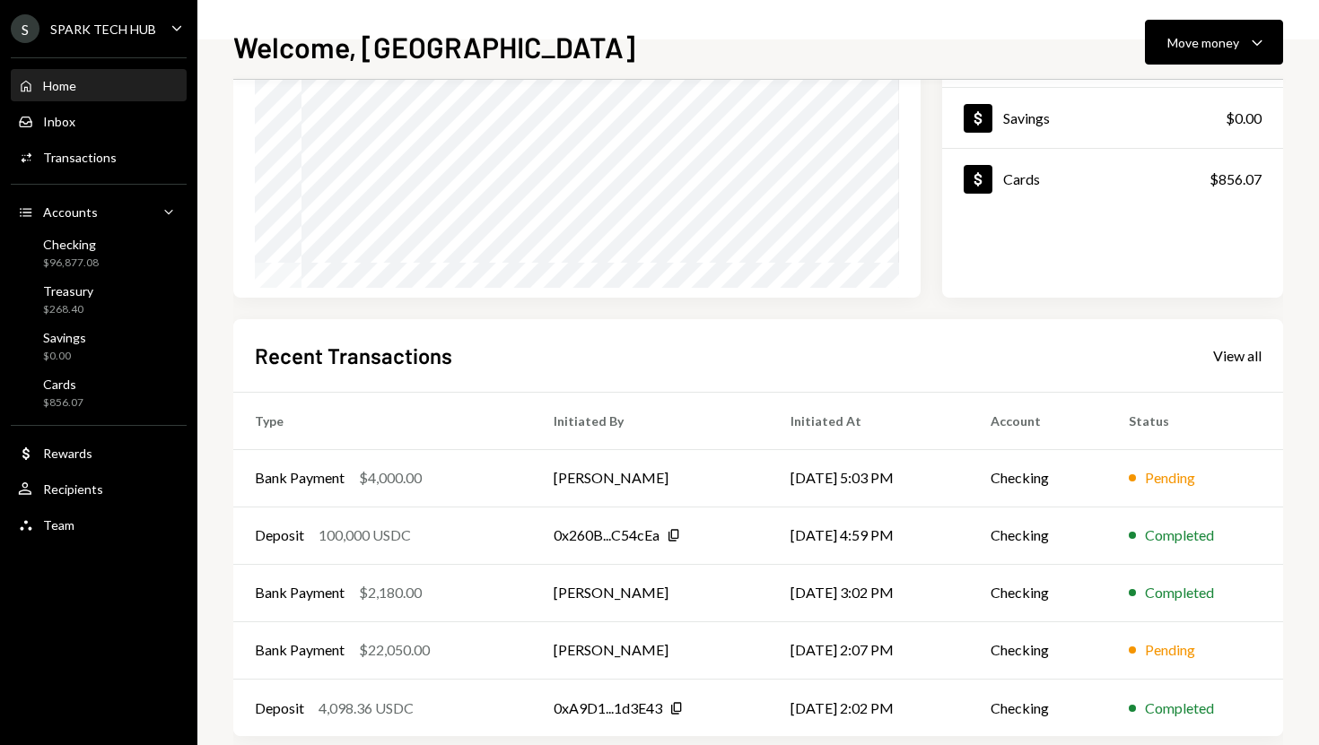
scroll to position [250, 0]
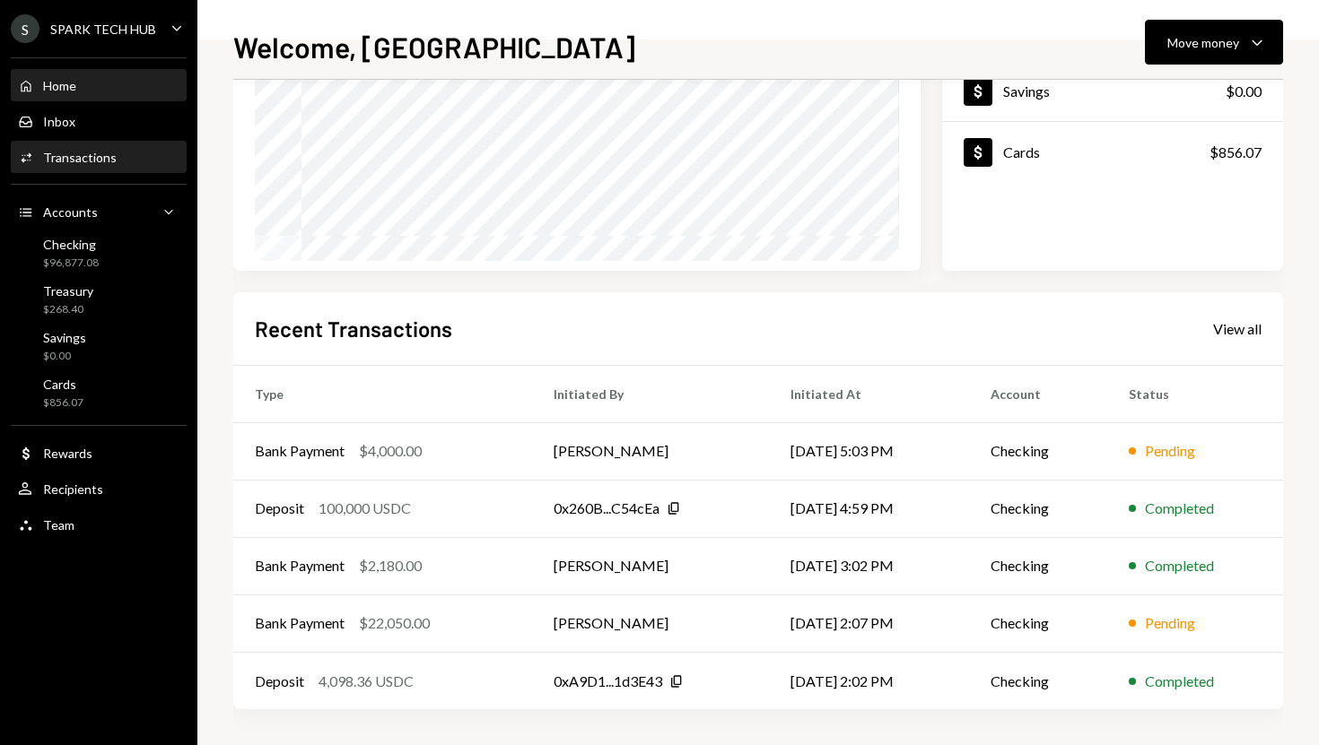
click at [122, 152] on div "Activities Transactions" at bounding box center [98, 158] width 161 height 16
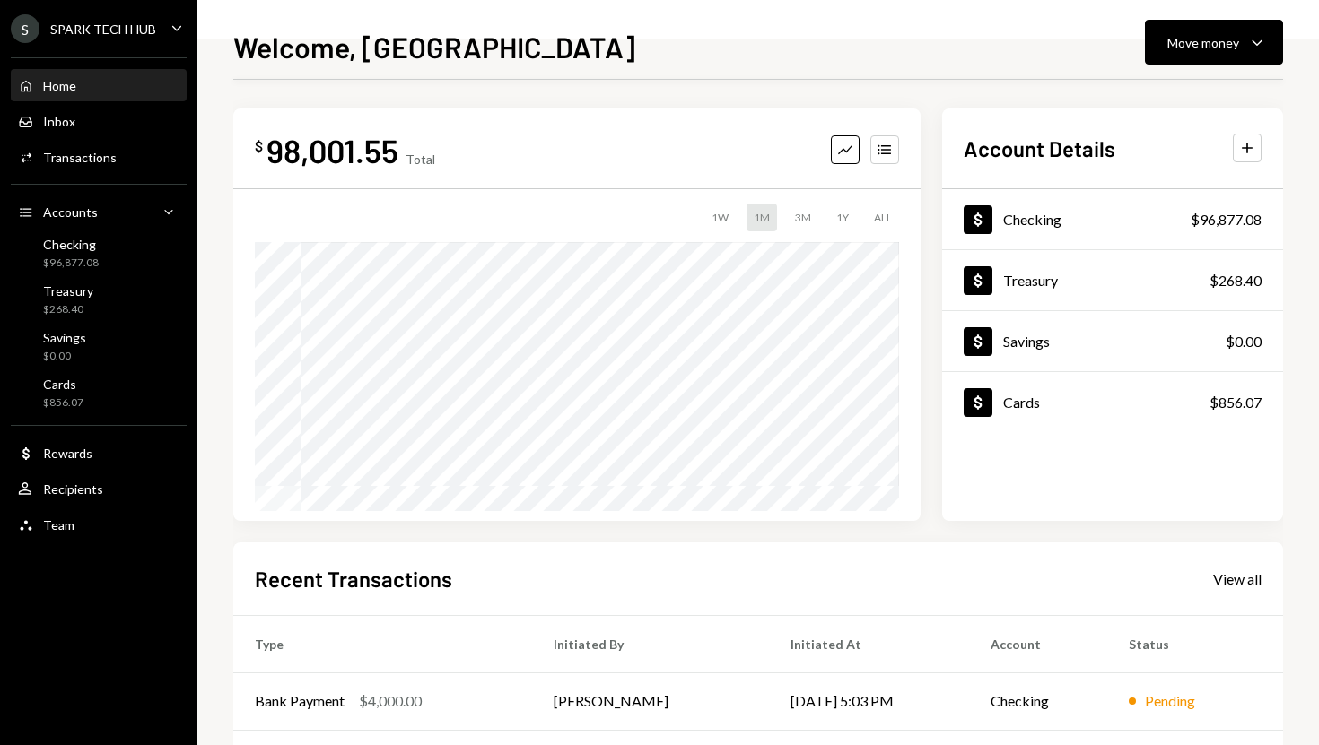
scroll to position [250, 0]
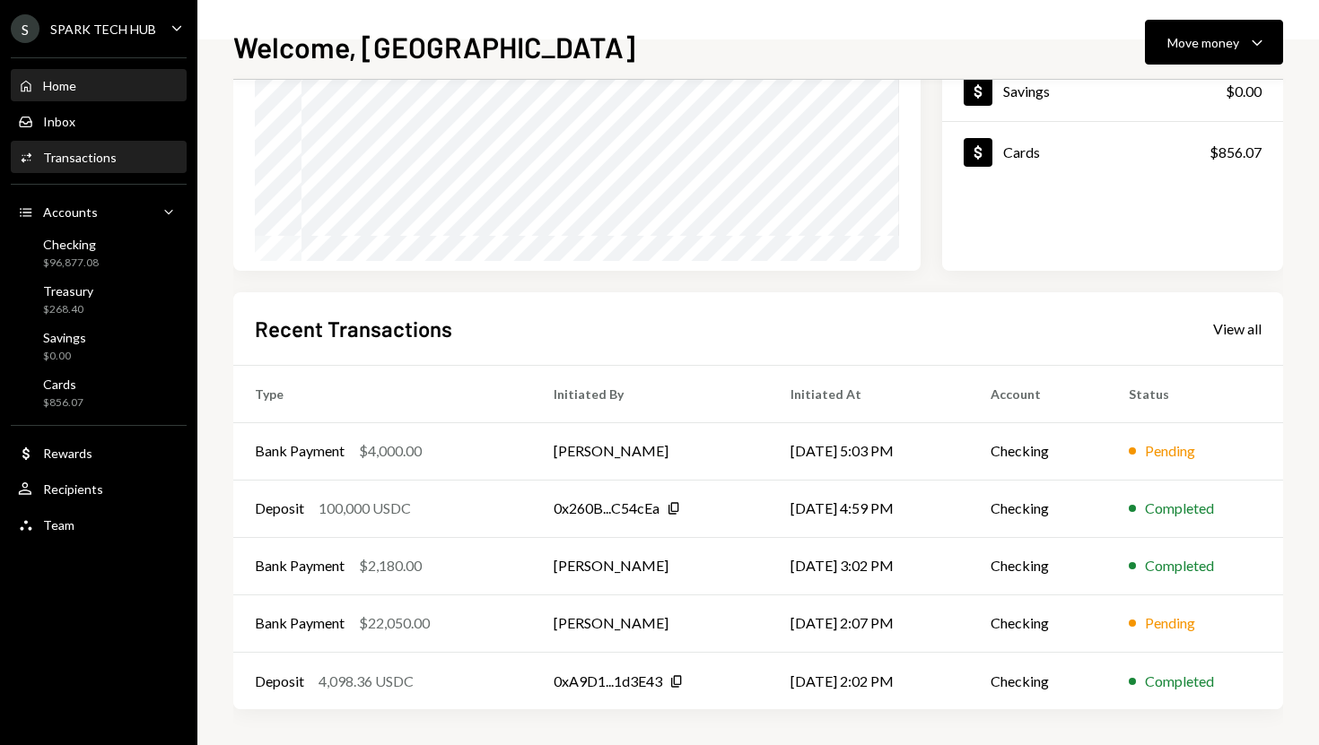
click at [104, 162] on div "Transactions" at bounding box center [80, 157] width 74 height 15
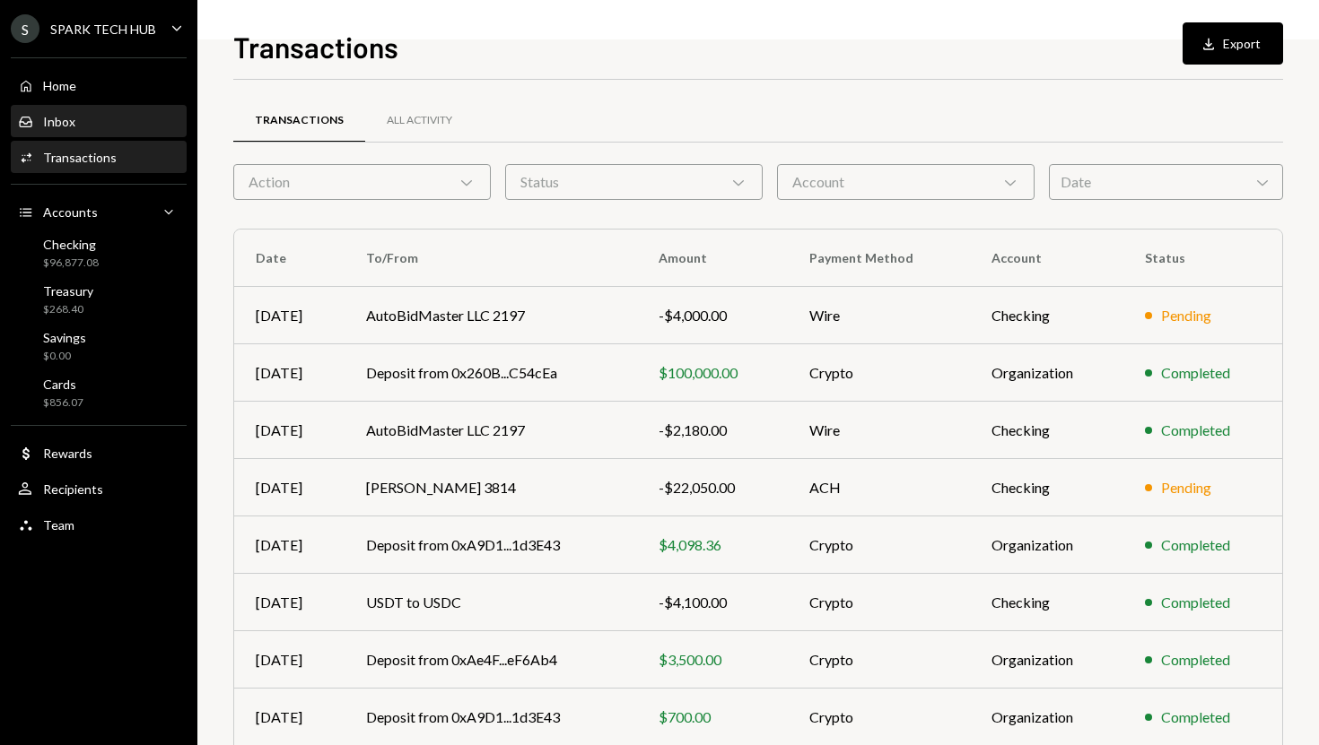
click at [88, 114] on div "Inbox Inbox" at bounding box center [98, 122] width 161 height 16
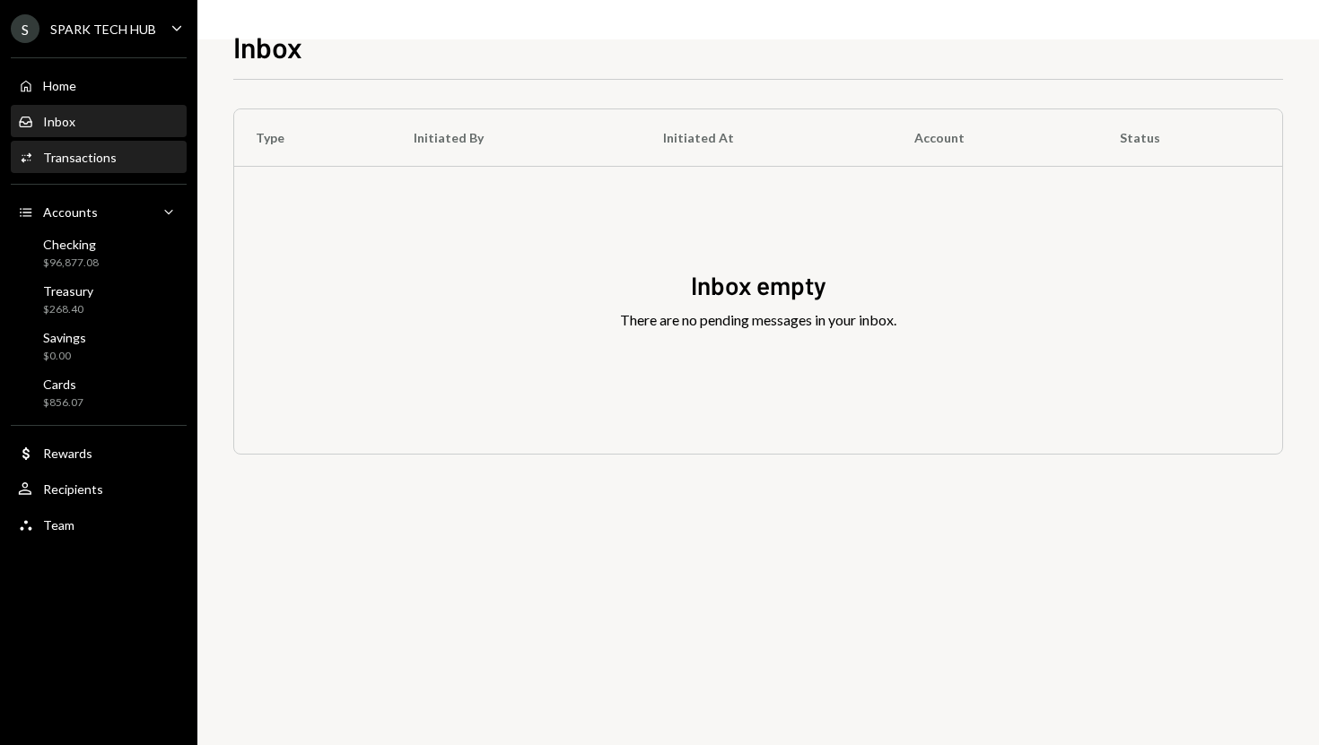
click at [90, 144] on div "Activities Transactions" at bounding box center [98, 158] width 161 height 31
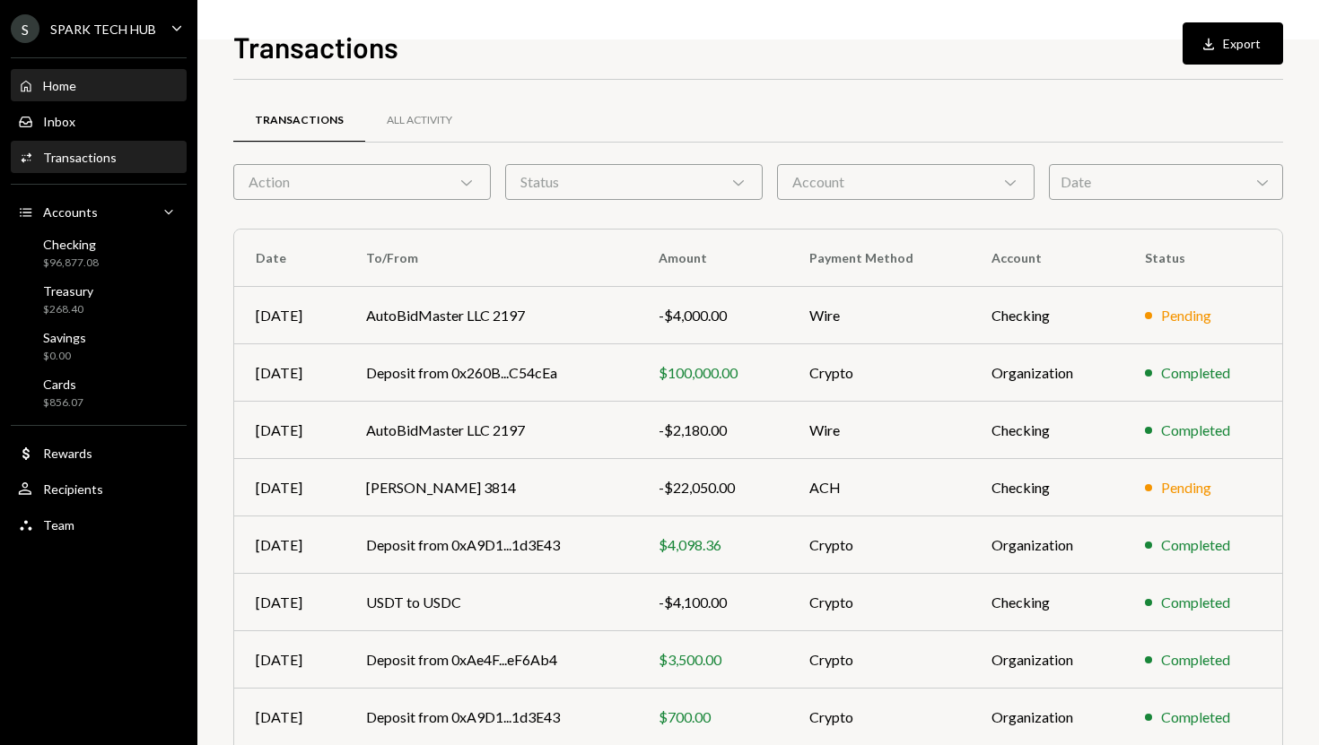
click at [97, 83] on div "Home Home" at bounding box center [98, 86] width 161 height 16
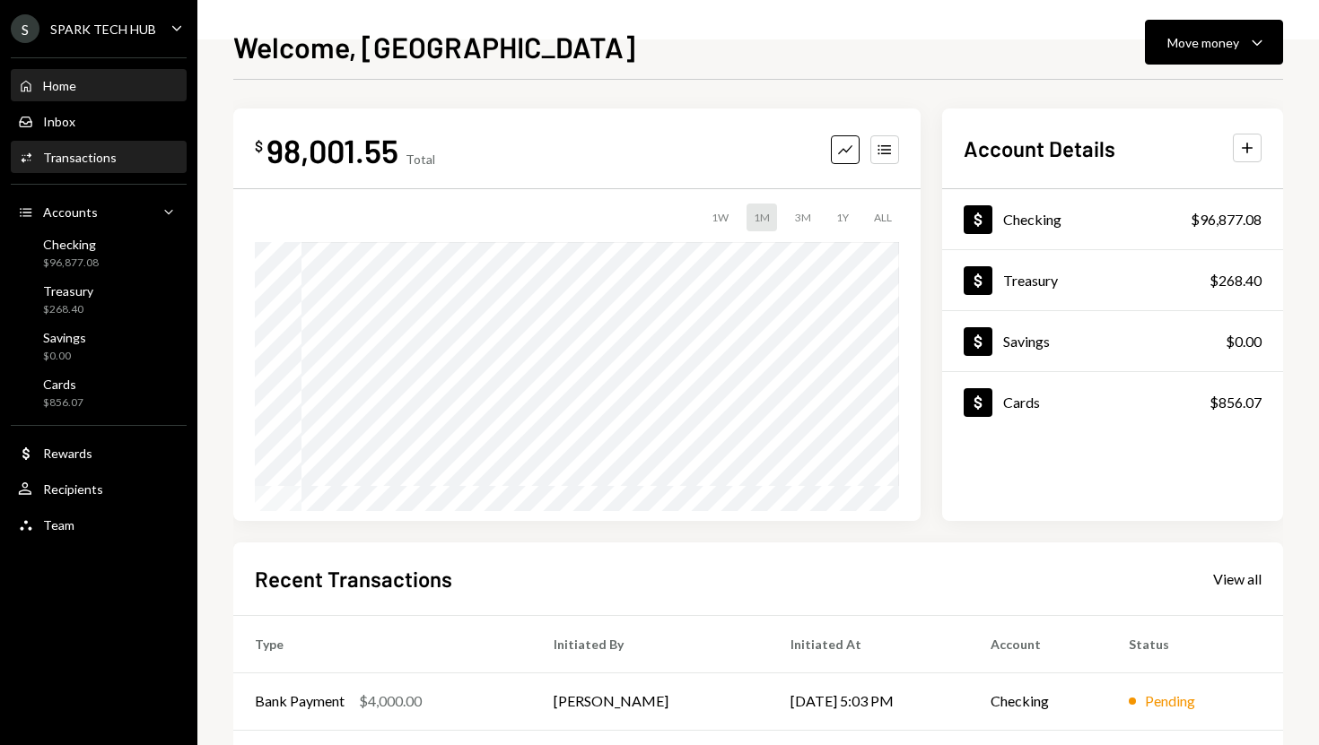
click at [104, 168] on div "Activities Transactions" at bounding box center [98, 158] width 161 height 31
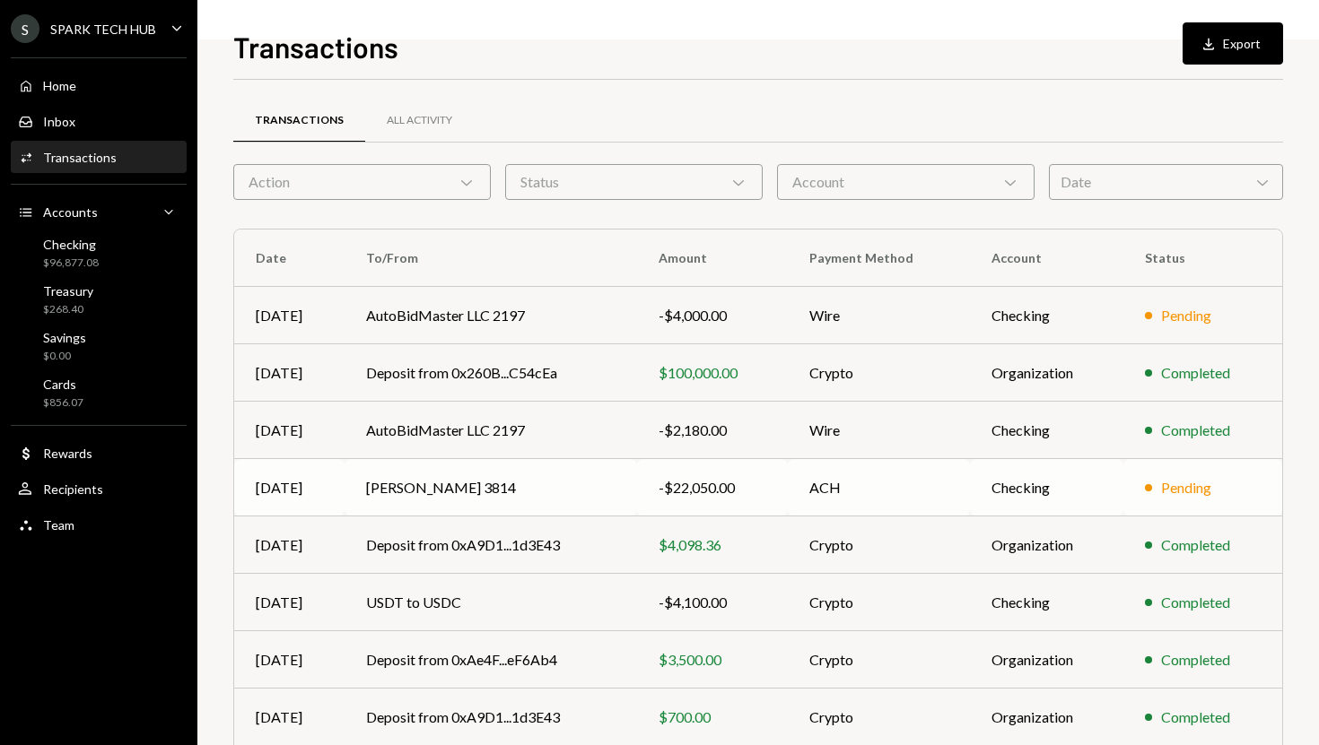
click at [537, 488] on td "[PERSON_NAME] 3814" at bounding box center [490, 487] width 292 height 57
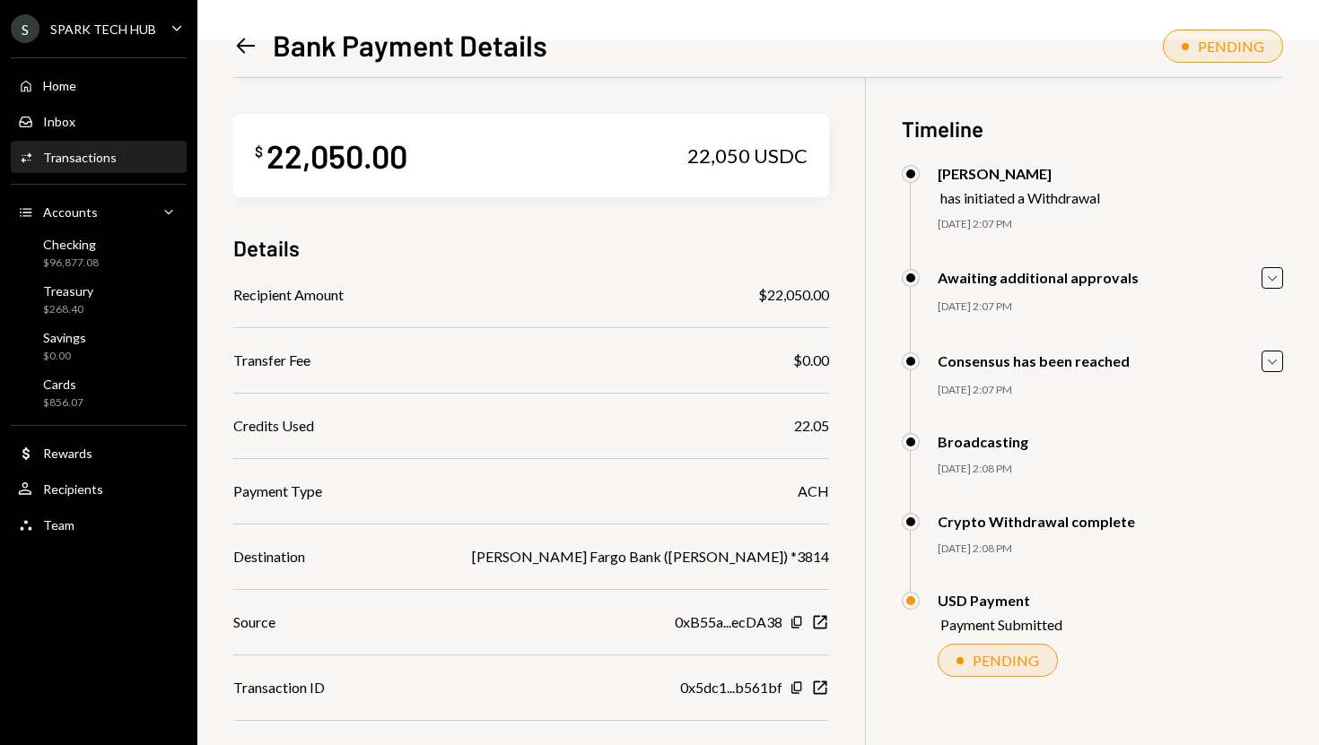
scroll to position [78, 0]
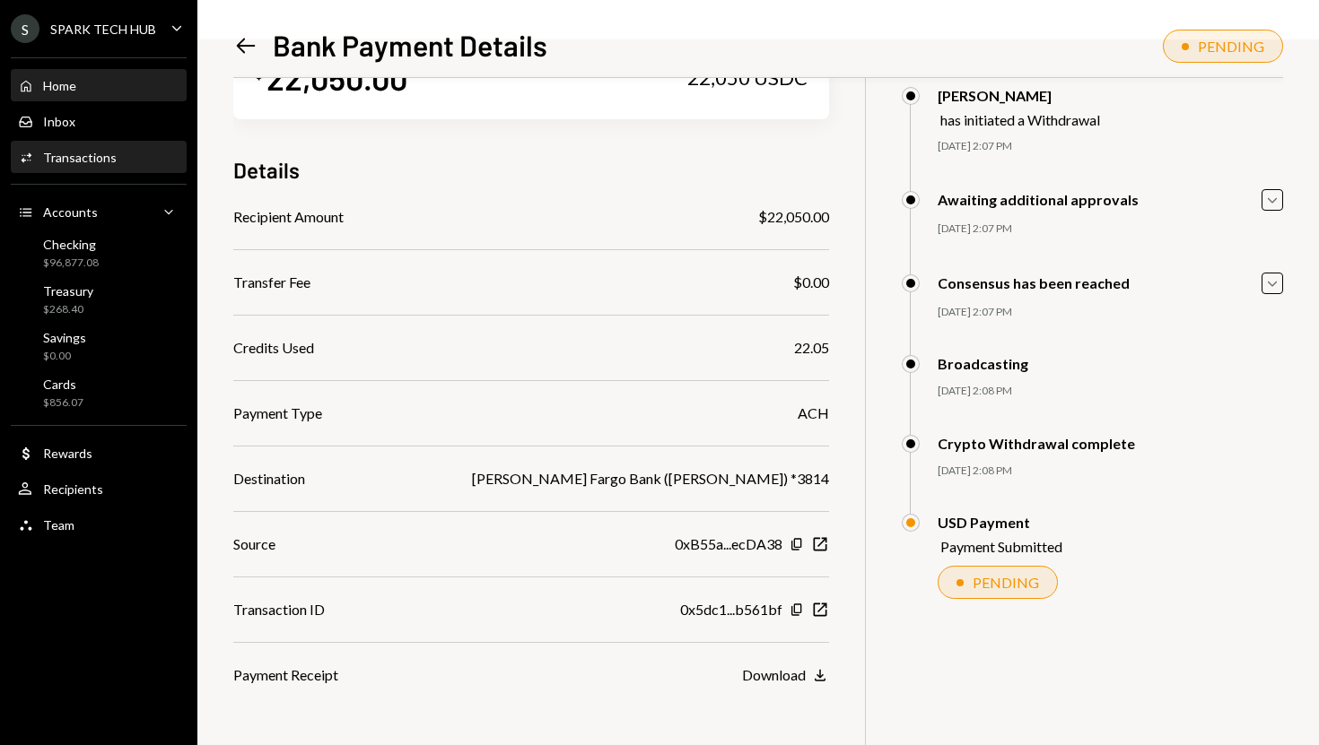
click at [88, 88] on div "Home Home" at bounding box center [98, 86] width 161 height 16
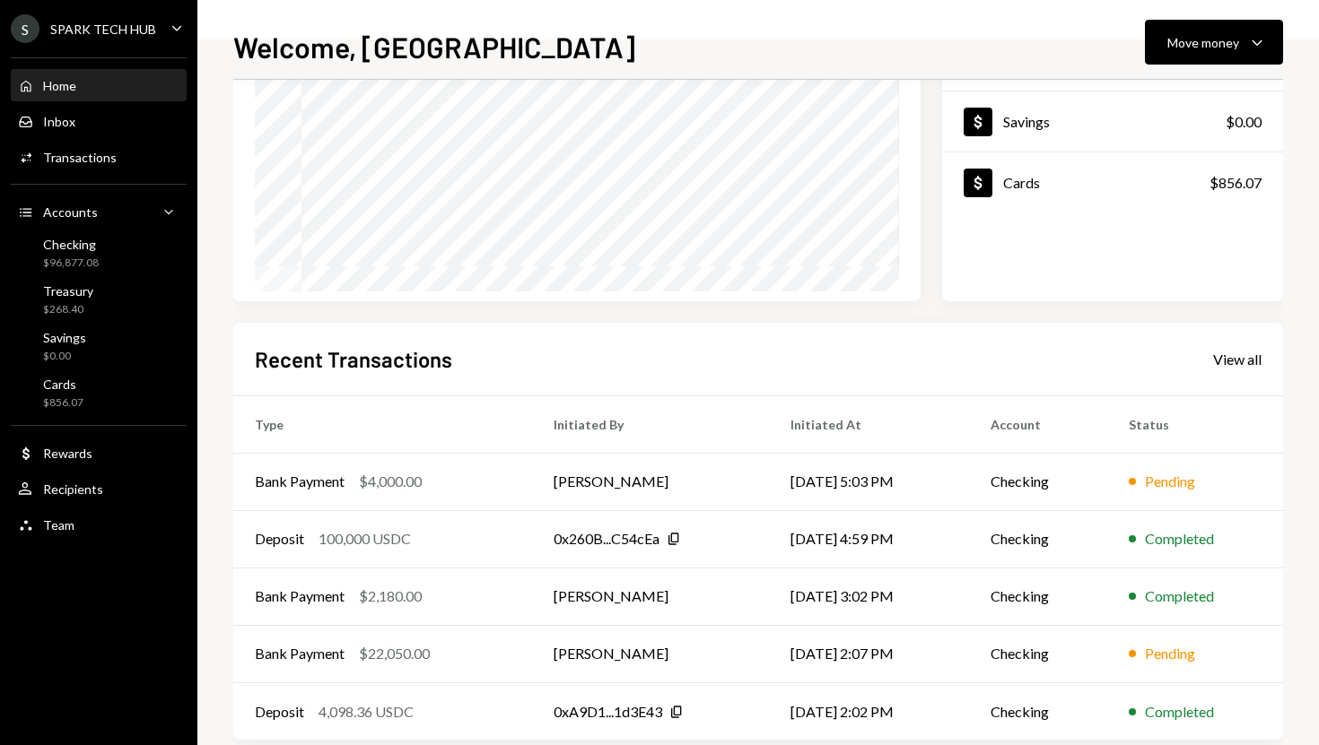
scroll to position [250, 0]
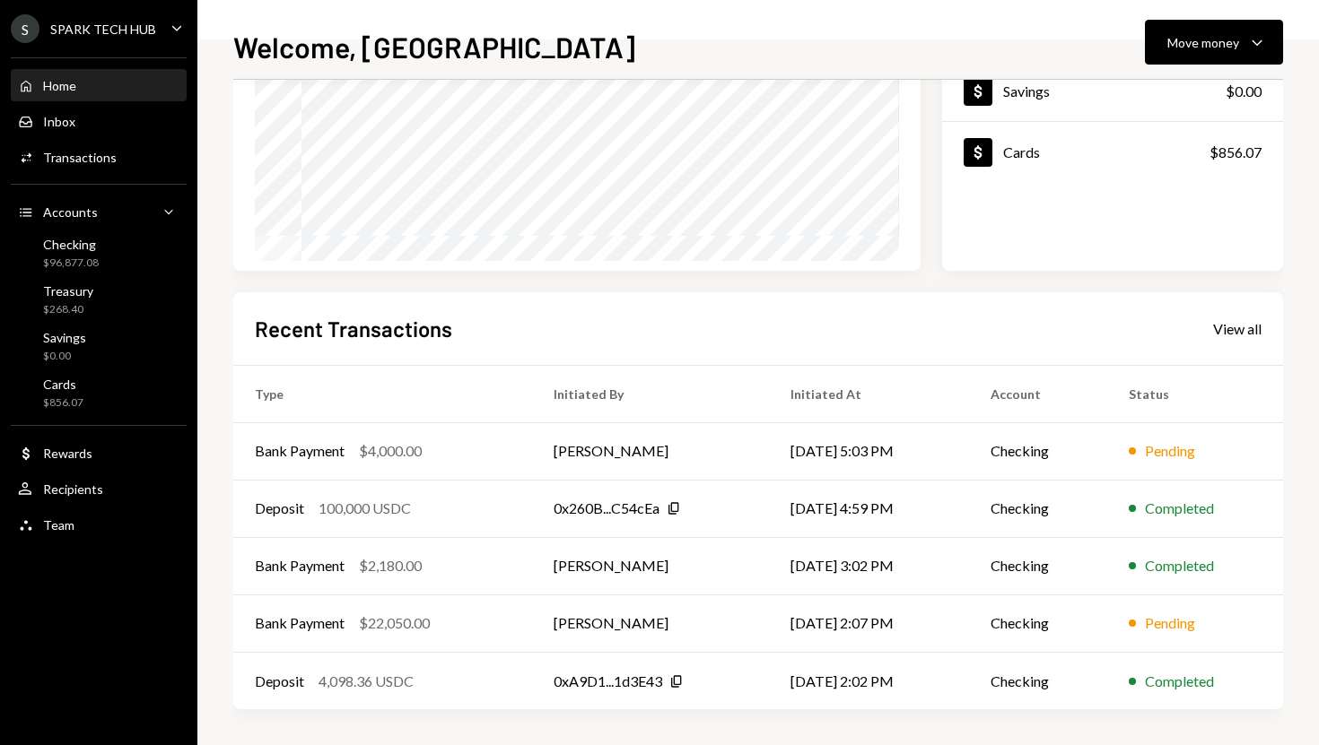
click at [498, 608] on td "Bank Payment $22,050.00" at bounding box center [382, 623] width 299 height 57
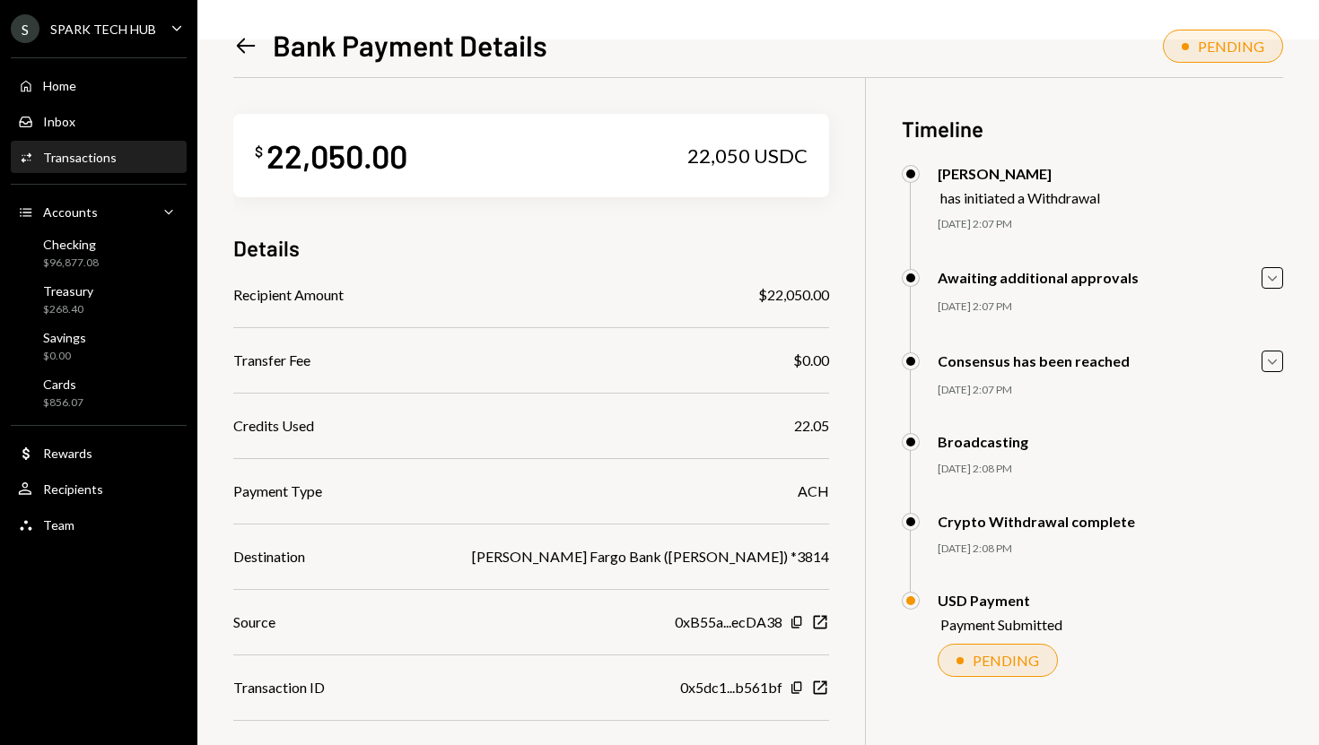
scroll to position [78, 0]
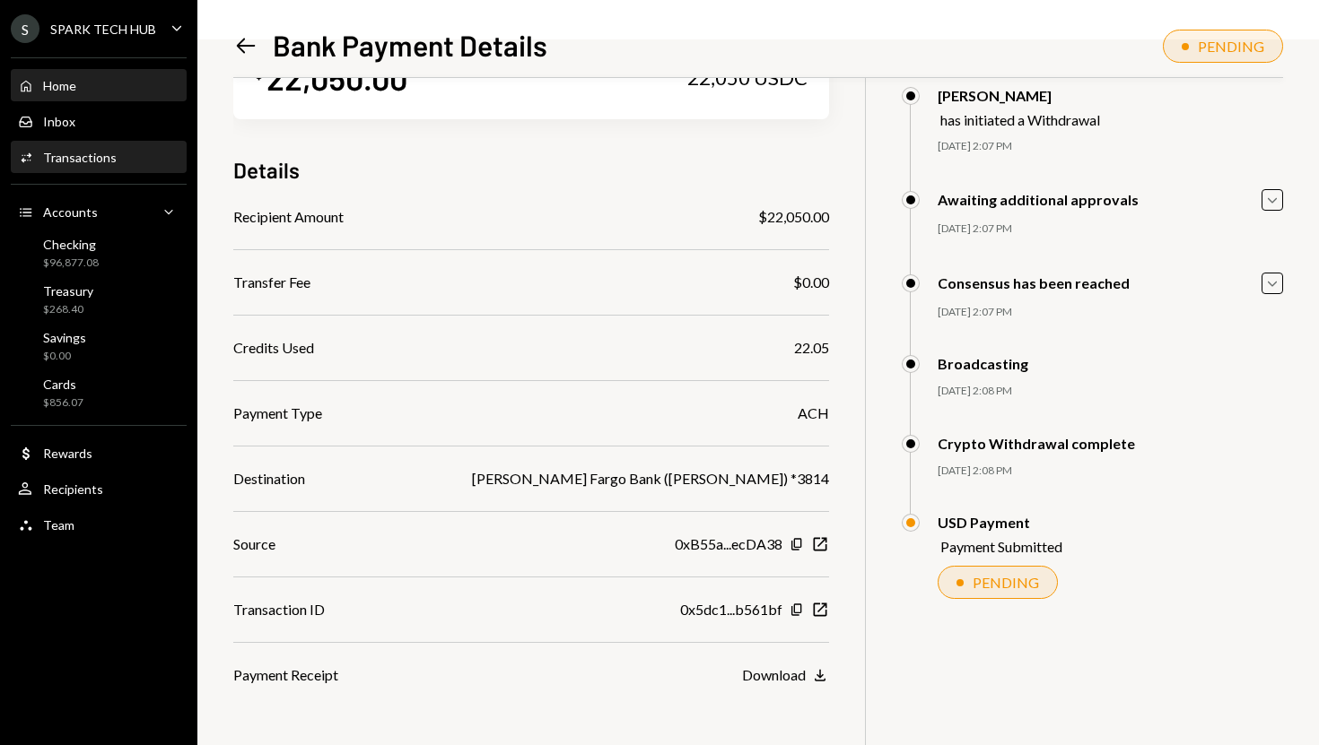
click at [134, 94] on div "Home Home" at bounding box center [98, 86] width 161 height 31
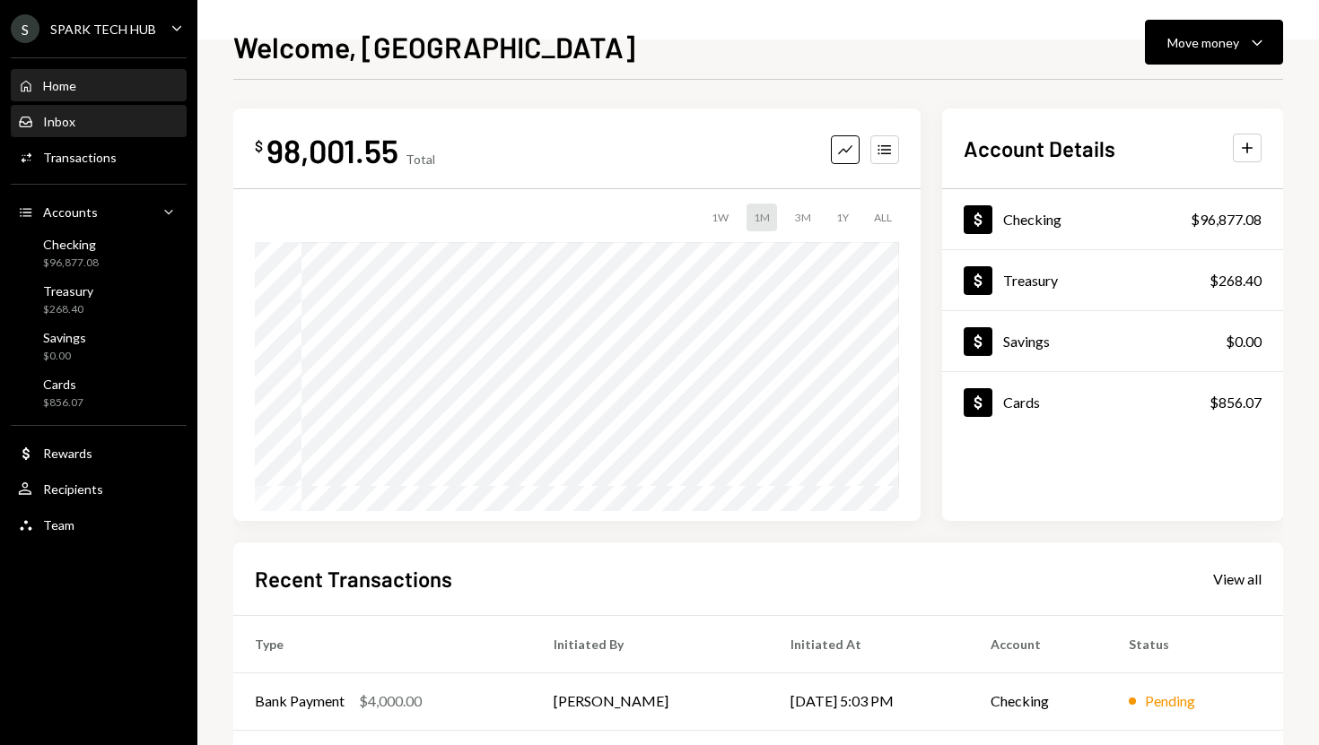
click at [123, 118] on div "Inbox Inbox" at bounding box center [98, 122] width 161 height 16
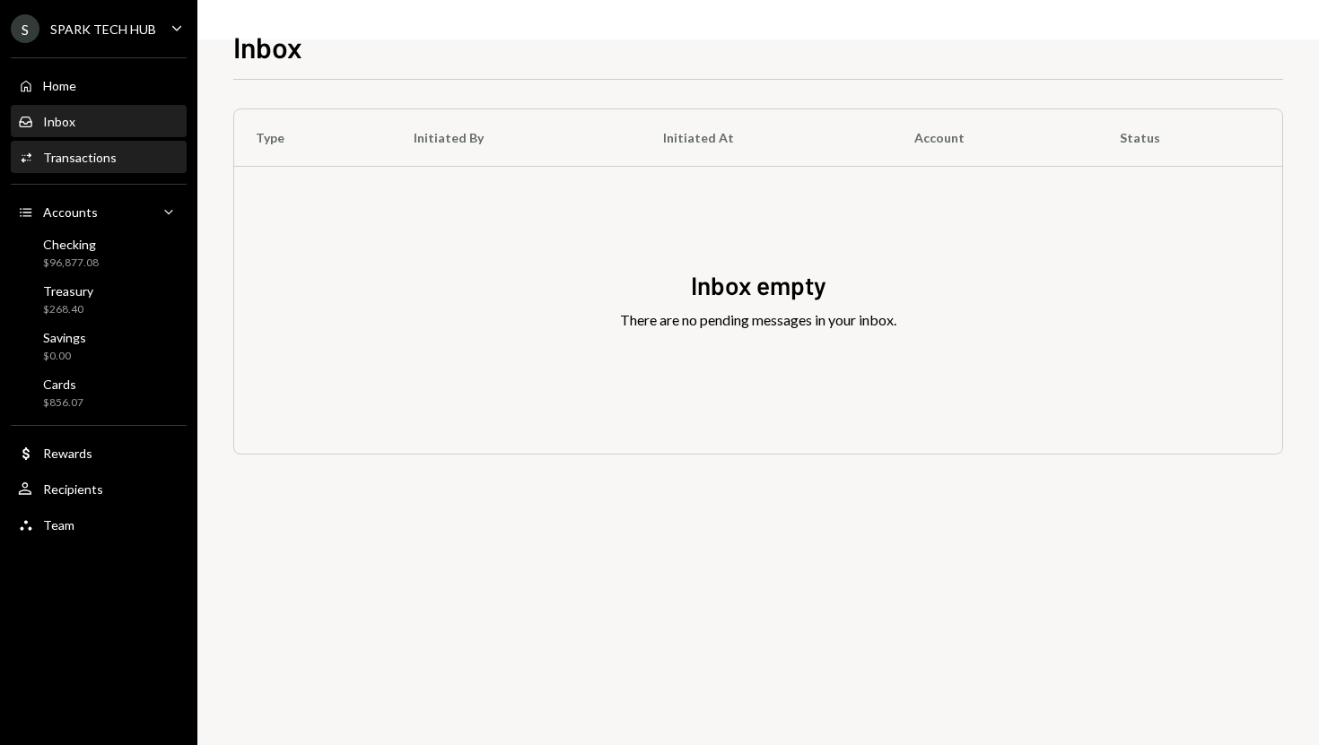
click at [101, 153] on div "Transactions" at bounding box center [80, 157] width 74 height 15
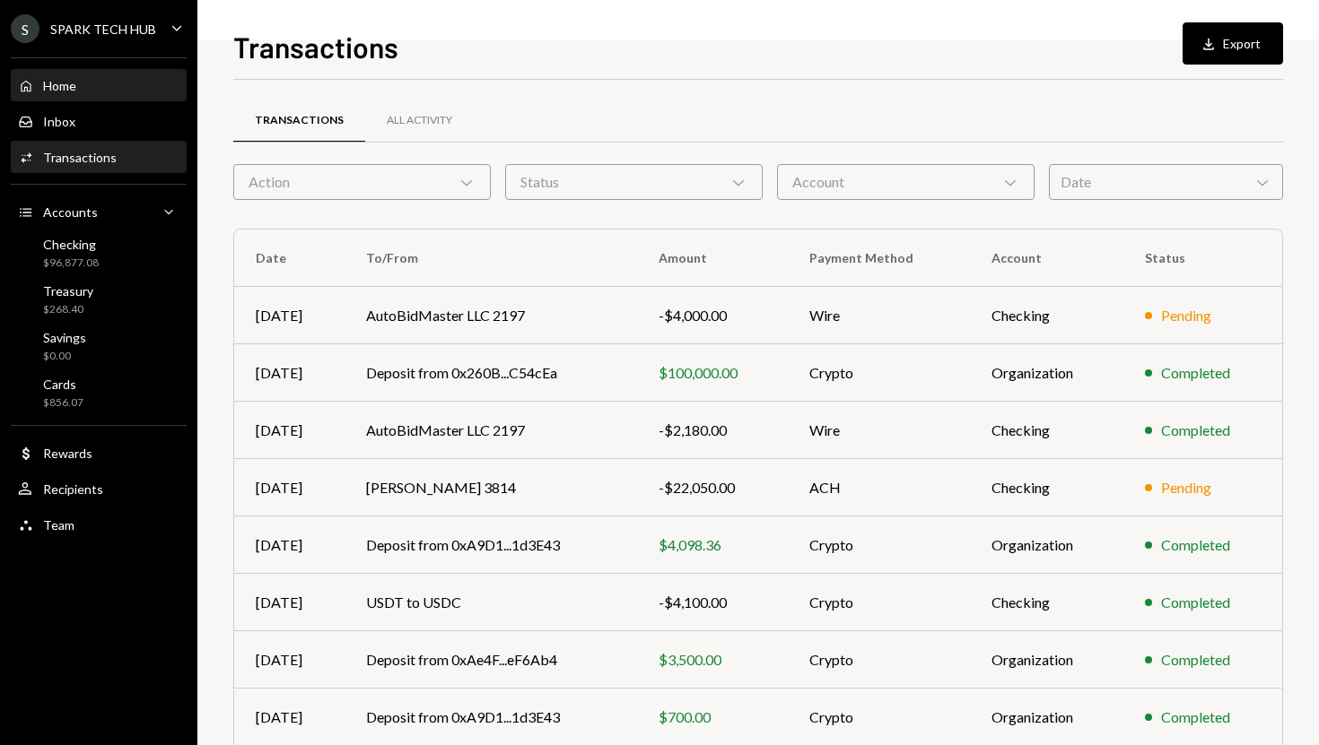
click at [100, 90] on div "Home Home" at bounding box center [98, 86] width 161 height 16
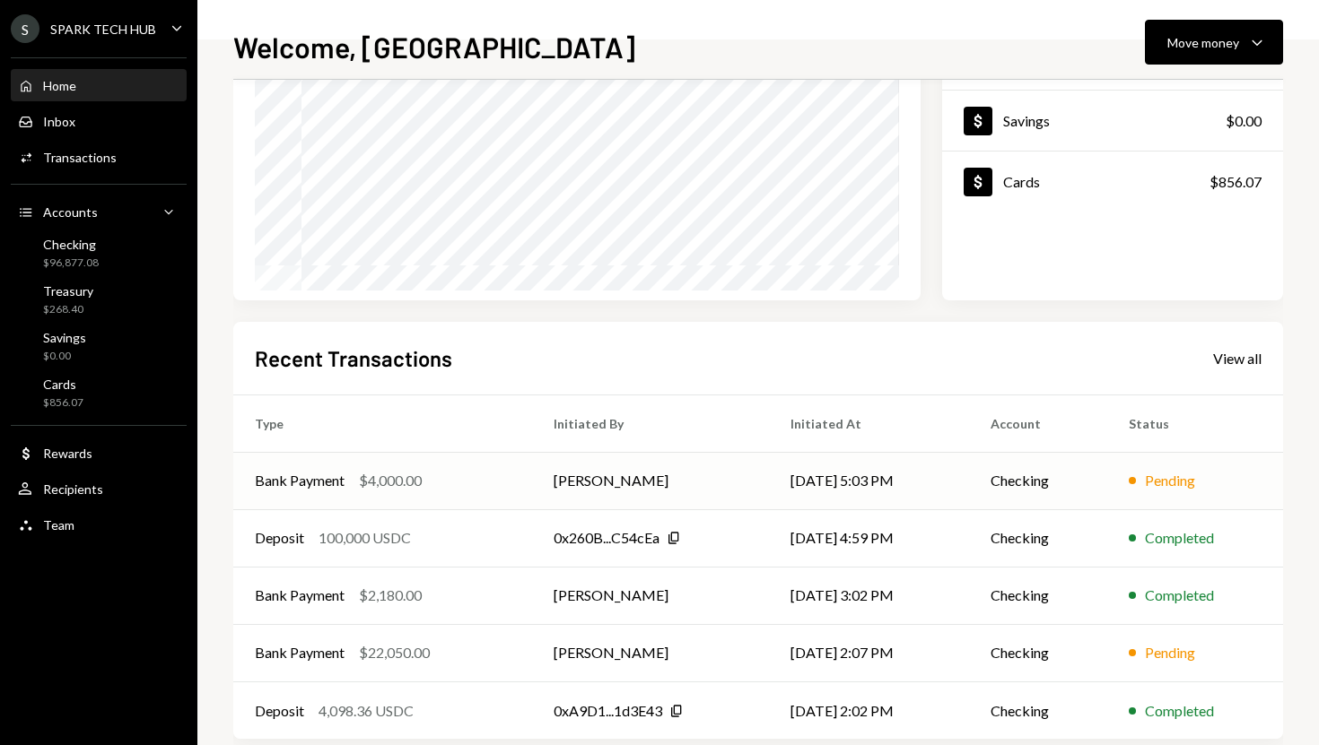
scroll to position [239, 0]
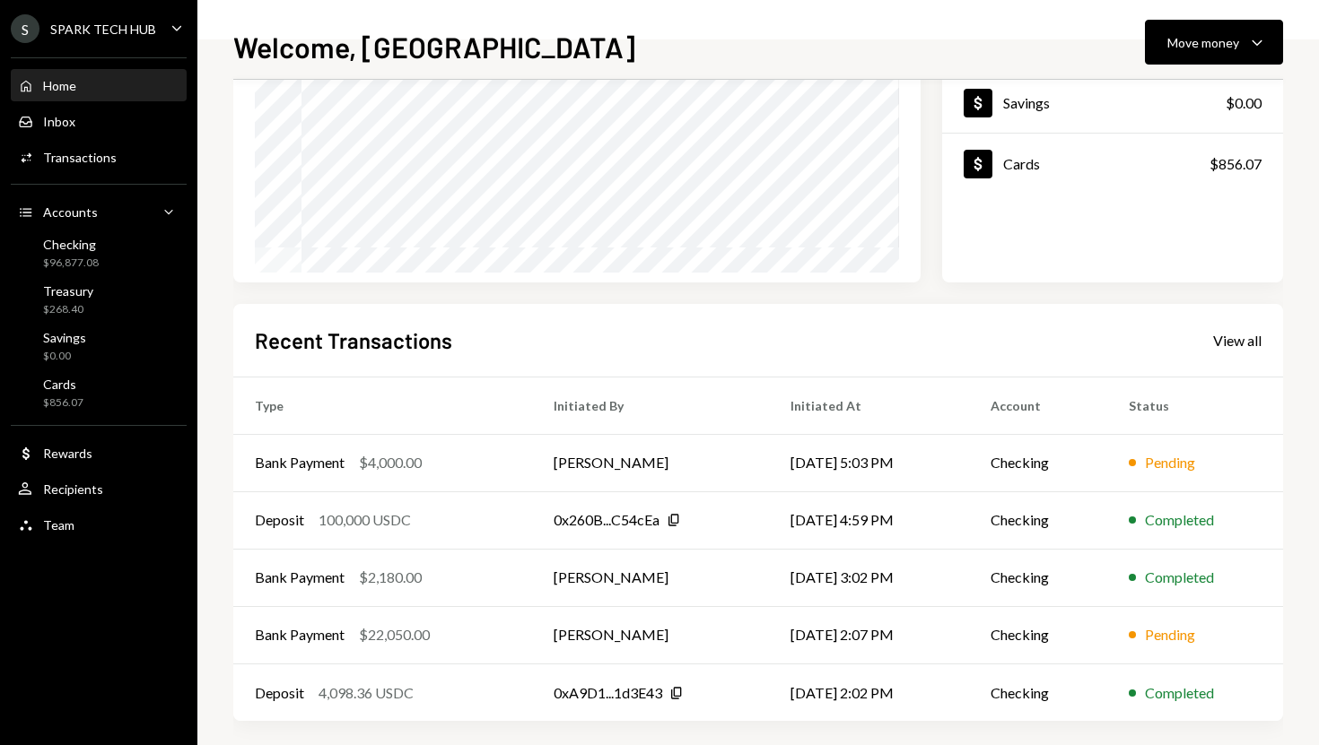
scroll to position [250, 0]
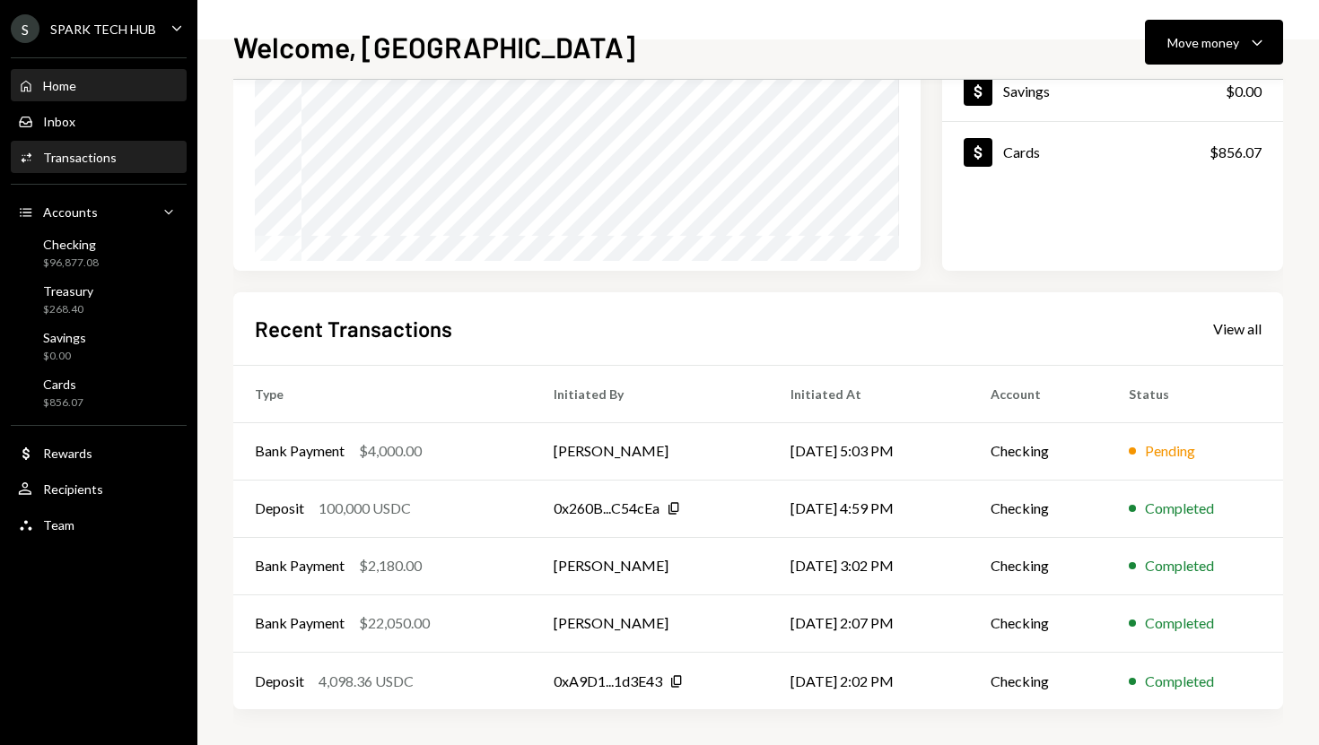
click at [128, 158] on div "Activities Transactions" at bounding box center [98, 158] width 161 height 16
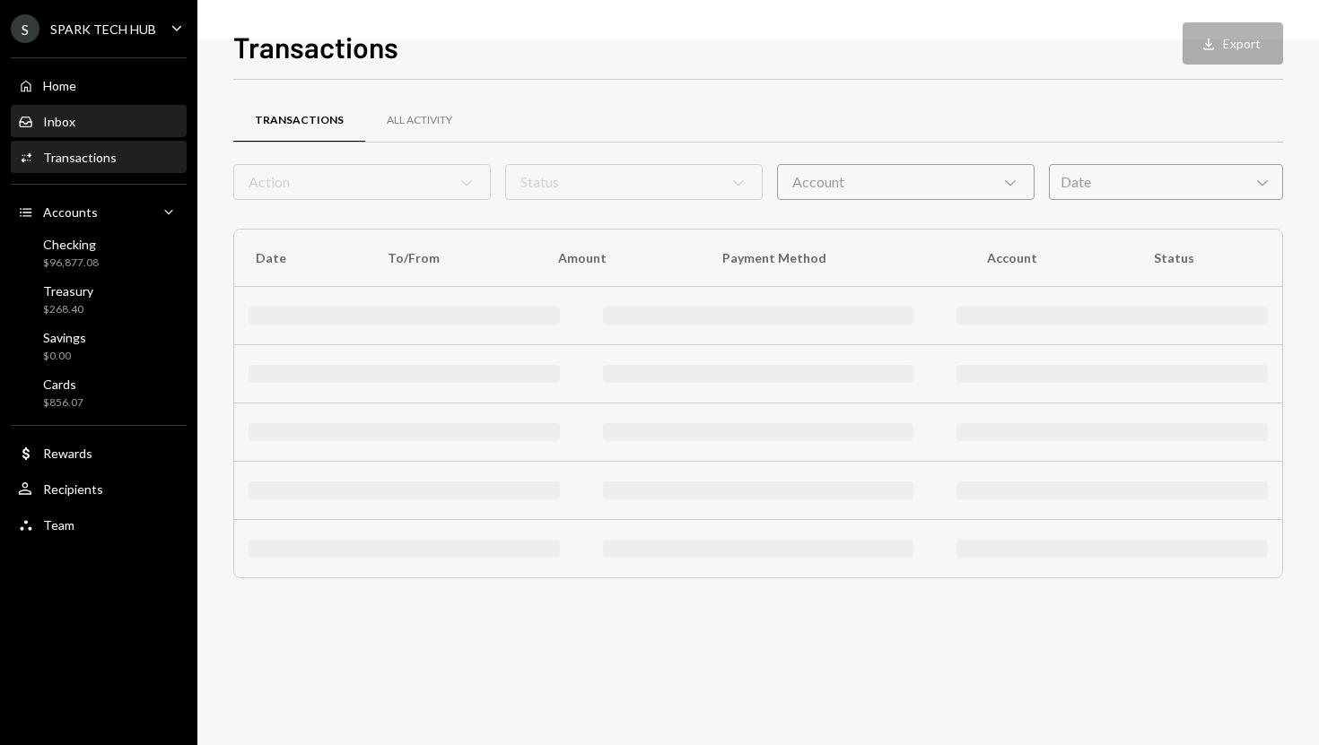
click at [108, 114] on div "Inbox Inbox" at bounding box center [98, 122] width 161 height 16
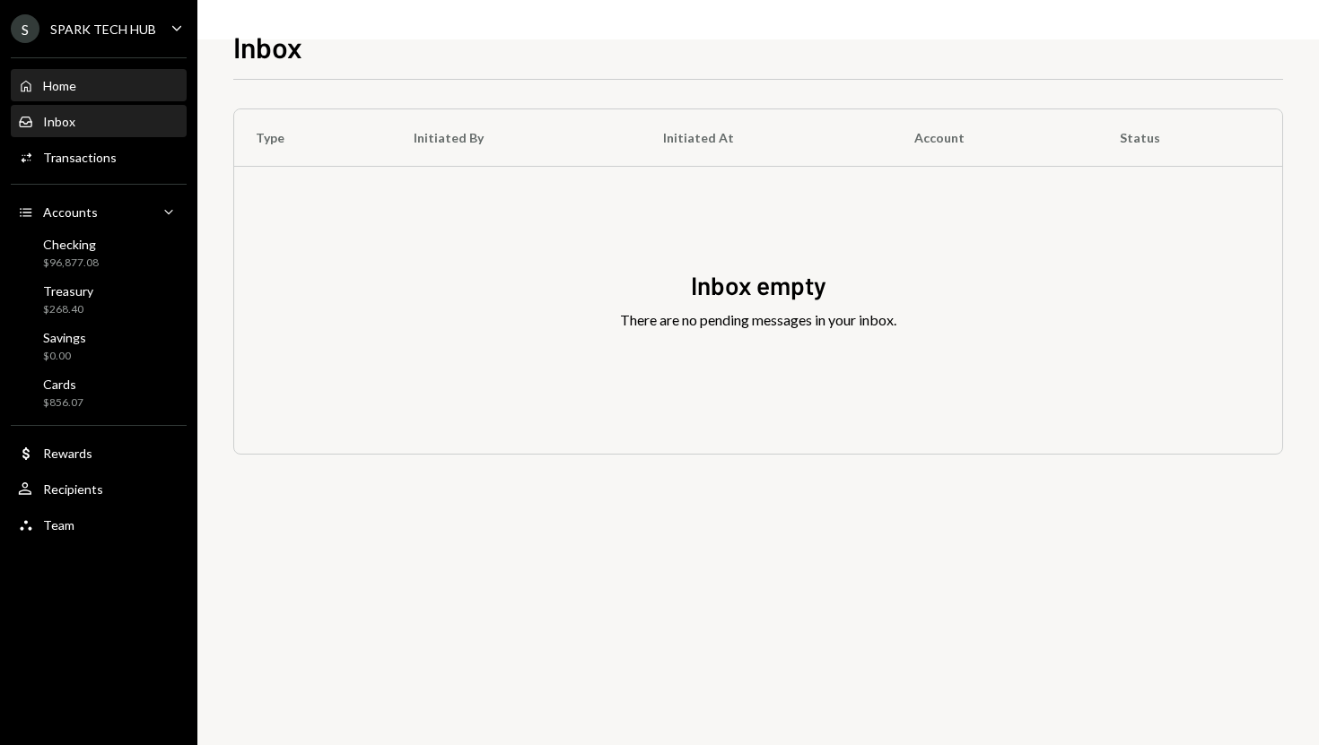
click at [100, 84] on div "Home Home" at bounding box center [98, 86] width 161 height 16
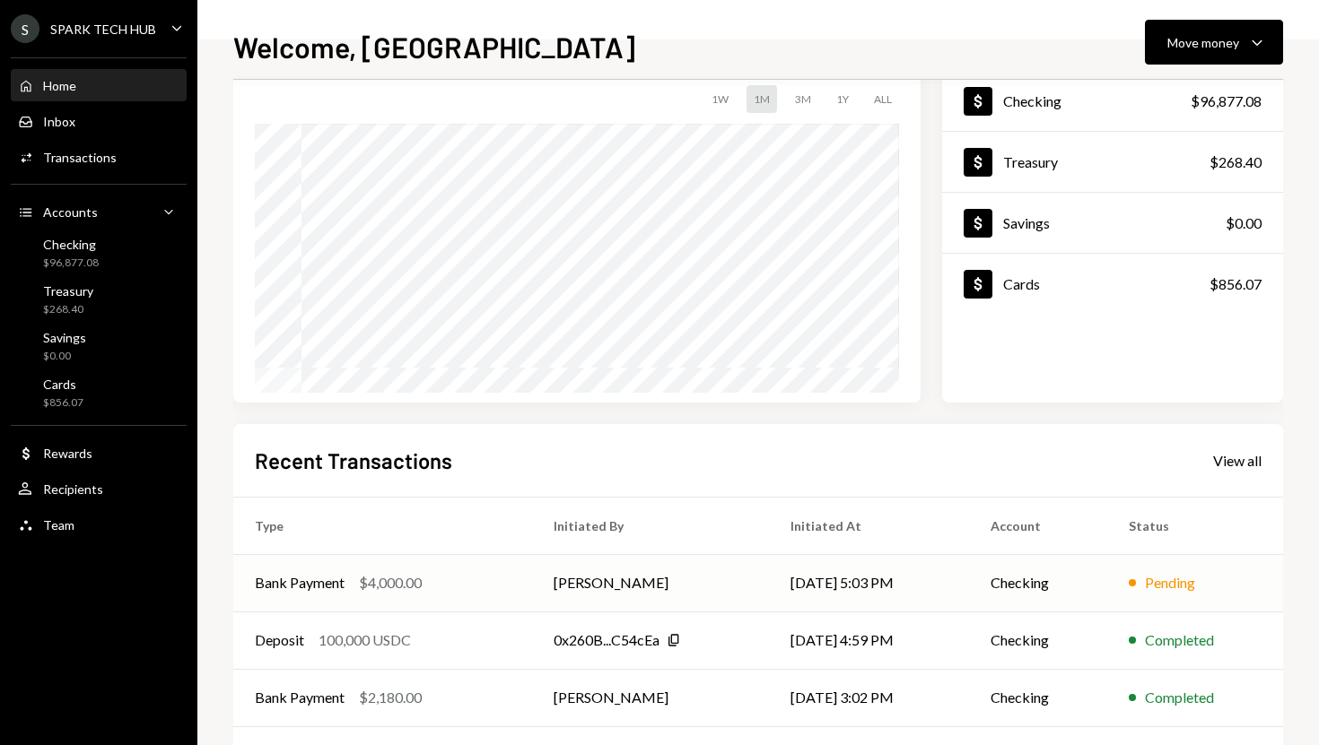
scroll to position [250, 0]
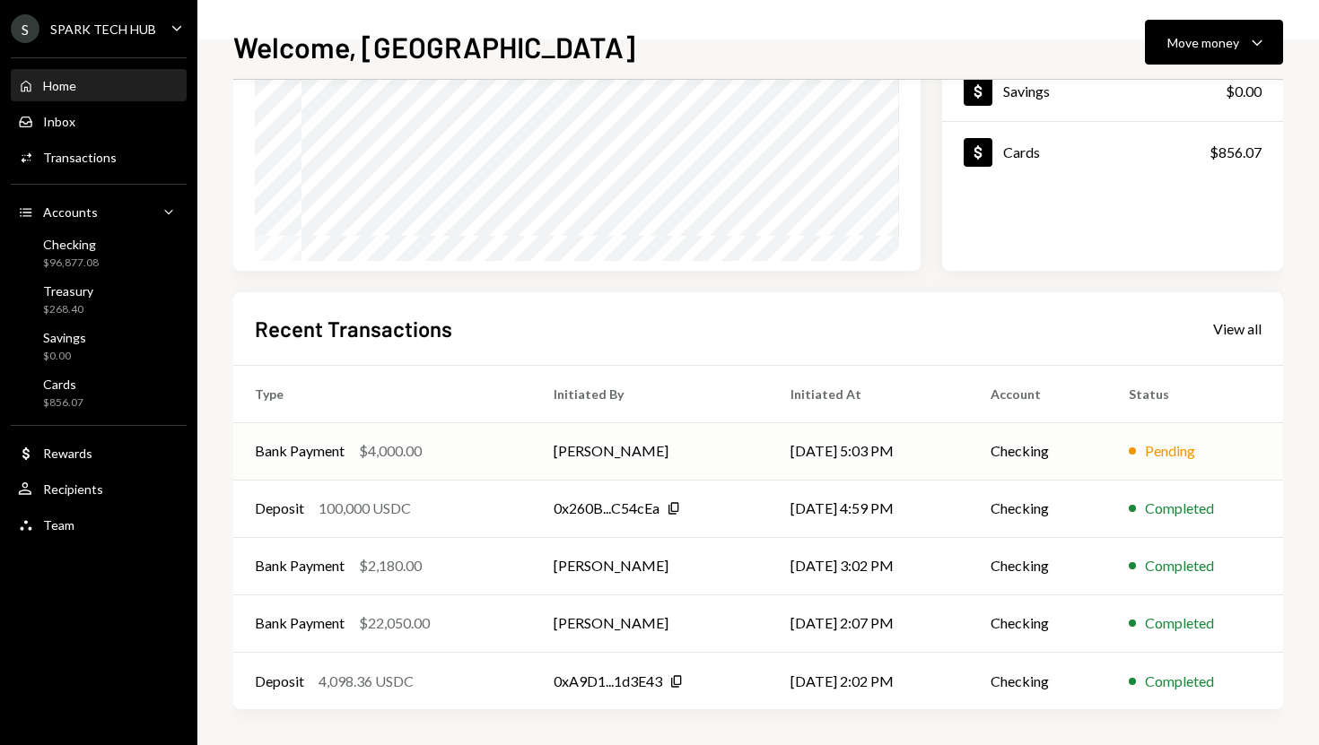
click at [410, 452] on div "$4,000.00" at bounding box center [390, 451] width 63 height 22
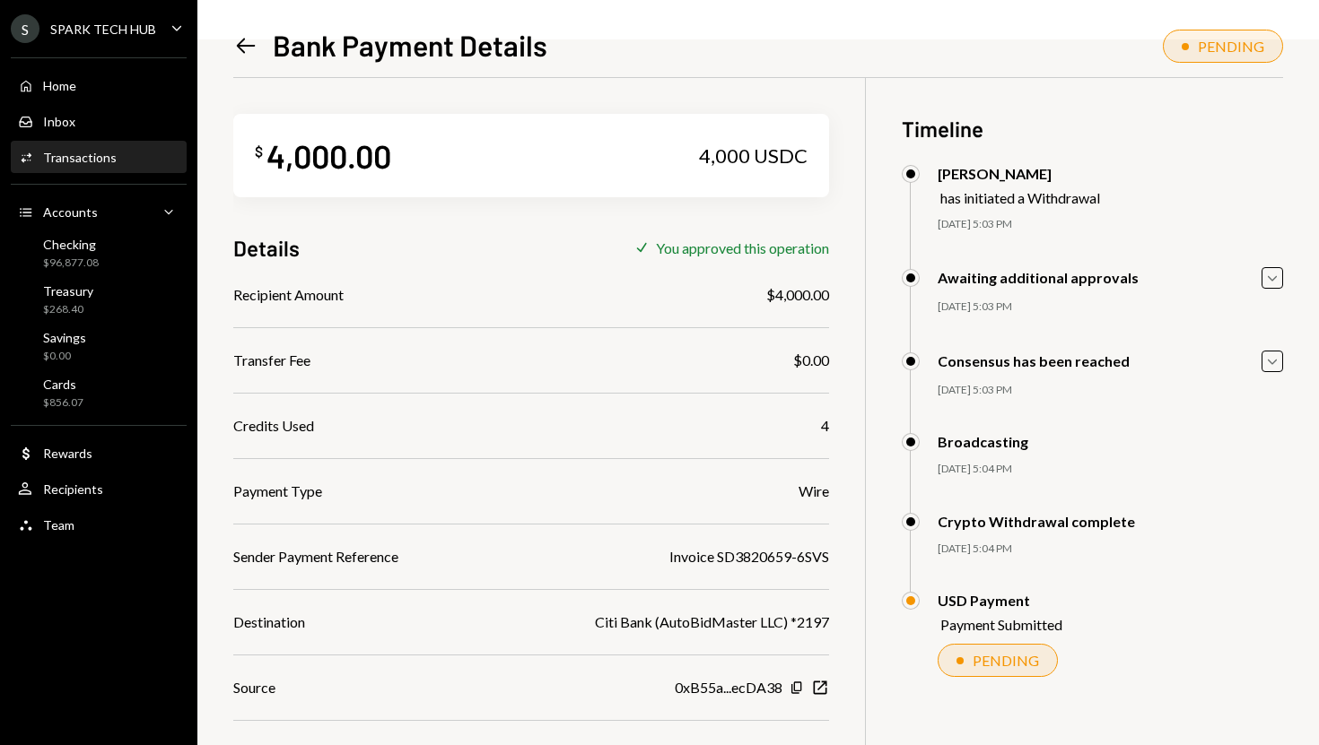
scroll to position [84, 0]
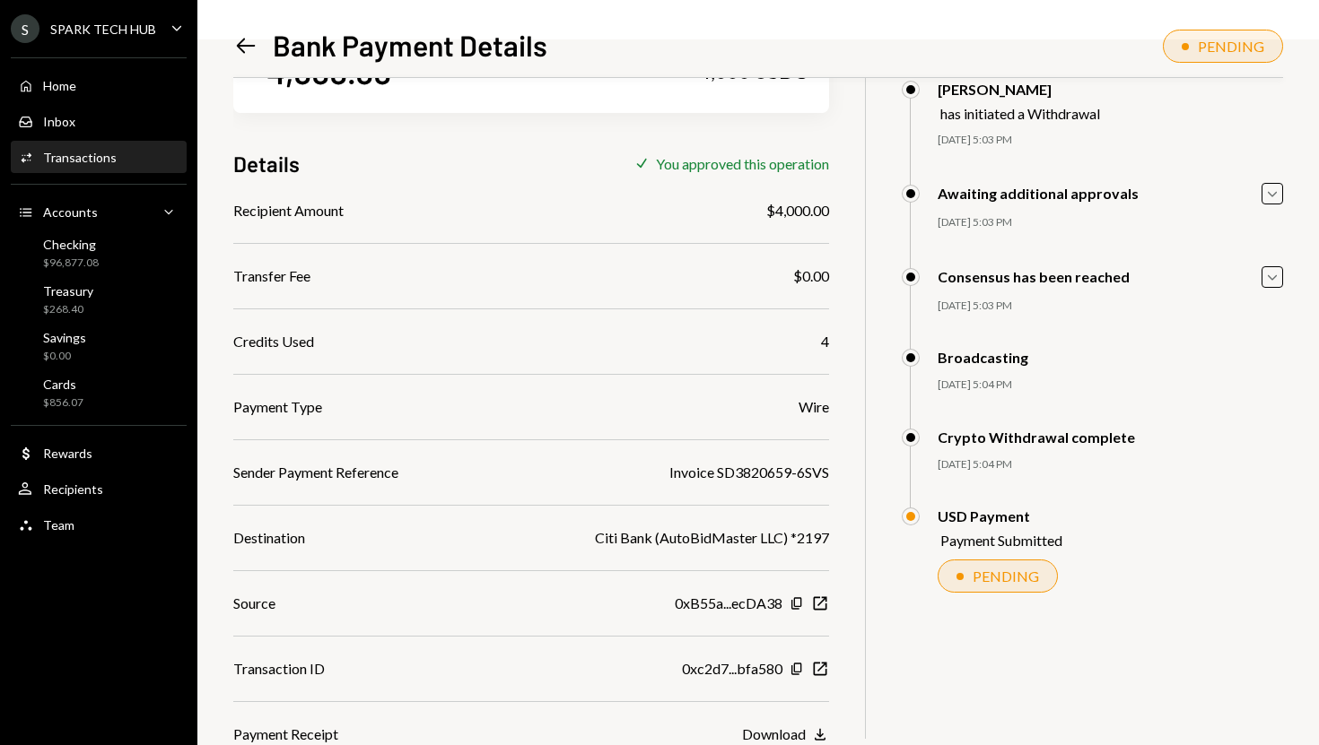
click at [700, 472] on div "Invoice SD3820659-6SVS" at bounding box center [749, 473] width 160 height 22
copy div "Invoice SD3820659-6SVS"
click at [684, 537] on div "Citi Bank (AutoBidMaster LLC) *2197" at bounding box center [712, 538] width 234 height 22
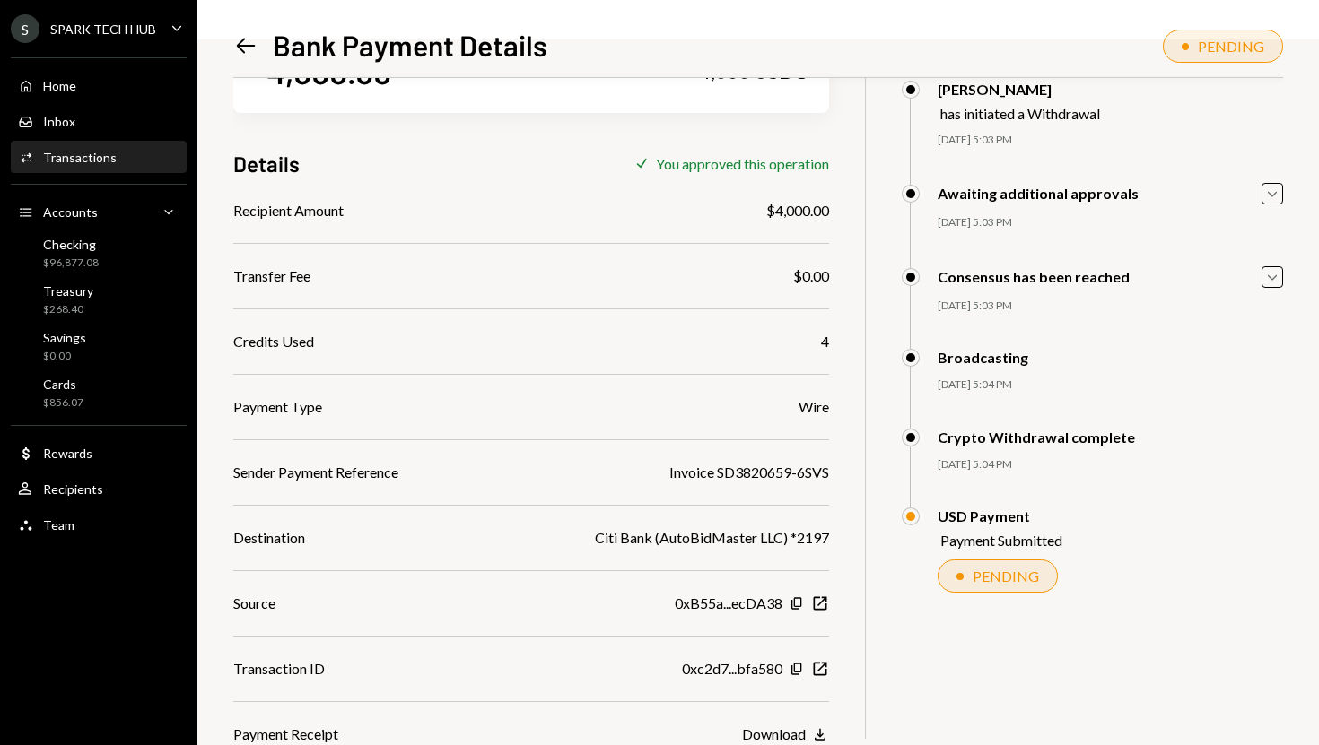
click at [684, 537] on div "Citi Bank (AutoBidMaster LLC) *2197" at bounding box center [712, 538] width 234 height 22
copy div "Citi Bank (AutoBidMaster LLC) *2197"
click at [110, 93] on div "Home Home" at bounding box center [98, 86] width 161 height 31
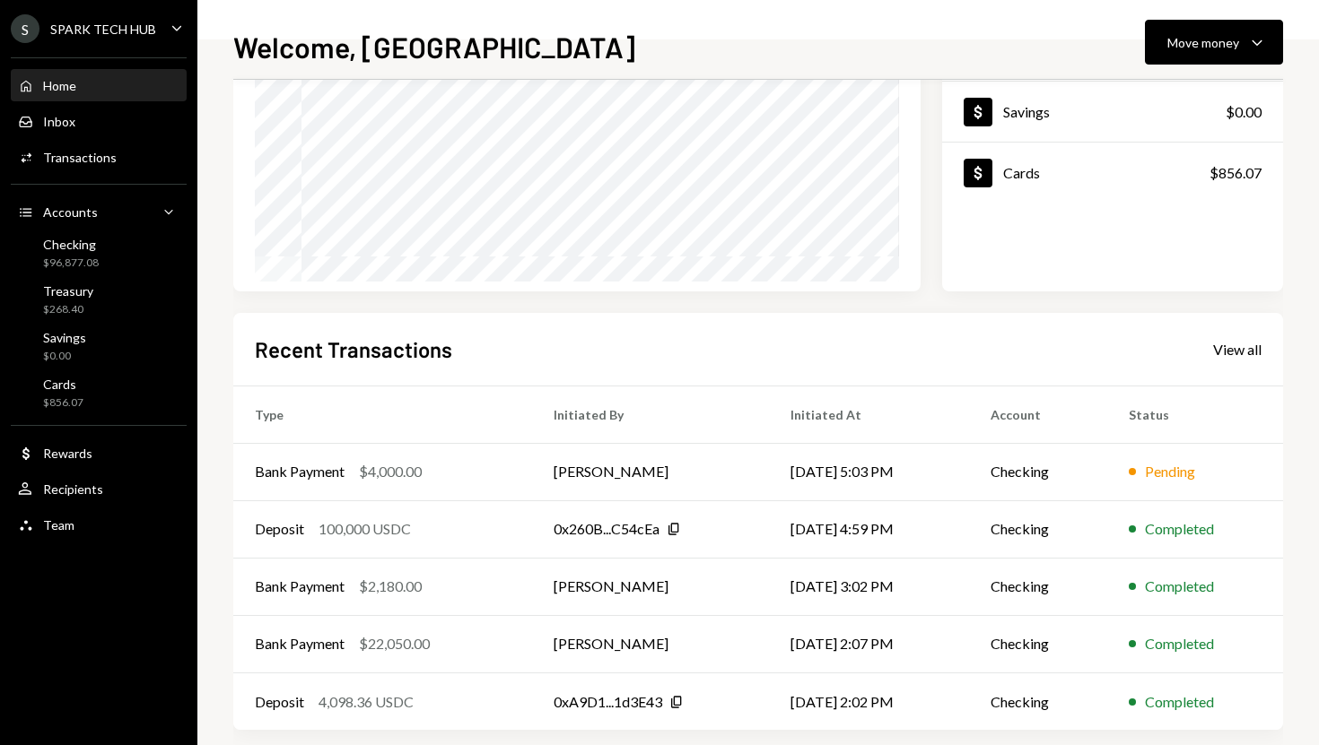
scroll to position [250, 0]
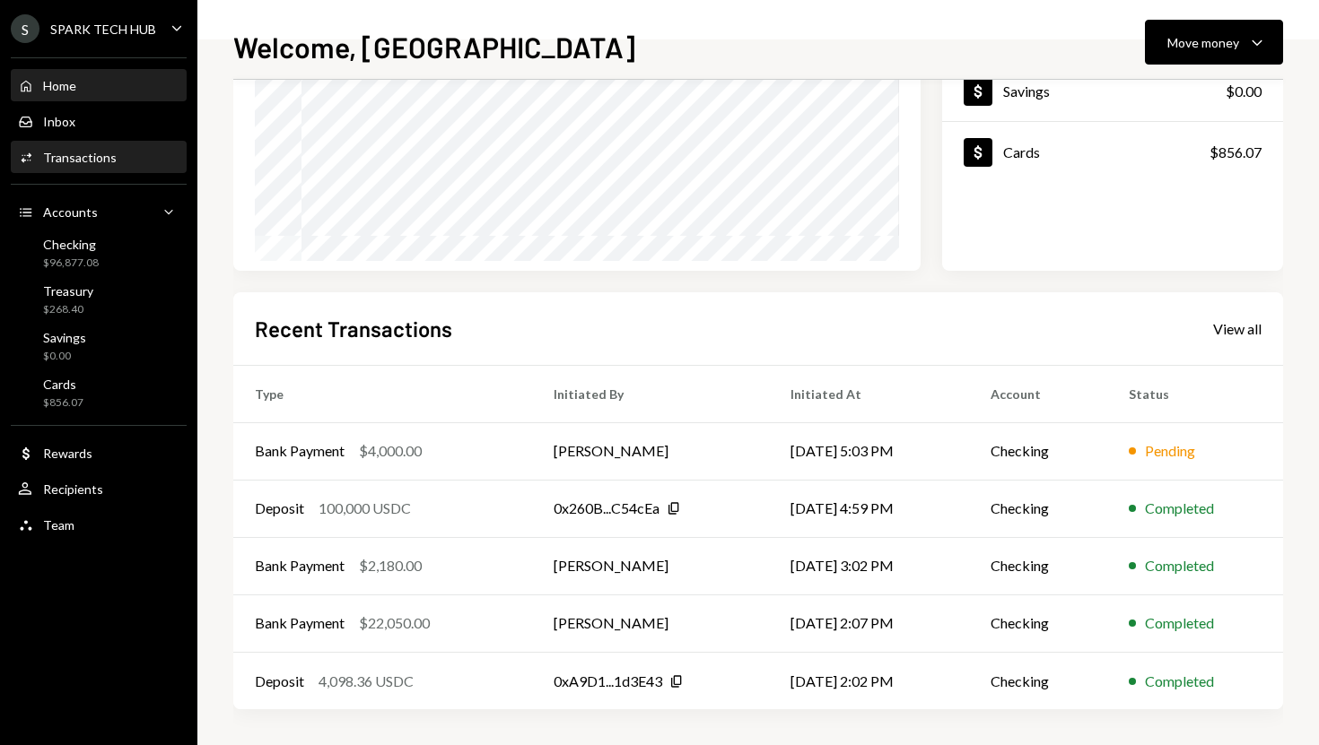
click at [120, 168] on div "Activities Transactions" at bounding box center [98, 158] width 161 height 31
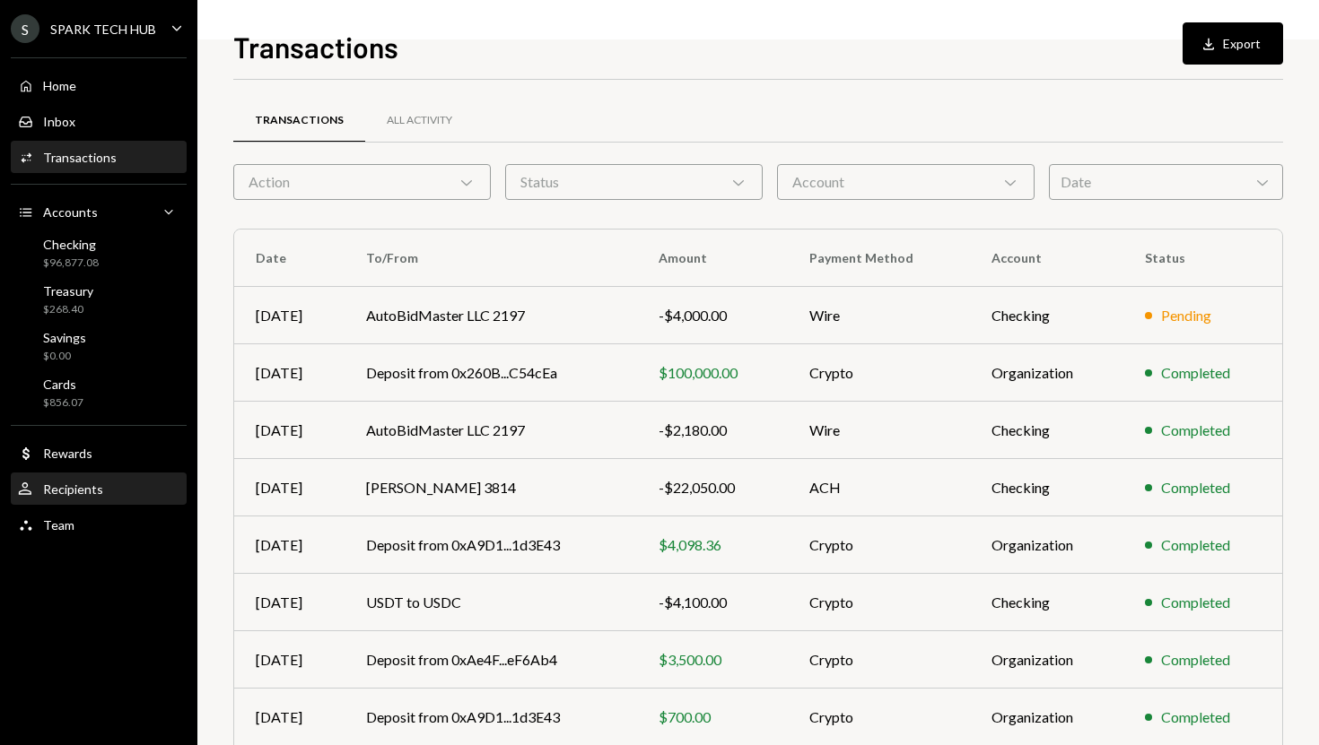
click at [95, 491] on div "Recipients" at bounding box center [73, 489] width 60 height 15
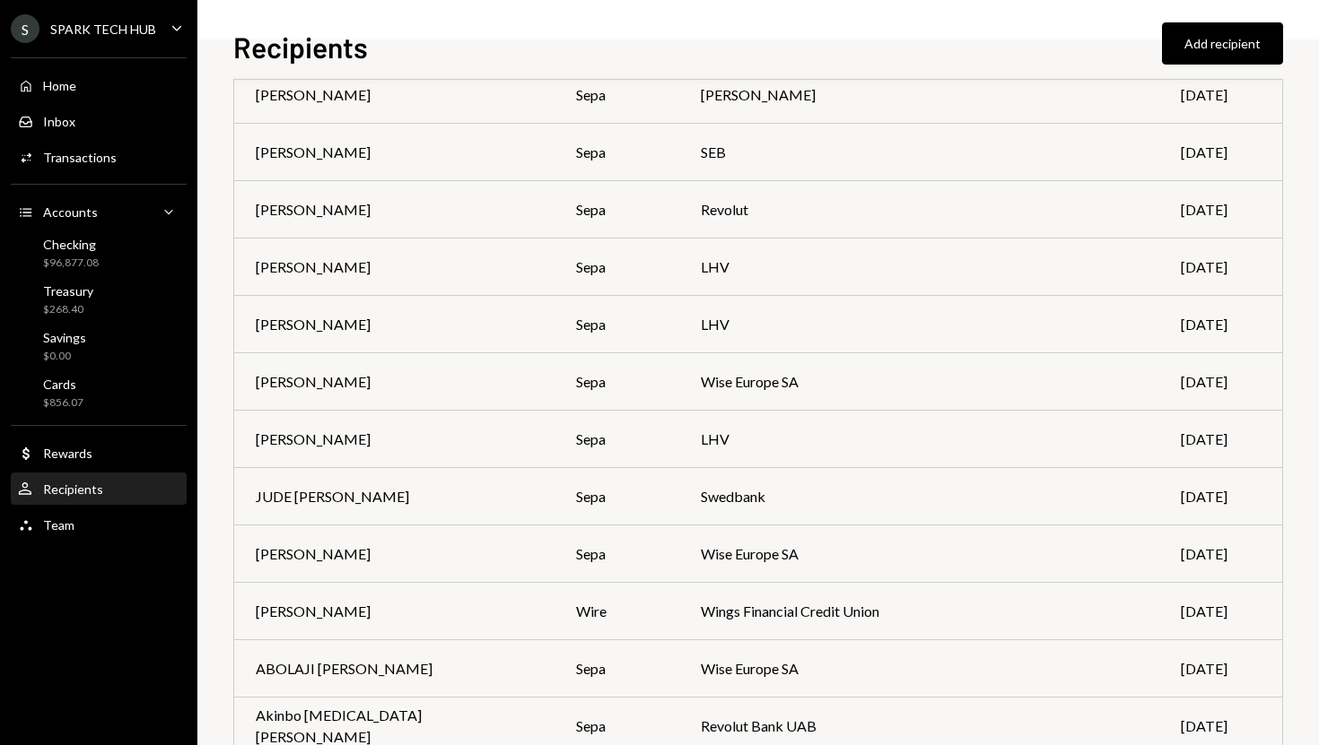
scroll to position [5528, 0]
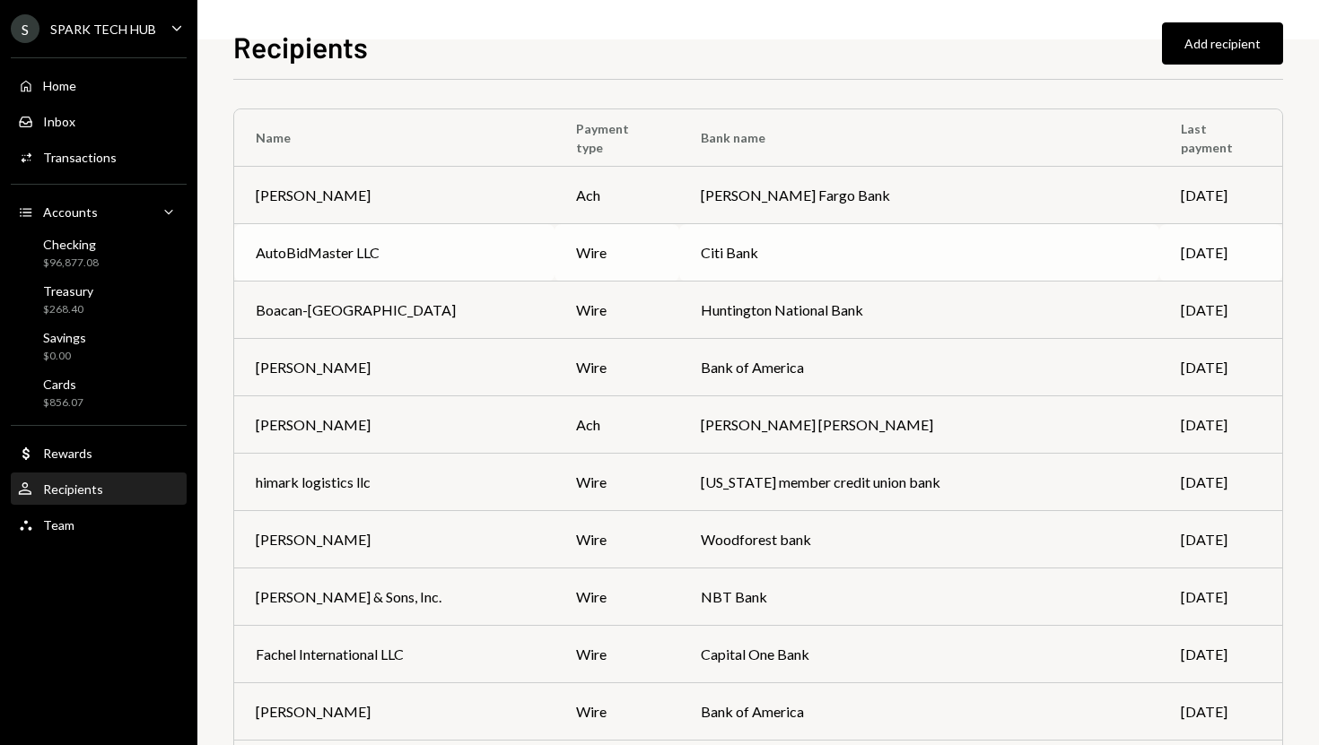
click at [431, 246] on div "AutoBidMaster LLC" at bounding box center [394, 253] width 277 height 22
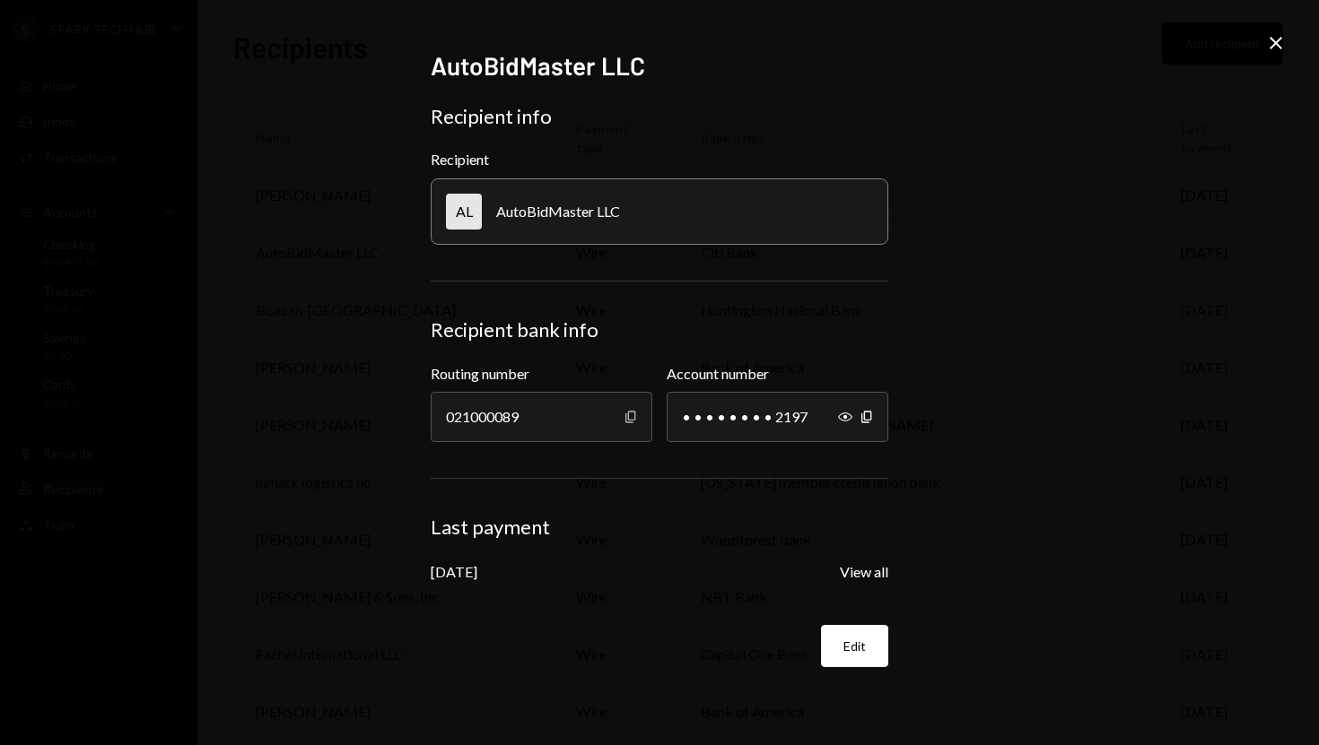
click at [629, 421] on icon "Copy" at bounding box center [630, 417] width 14 height 14
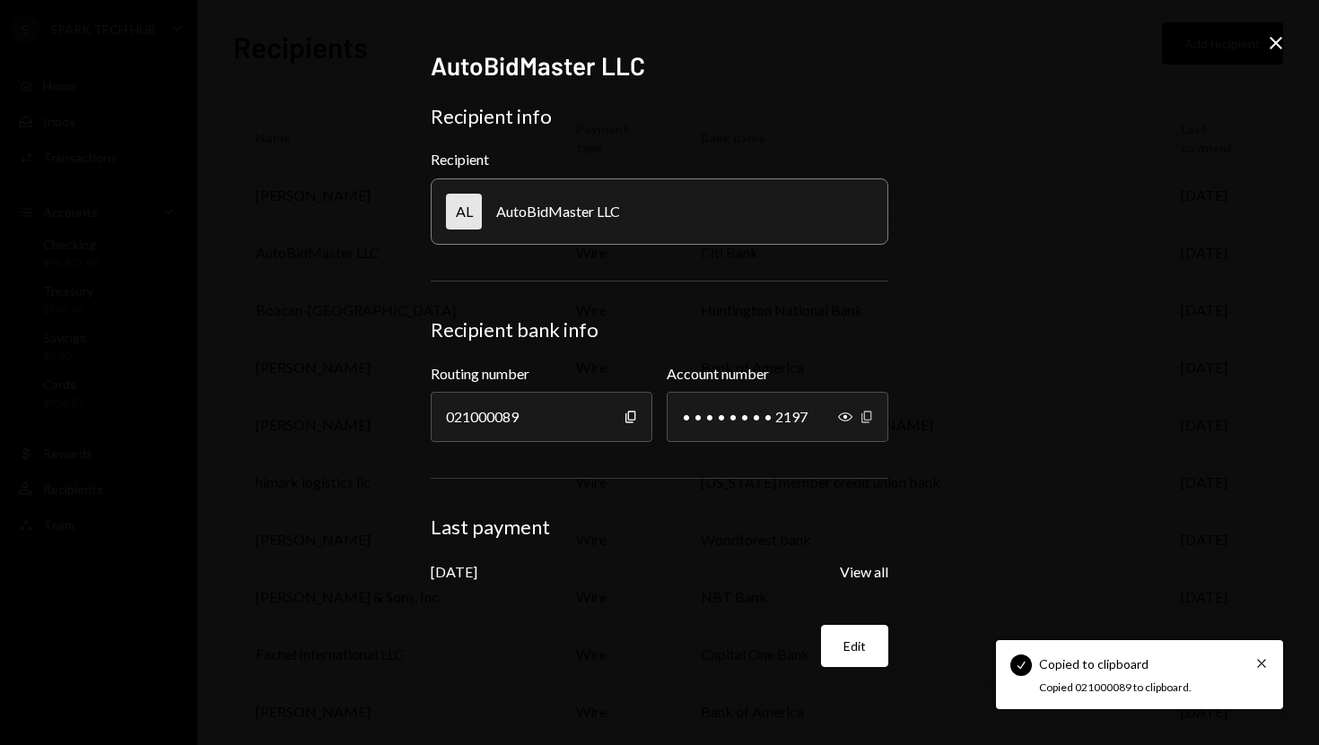
click at [872, 414] on icon "Copy" at bounding box center [866, 417] width 14 height 14
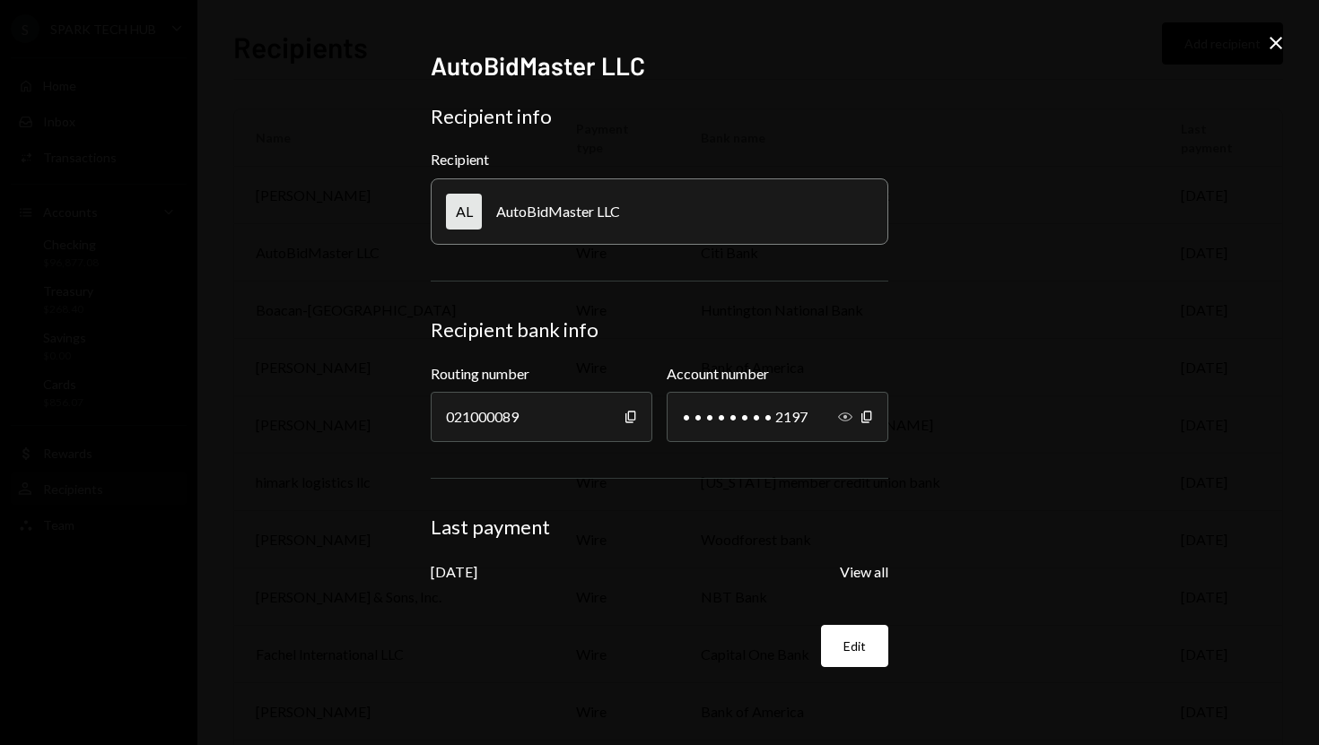
click at [845, 412] on icon "Show" at bounding box center [845, 417] width 14 height 14
click at [865, 579] on button "View all" at bounding box center [864, 572] width 48 height 19
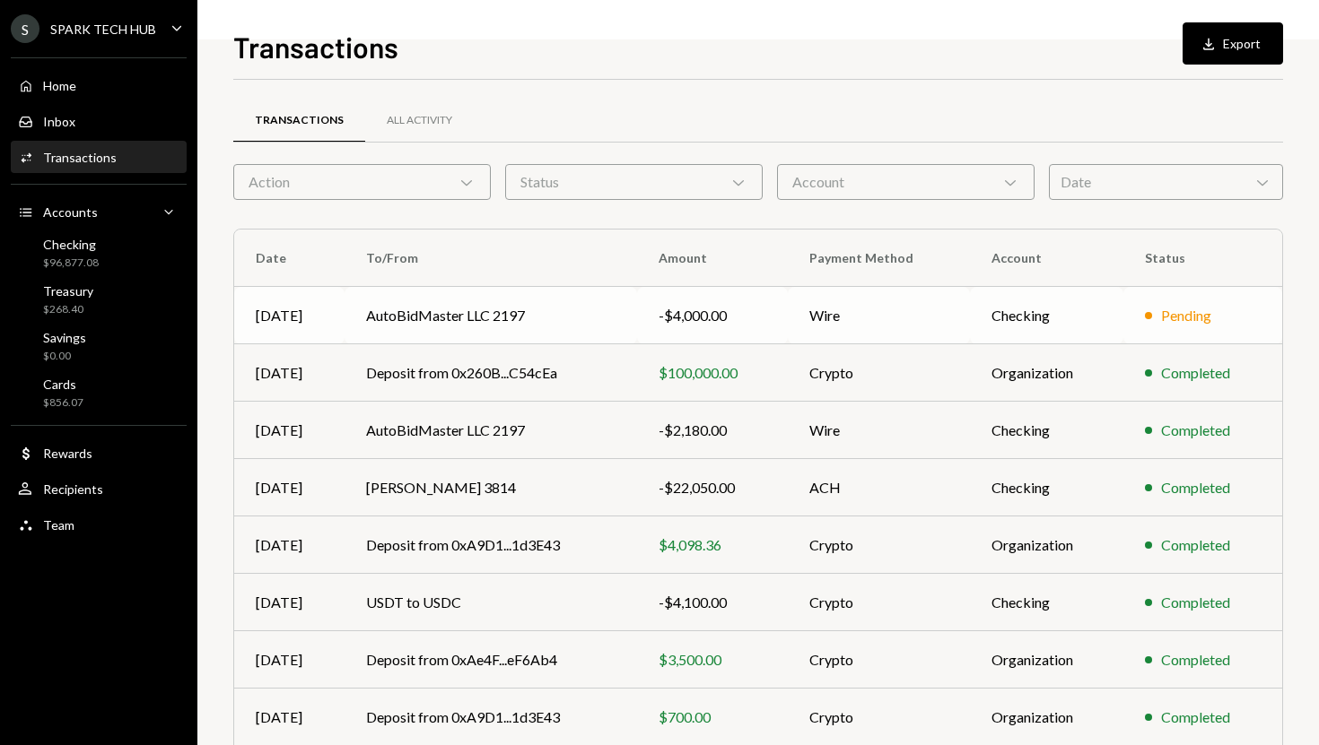
click at [868, 325] on td "Wire" at bounding box center [878, 315] width 181 height 57
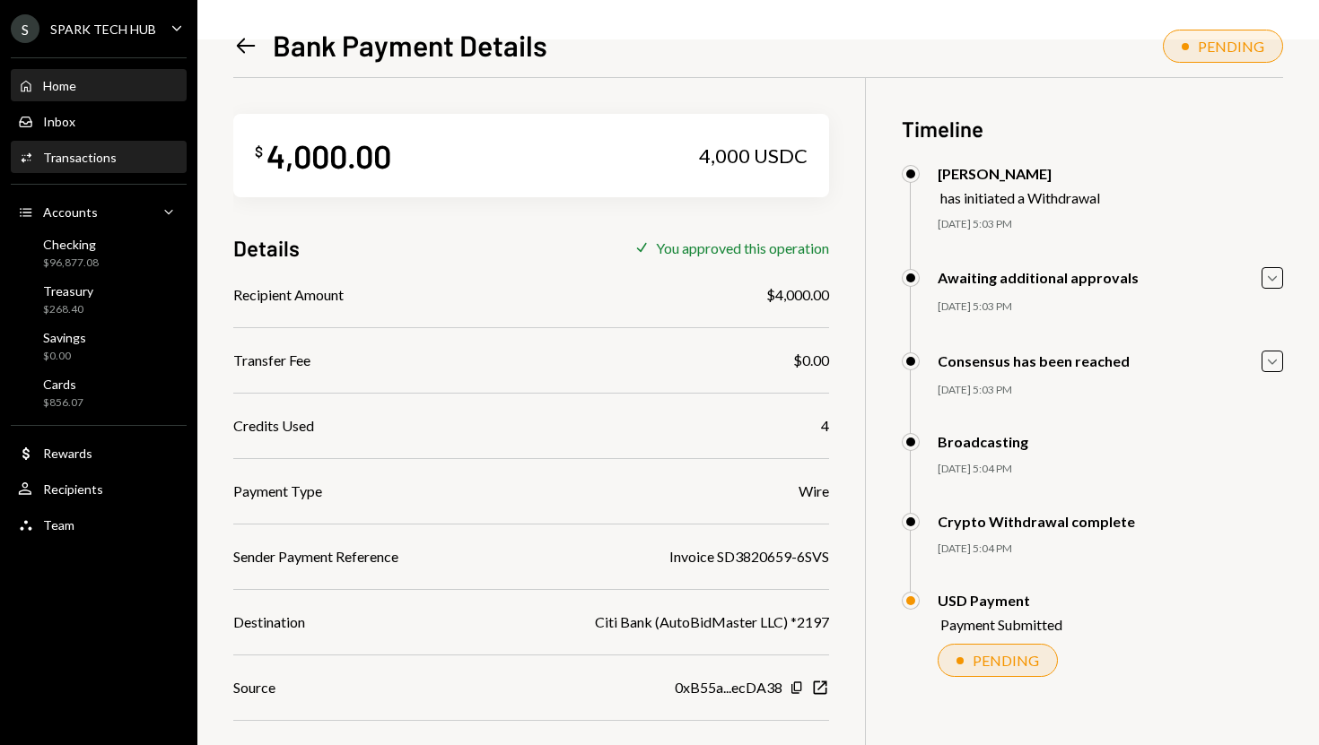
click at [131, 74] on div "Home Home" at bounding box center [98, 86] width 161 height 31
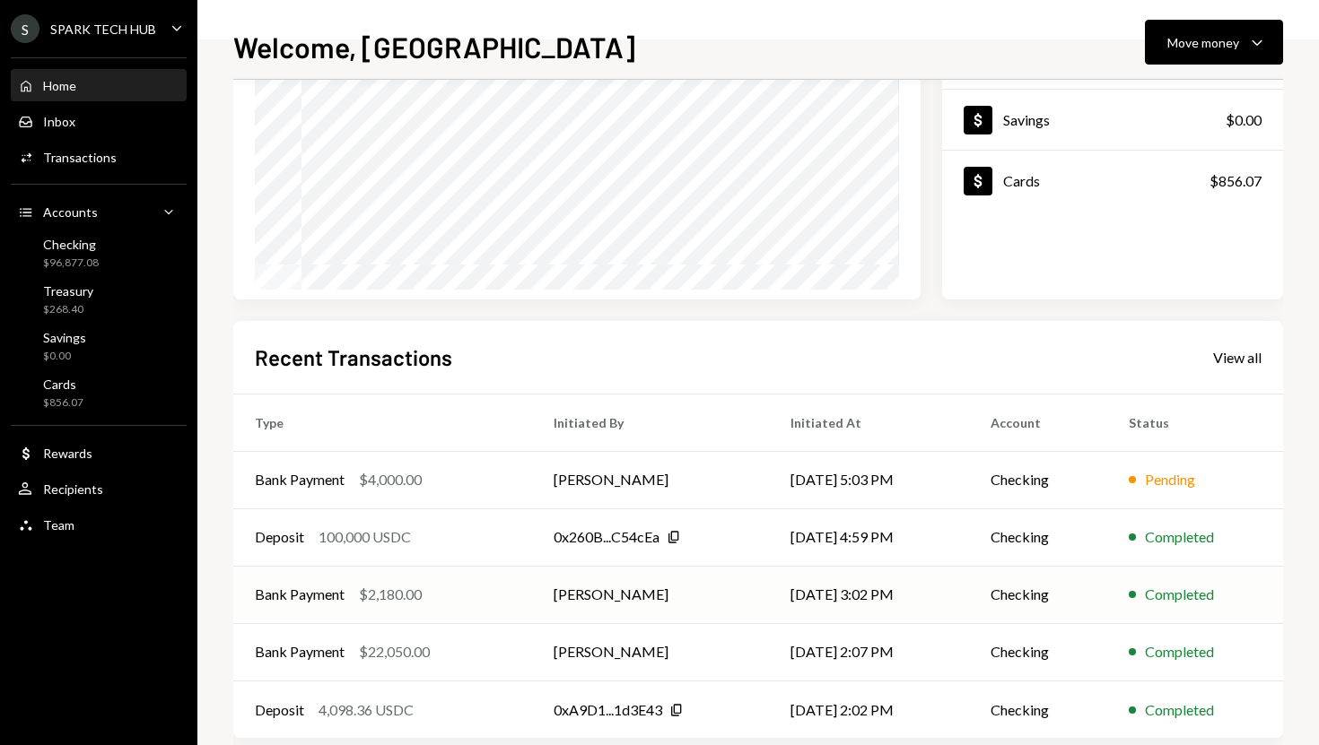
scroll to position [250, 0]
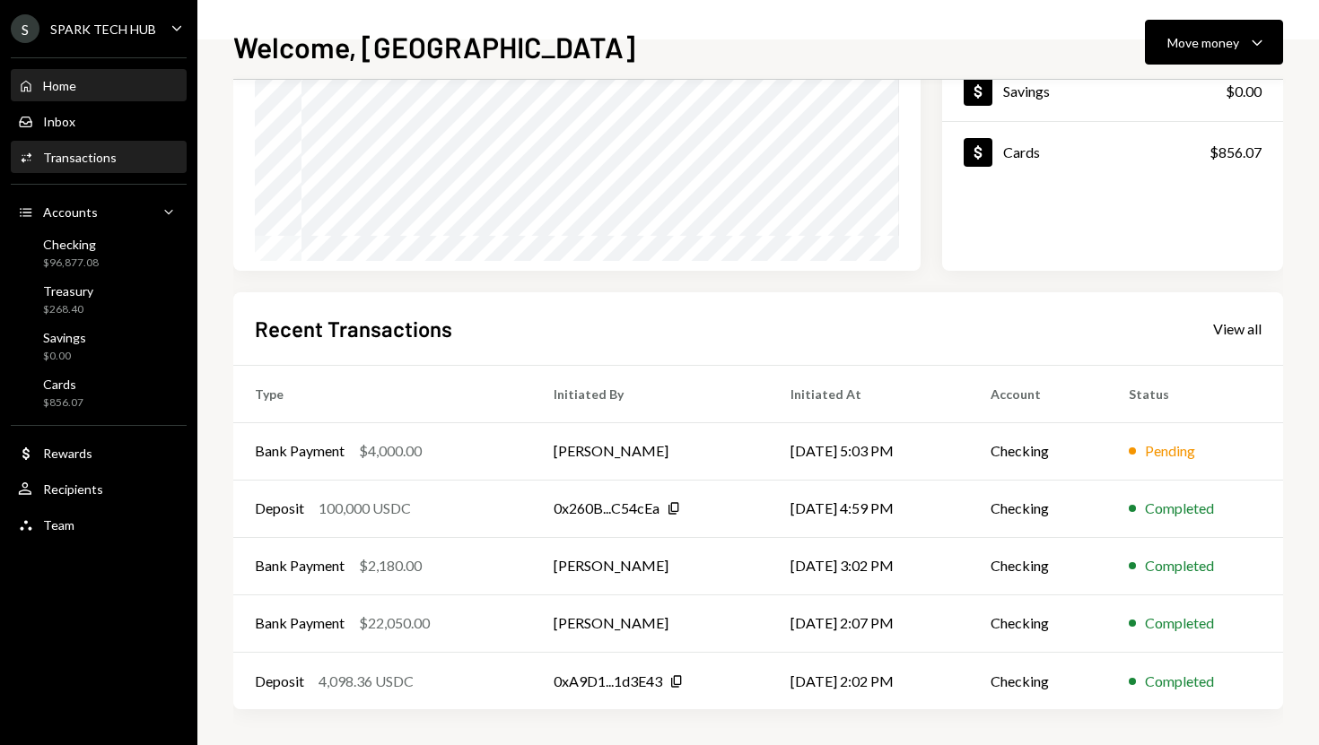
click at [100, 155] on div "Transactions" at bounding box center [80, 157] width 74 height 15
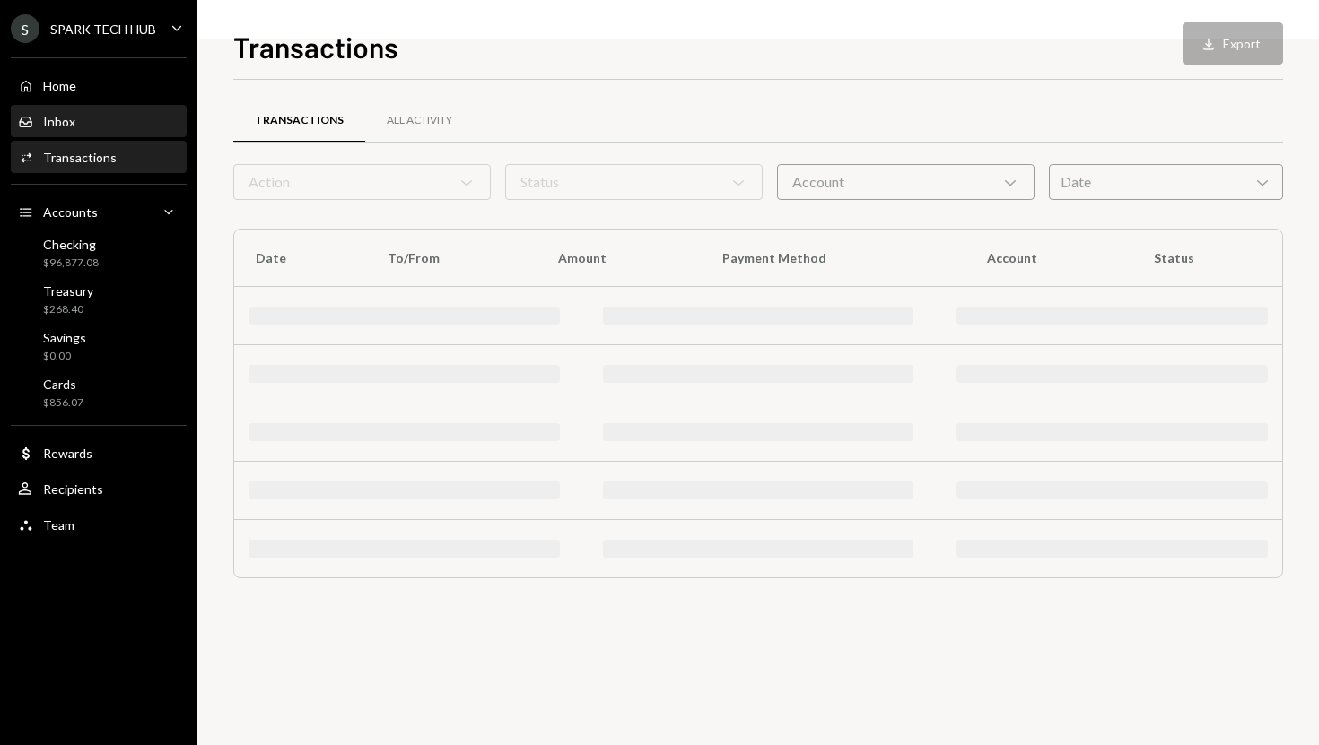
click at [102, 118] on div "Inbox Inbox" at bounding box center [98, 122] width 161 height 16
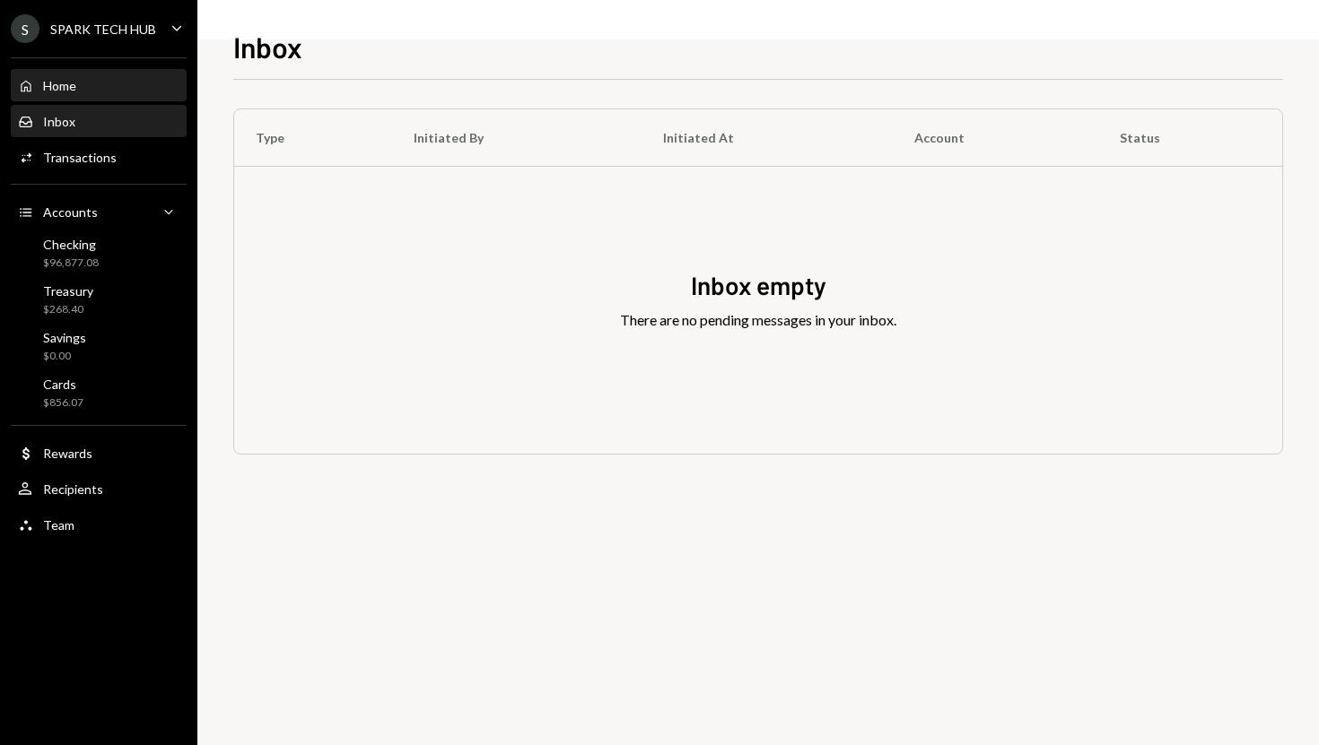
click at [101, 83] on div "Home Home" at bounding box center [98, 86] width 161 height 16
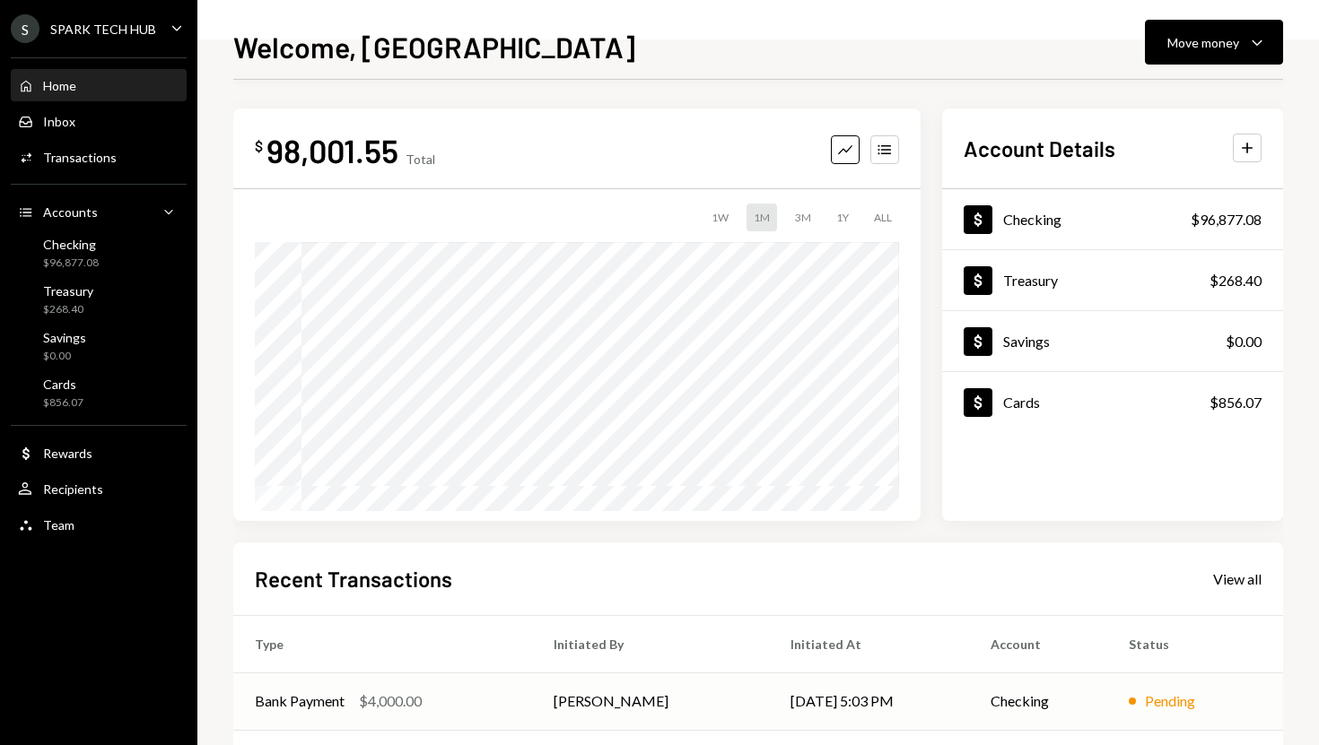
scroll to position [250, 0]
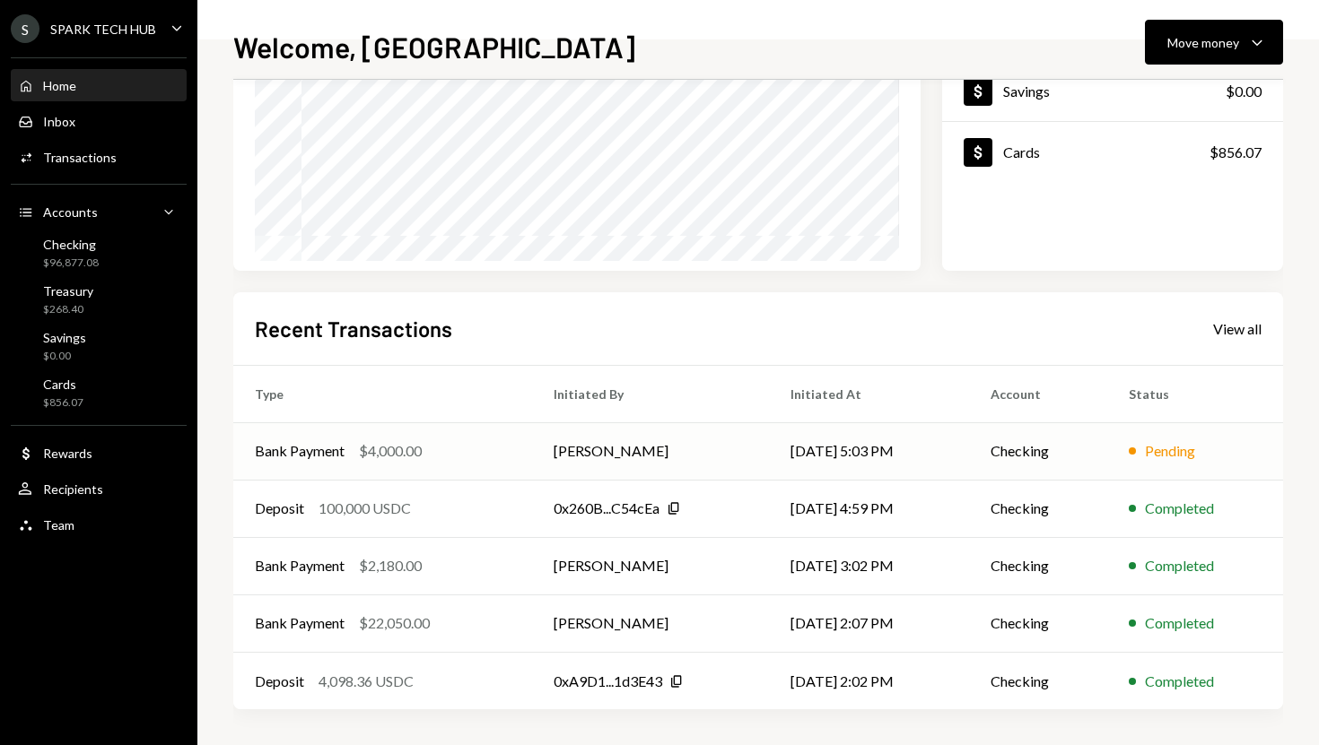
click at [420, 447] on div "$4,000.00" at bounding box center [390, 451] width 63 height 22
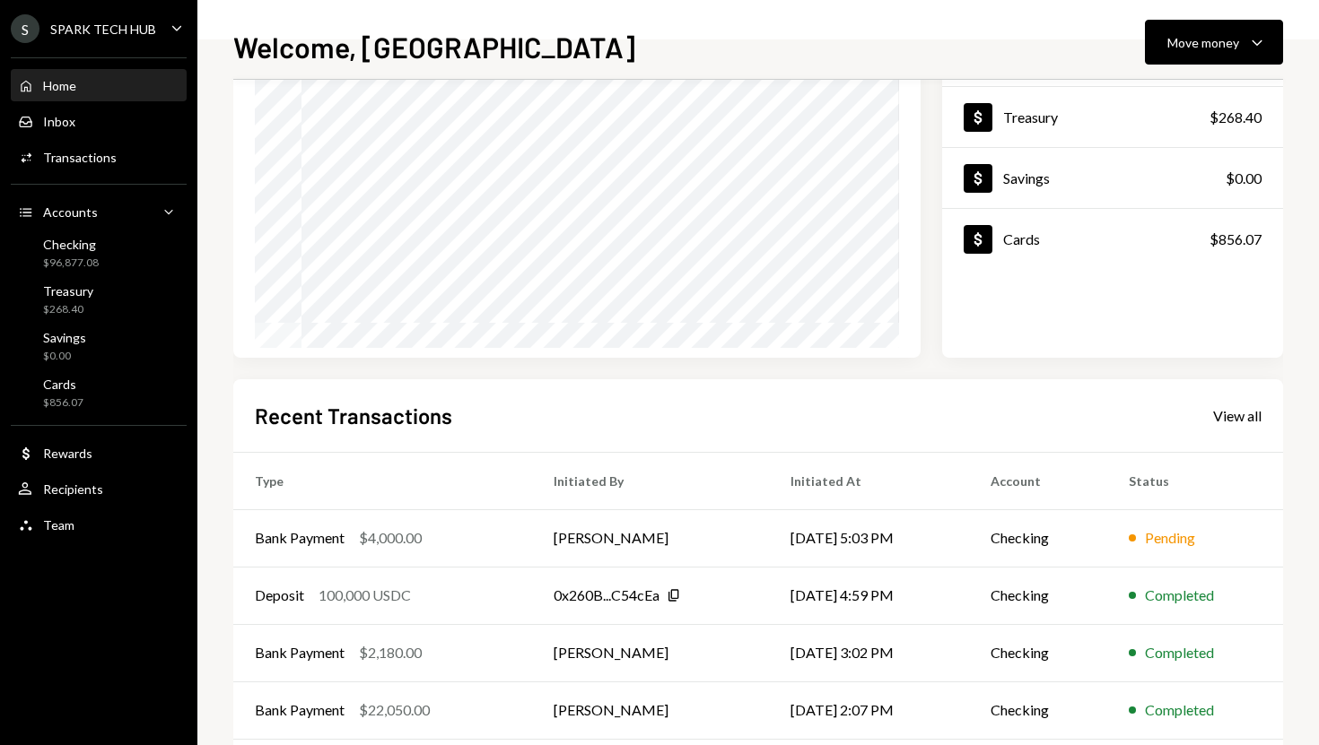
scroll to position [250, 0]
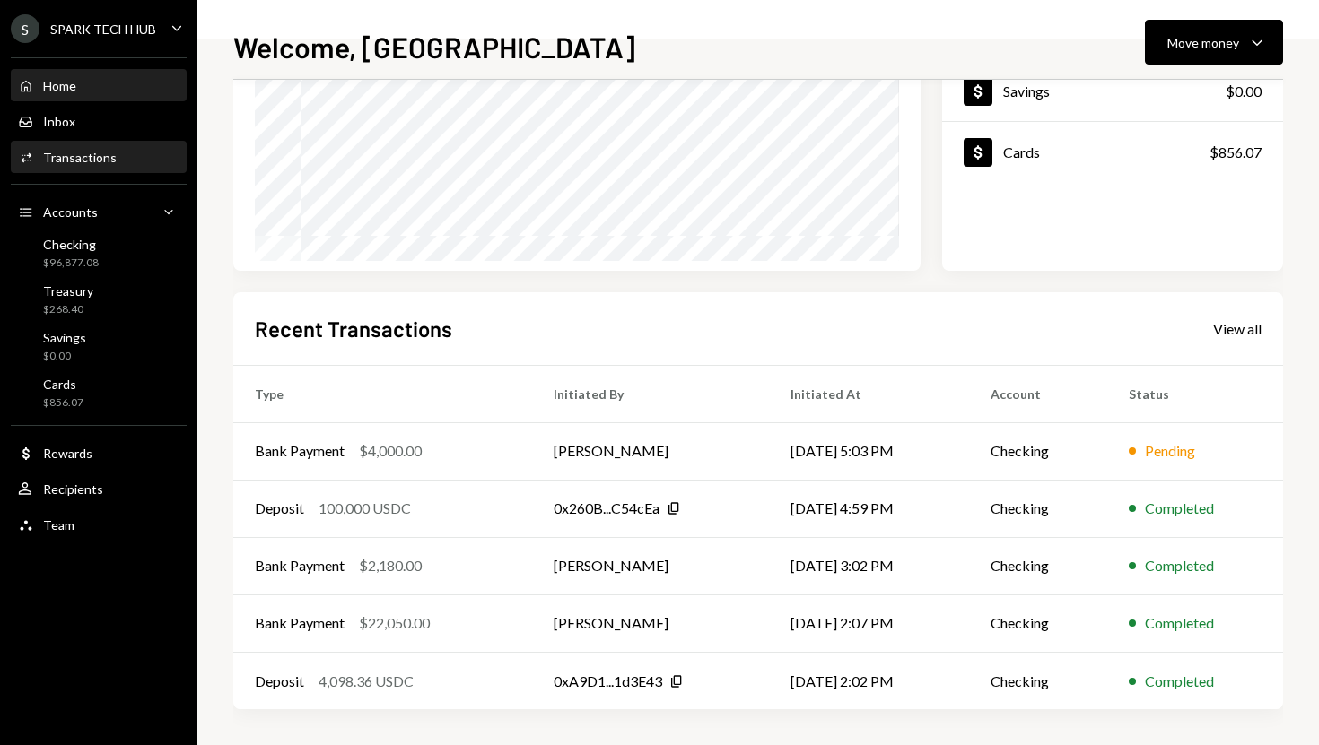
click at [93, 161] on div "Transactions" at bounding box center [80, 157] width 74 height 15
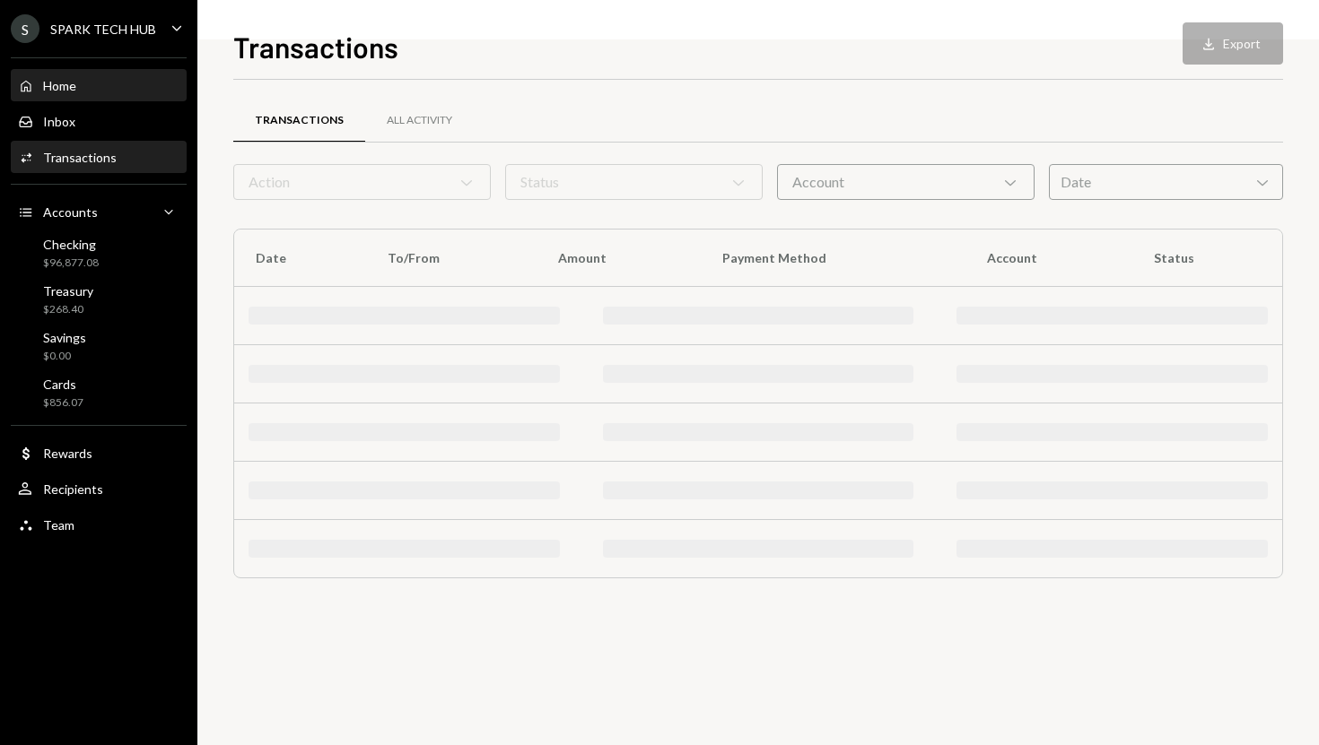
click at [82, 90] on div "Home Home" at bounding box center [98, 86] width 161 height 16
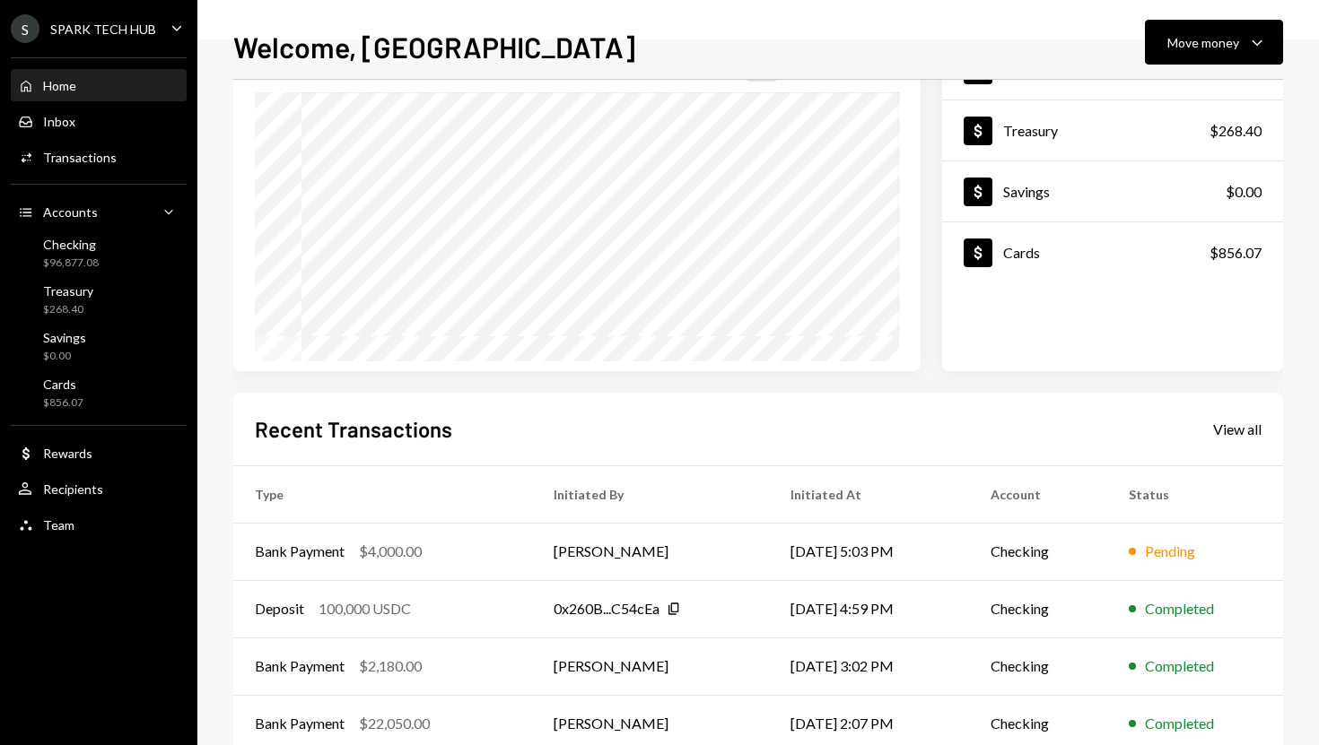
scroll to position [229, 0]
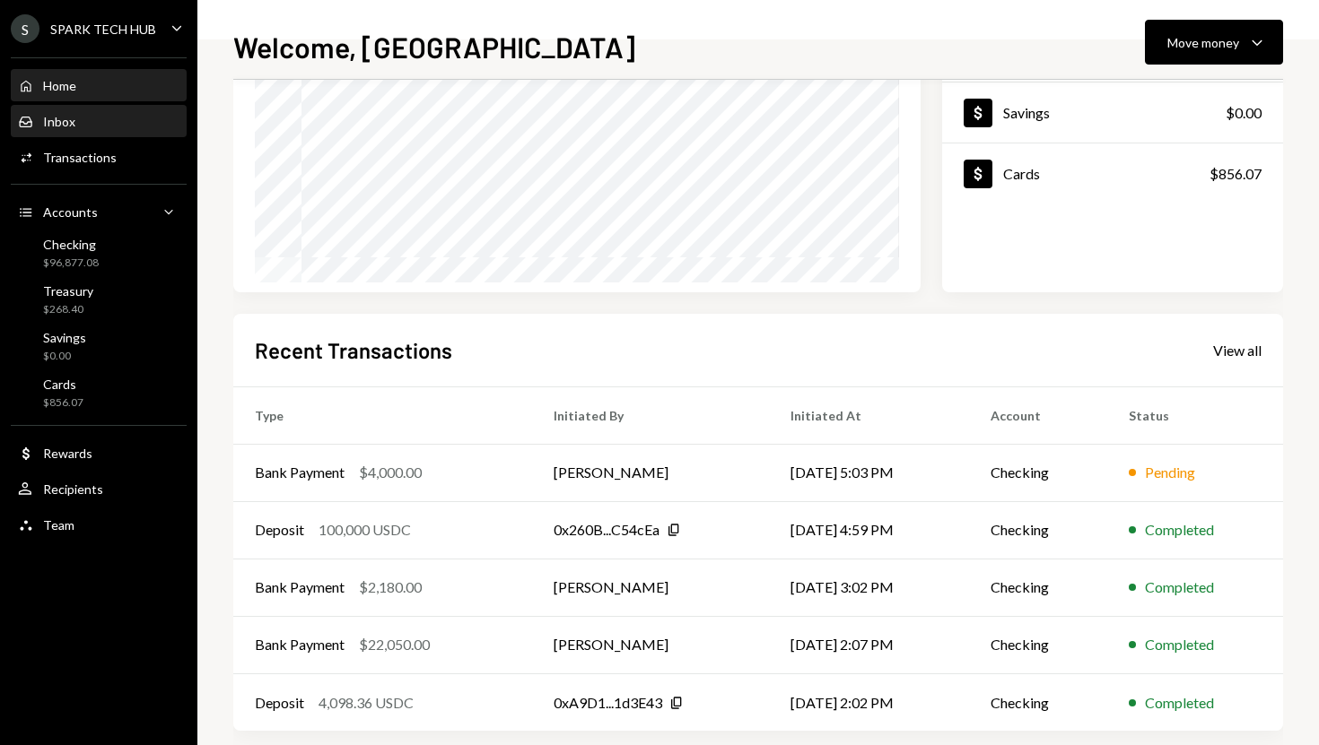
click at [78, 124] on div "Inbox Inbox" at bounding box center [98, 122] width 161 height 16
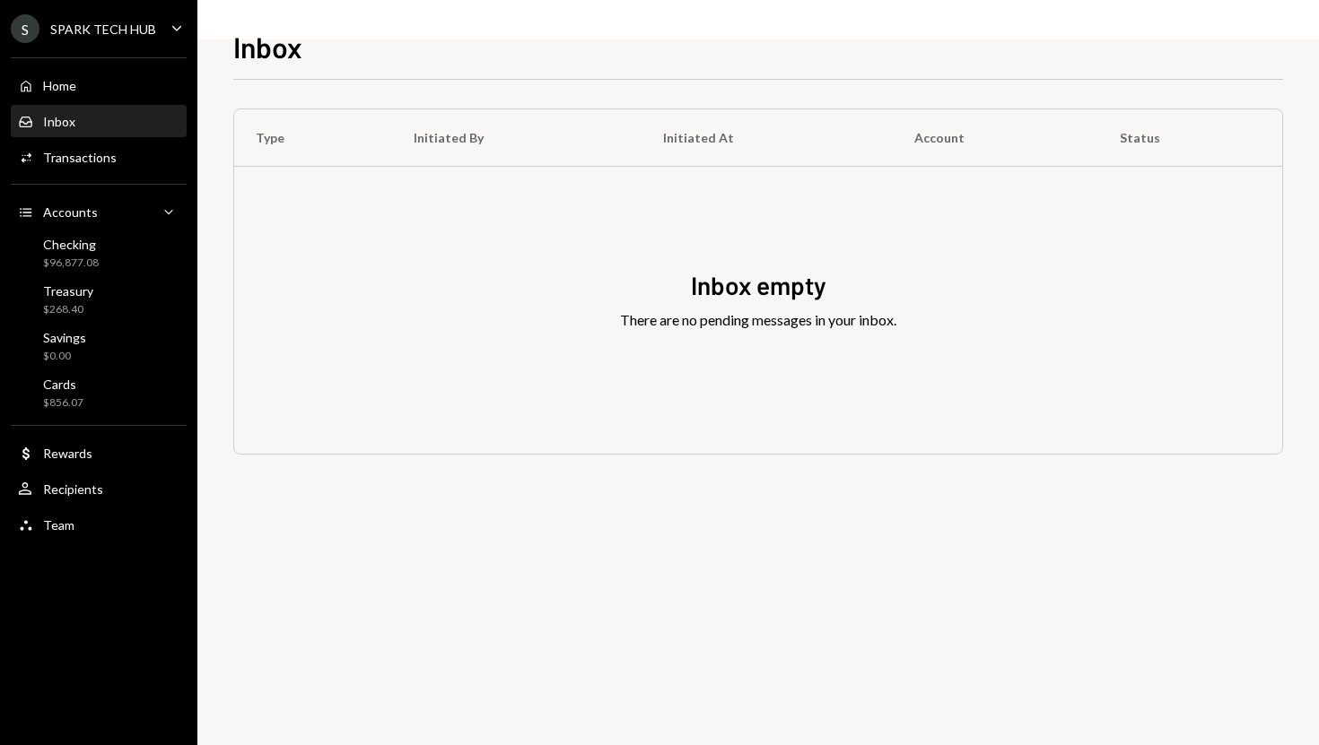
click at [83, 103] on div "Home Home Inbox Inbox Activities Transactions Accounts Accounts Caret Down Chec…" at bounding box center [98, 296] width 197 height 498
click at [84, 92] on div "Home Home" at bounding box center [98, 86] width 161 height 16
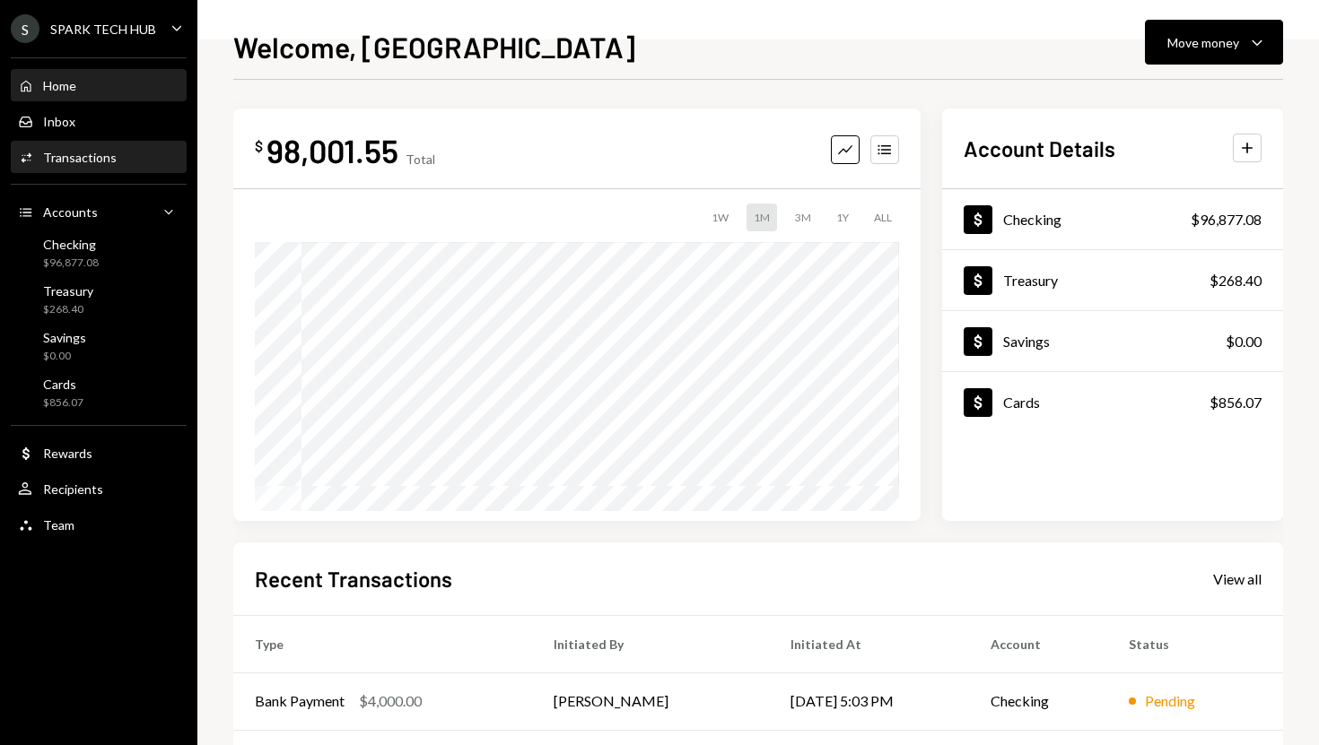
click at [88, 145] on div "Activities Transactions" at bounding box center [98, 158] width 161 height 31
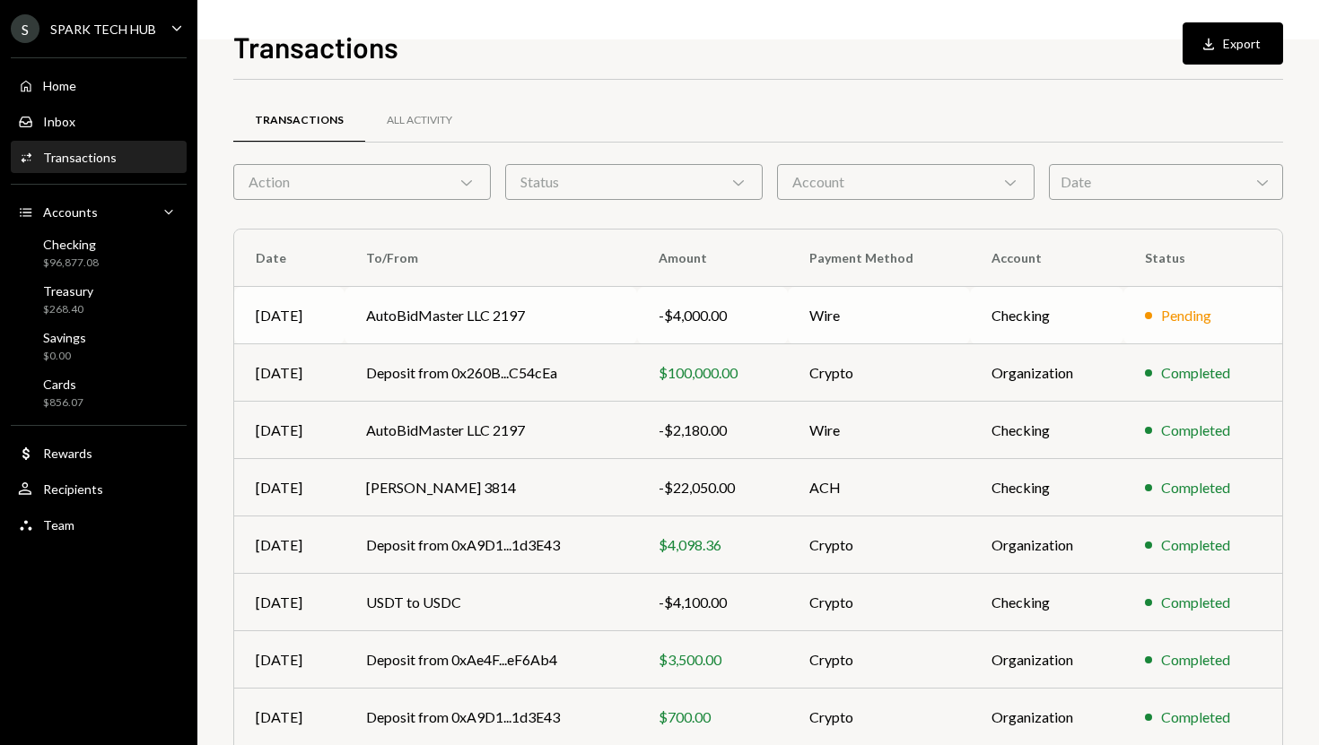
click at [448, 327] on td "AutoBidMaster LLC 2197" at bounding box center [490, 315] width 292 height 57
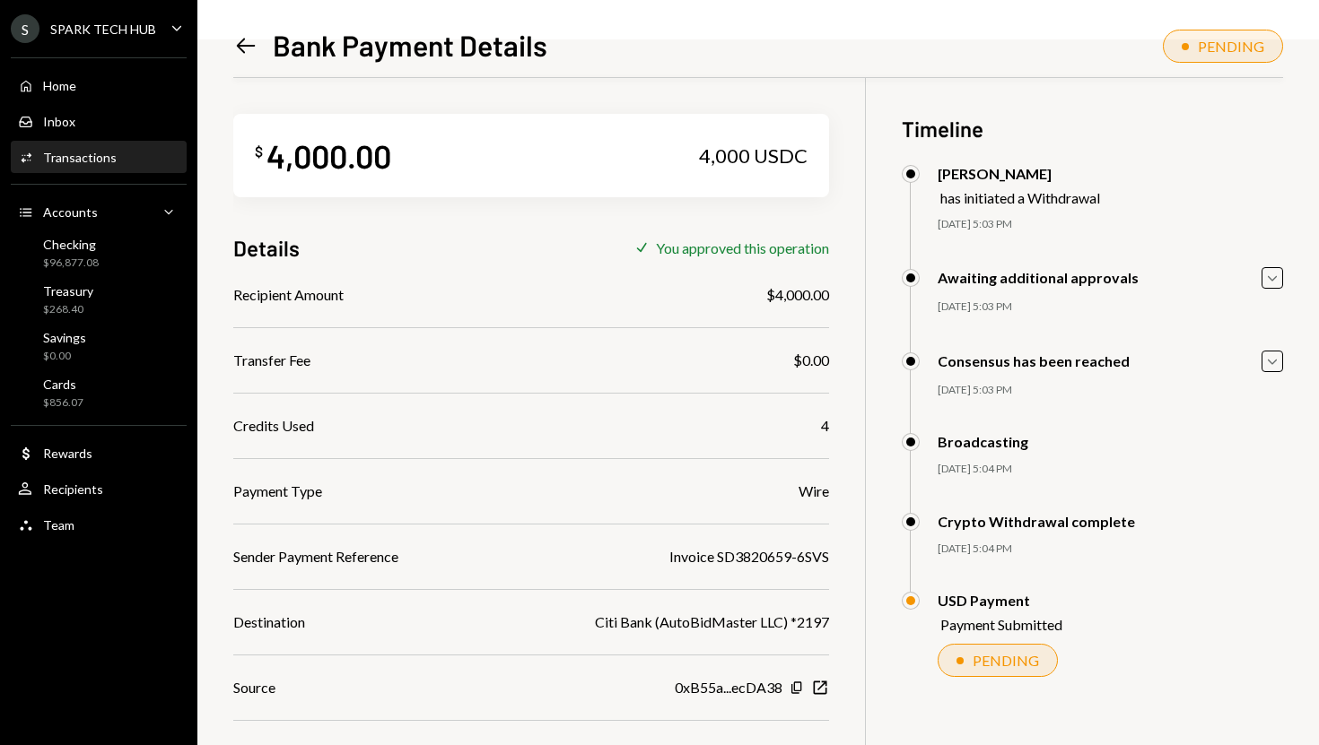
scroll to position [84, 0]
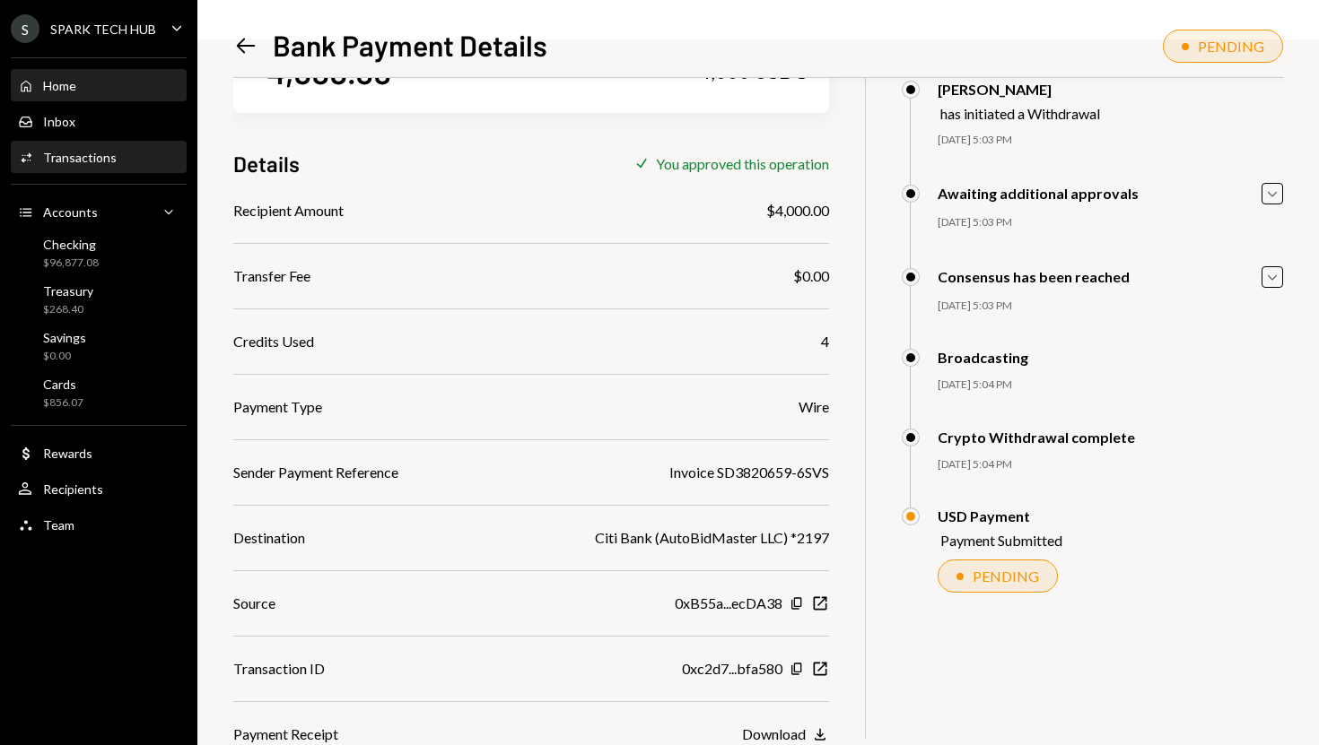
click at [96, 78] on div "Home Home" at bounding box center [98, 86] width 161 height 16
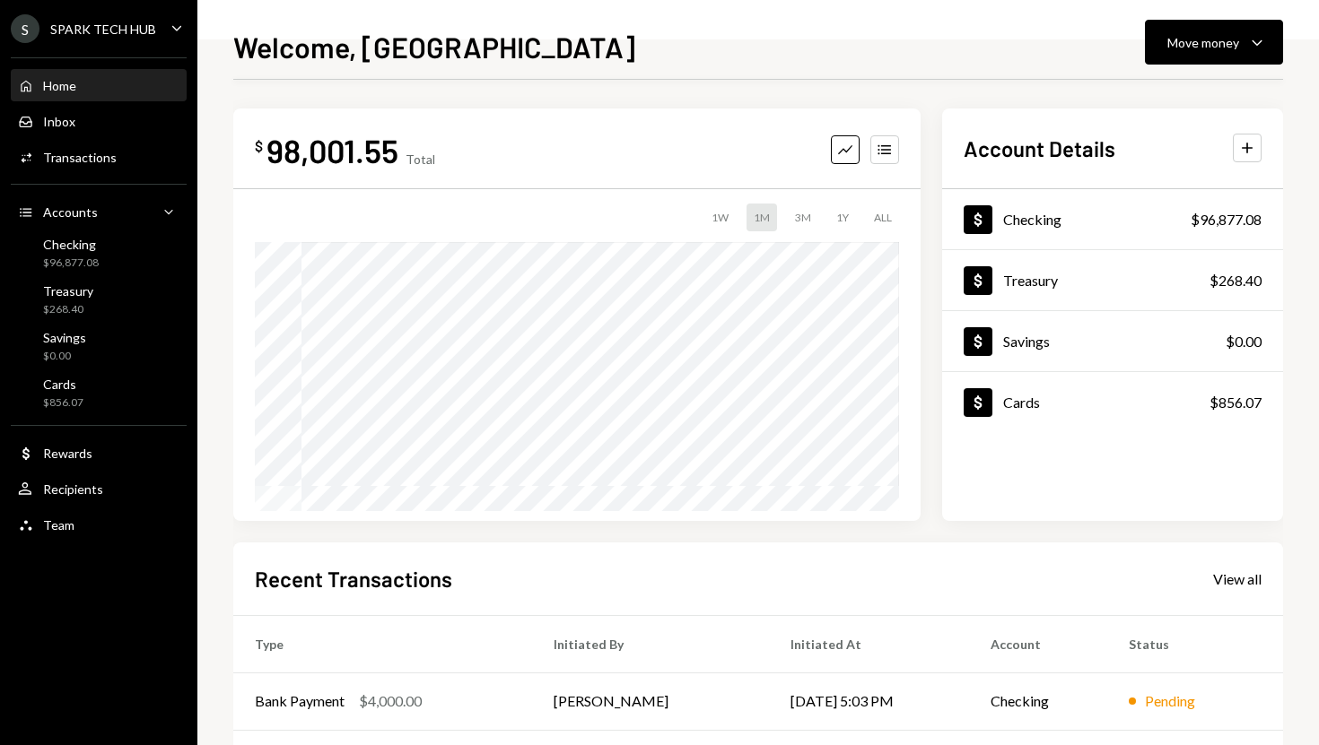
scroll to position [250, 0]
